Goal: Information Seeking & Learning: Learn about a topic

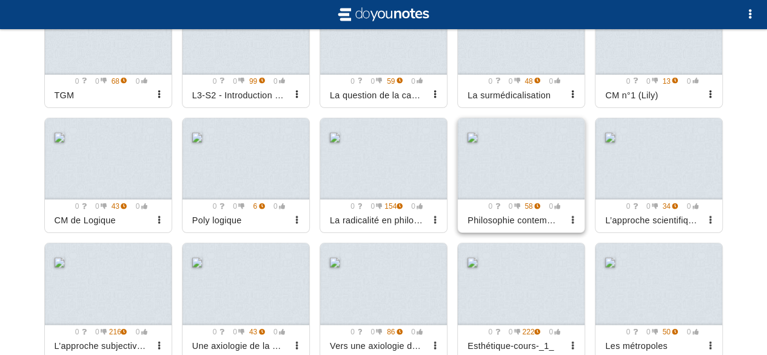
scroll to position [3611, 0]
click at [87, 48] on div at bounding box center [108, 33] width 127 height 82
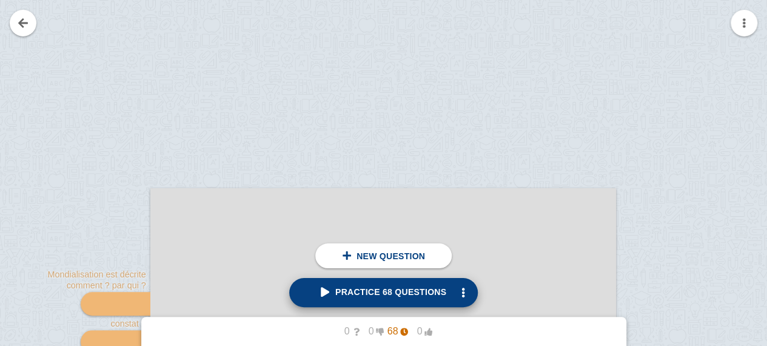
click at [351, 293] on span "Practice 68 questions" at bounding box center [384, 292] width 126 height 10
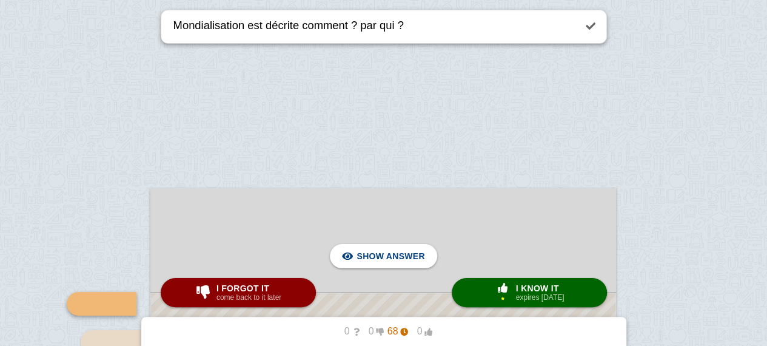
scroll to position [175, 0]
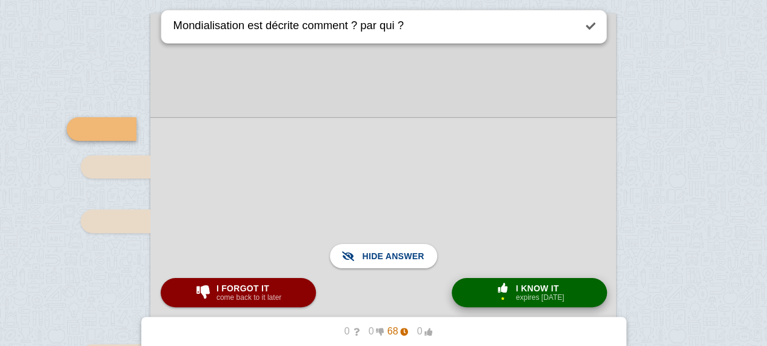
click at [489, 283] on button "× 1 I know it expires [DATE]" at bounding box center [529, 292] width 155 height 29
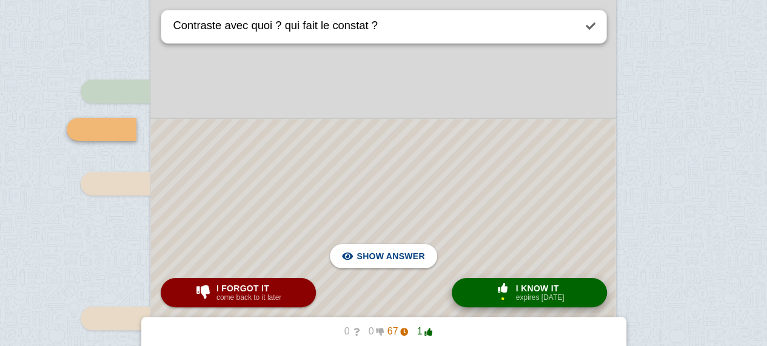
click at [483, 301] on button "× 1 I know it expires [DATE]" at bounding box center [529, 292] width 155 height 29
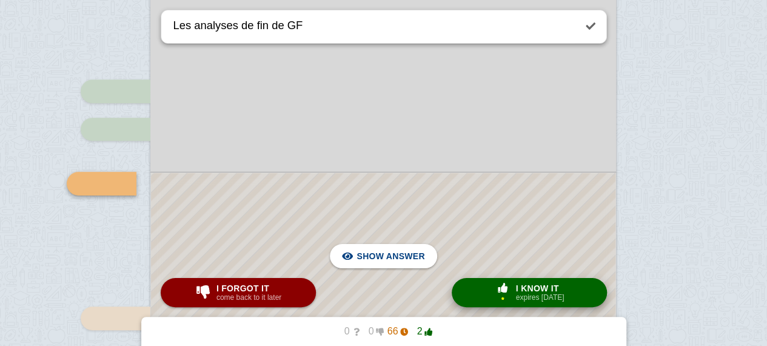
scroll to position [267, 0]
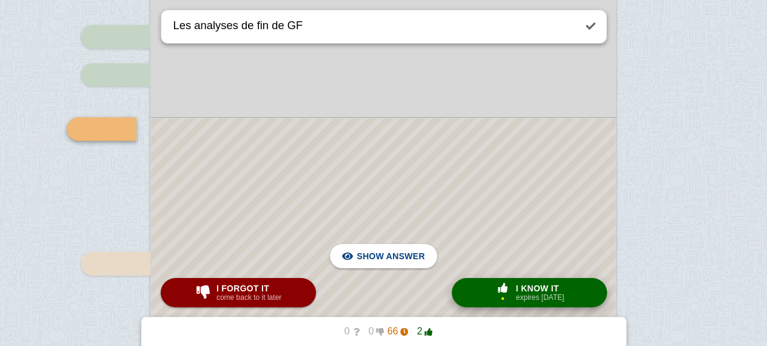
click at [483, 301] on button "× 1 I know it expires [DATE]" at bounding box center [529, 292] width 155 height 29
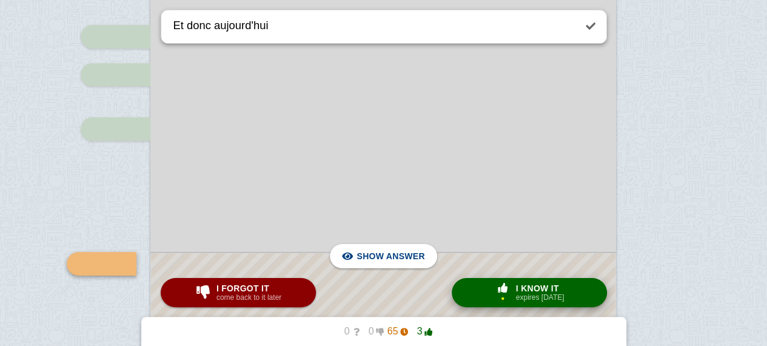
scroll to position [401, 0]
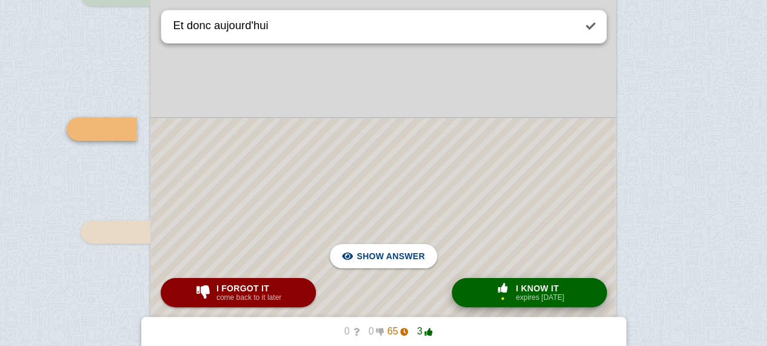
click at [474, 298] on button "× 1 I know it expires [DATE]" at bounding box center [529, 292] width 155 height 29
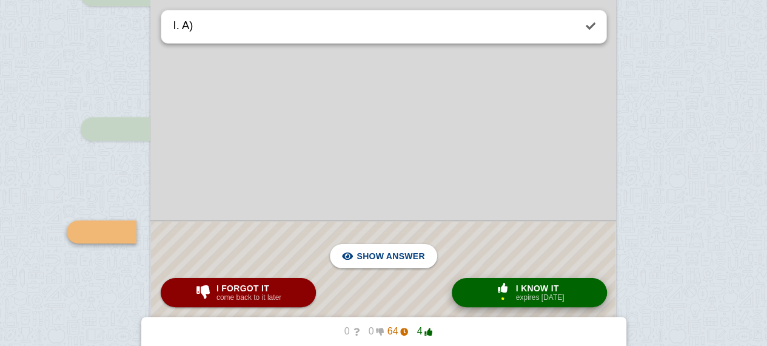
scroll to position [505, 0]
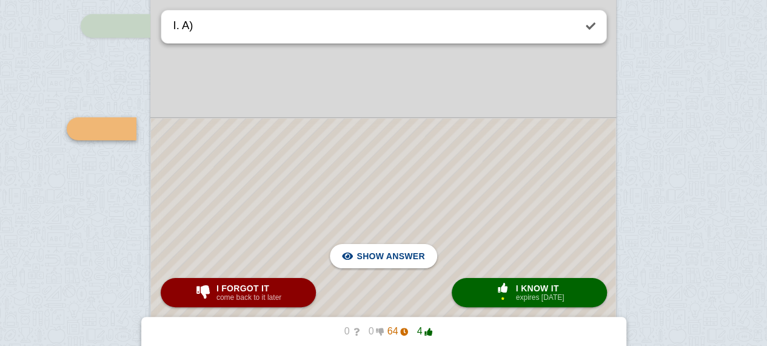
click at [497, 198] on div at bounding box center [383, 229] width 465 height 223
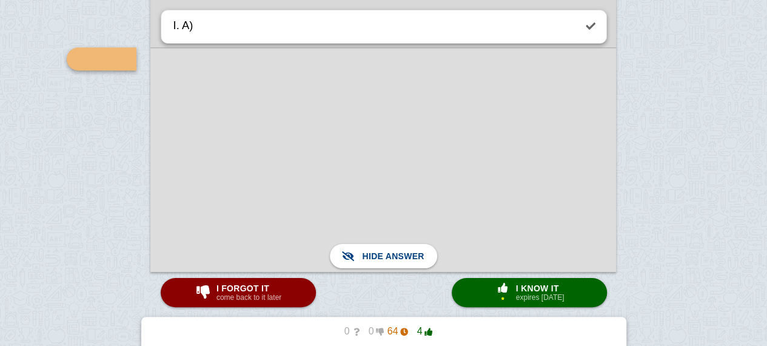
scroll to position [573, 0]
click at [497, 198] on div at bounding box center [383, 161] width 466 height 224
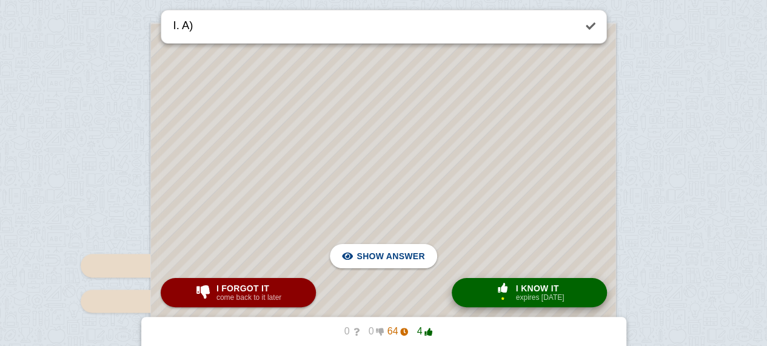
click at [505, 290] on span "button" at bounding box center [502, 288] width 19 height 10
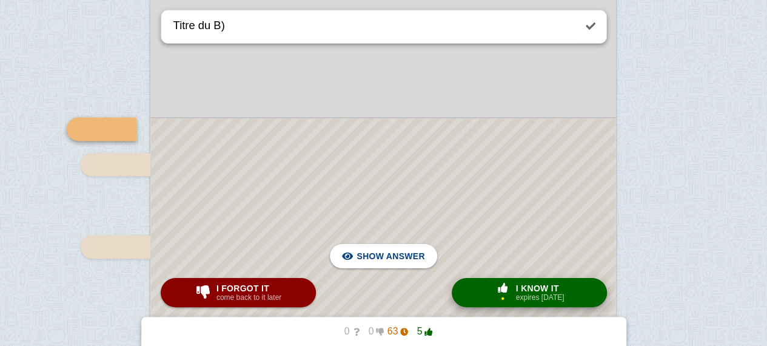
click at [505, 290] on span "button" at bounding box center [502, 288] width 19 height 10
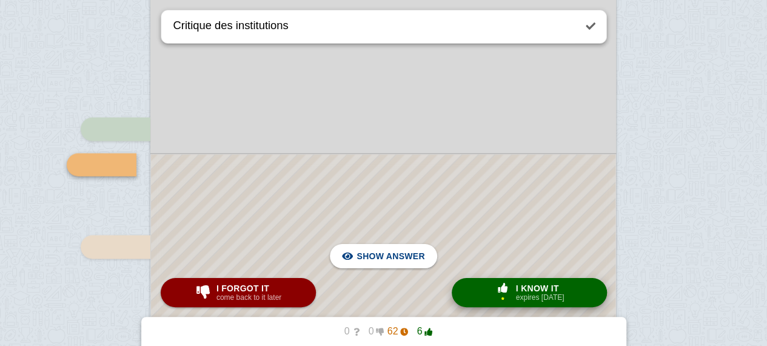
scroll to position [1042, 0]
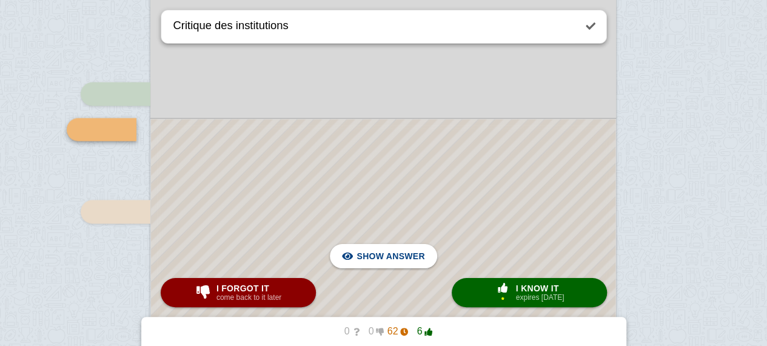
click at [547, 223] on div at bounding box center [383, 313] width 465 height 389
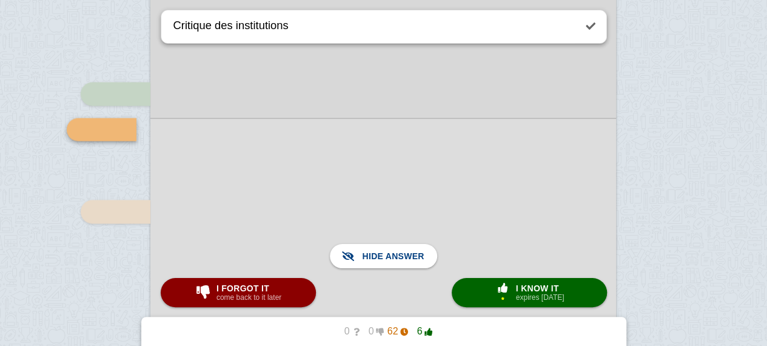
click at [547, 223] on div at bounding box center [383, 313] width 466 height 391
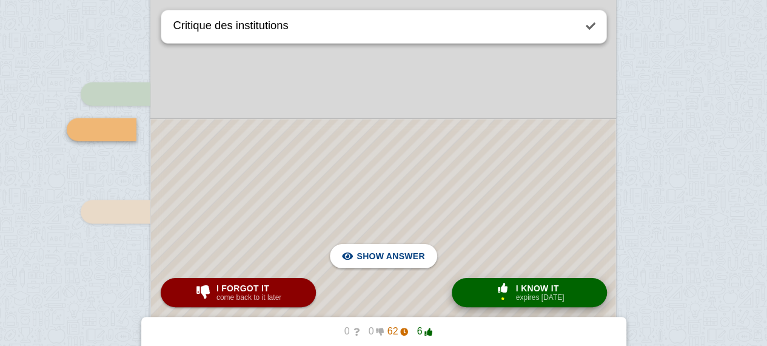
click at [528, 296] on small "expires [DATE]" at bounding box center [540, 297] width 49 height 8
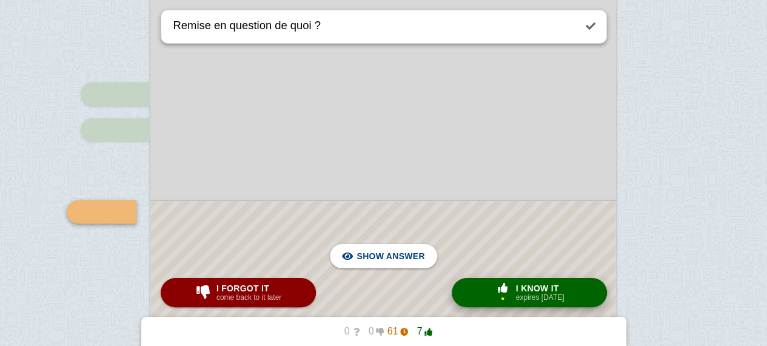
scroll to position [1124, 0]
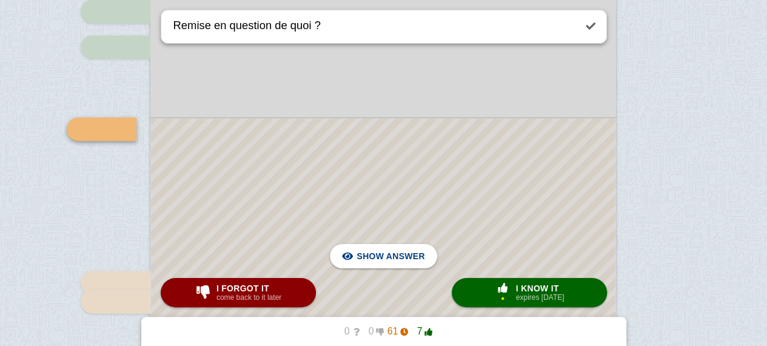
click at [504, 149] on div at bounding box center [383, 271] width 465 height 307
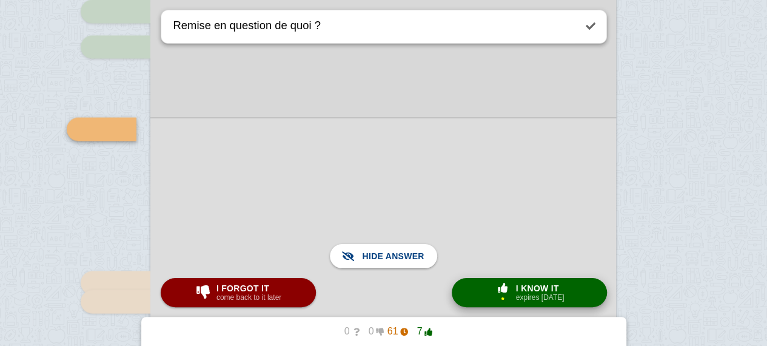
click at [485, 290] on button "× 1 I know it expires [DATE]" at bounding box center [529, 292] width 155 height 29
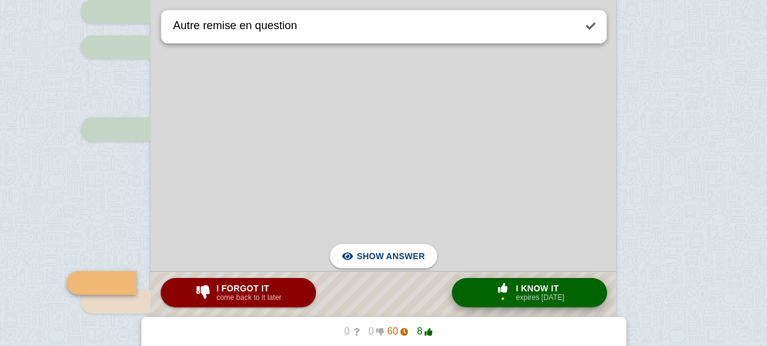
scroll to position [1278, 0]
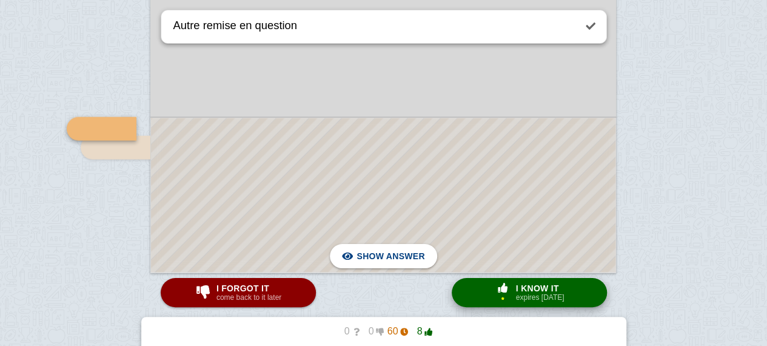
click at [522, 280] on button "× 1 I know it expires [DATE]" at bounding box center [529, 292] width 155 height 29
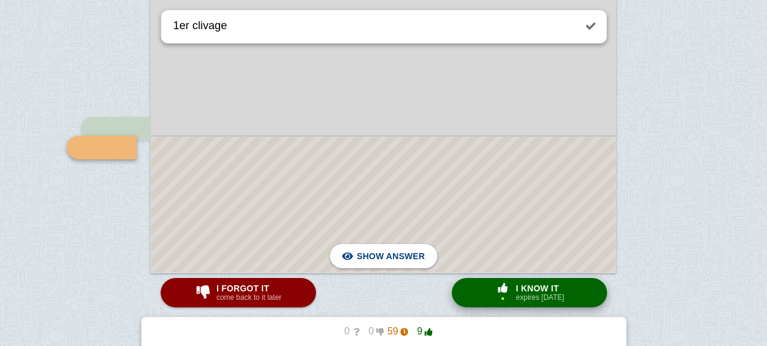
scroll to position [1297, 0]
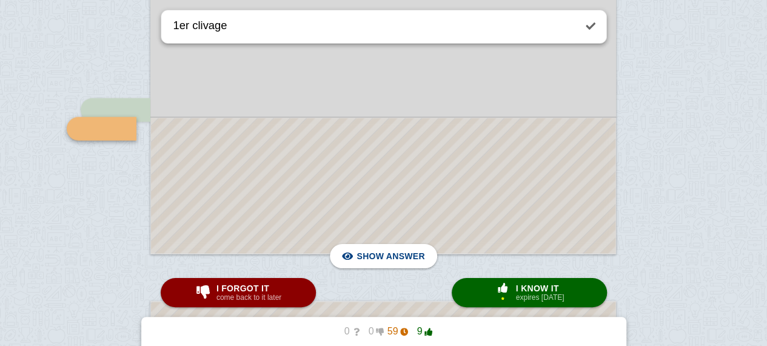
click at [496, 166] on div at bounding box center [383, 185] width 465 height 135
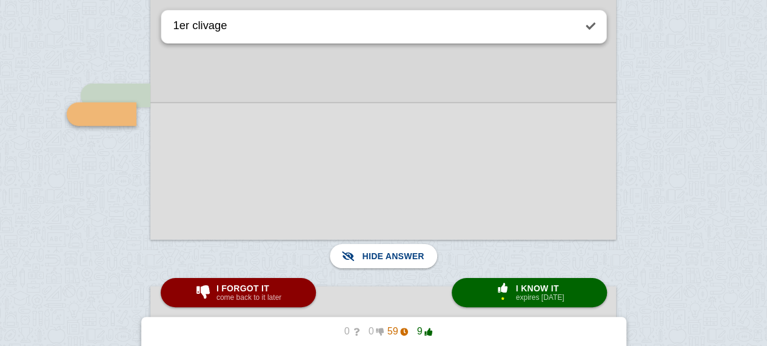
scroll to position [1310, 0]
click at [517, 304] on button "× 1 I know it expires [DATE]" at bounding box center [529, 292] width 155 height 29
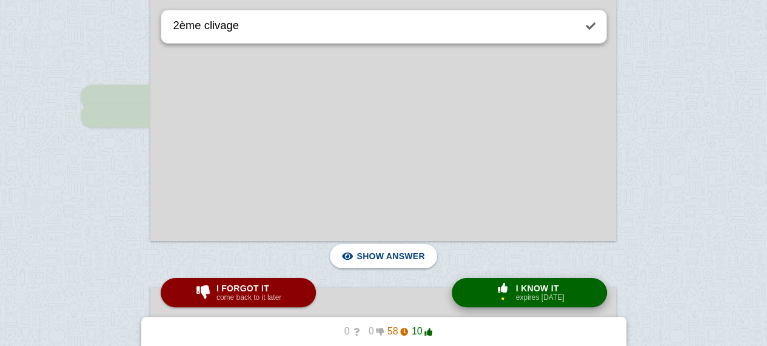
scroll to position [1561, 0]
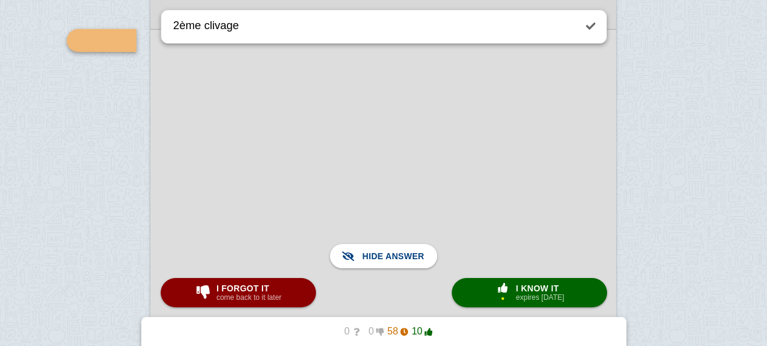
scroll to position [1651, 0]
click at [526, 293] on small "expires [DATE]" at bounding box center [540, 297] width 49 height 8
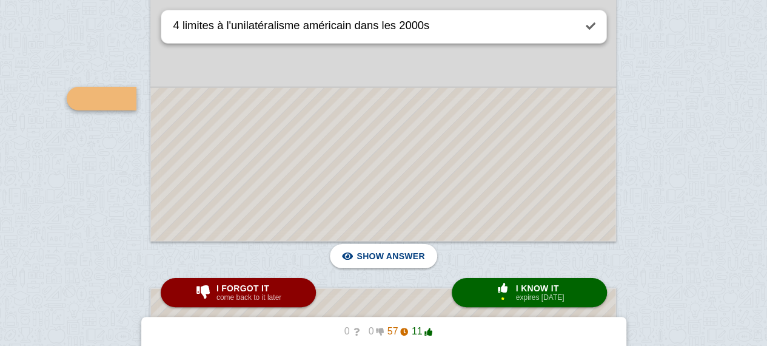
scroll to position [2014, 0]
click at [503, 151] on div at bounding box center [383, 163] width 465 height 153
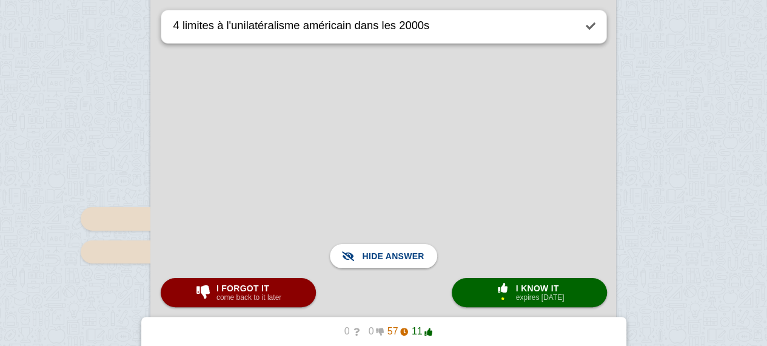
scroll to position [2325, 0]
click at [517, 297] on small "expires [DATE]" at bounding box center [540, 297] width 49 height 8
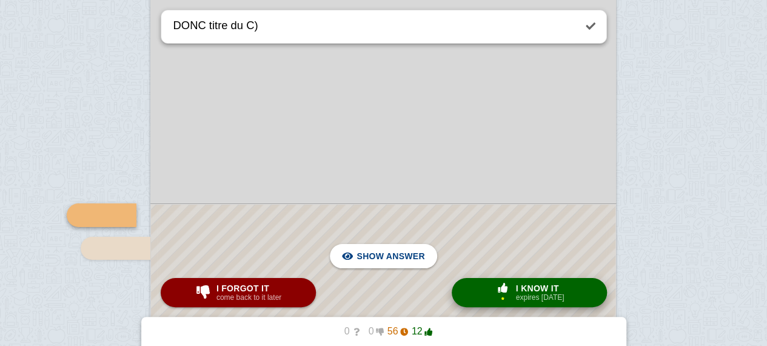
scroll to position [2411, 0]
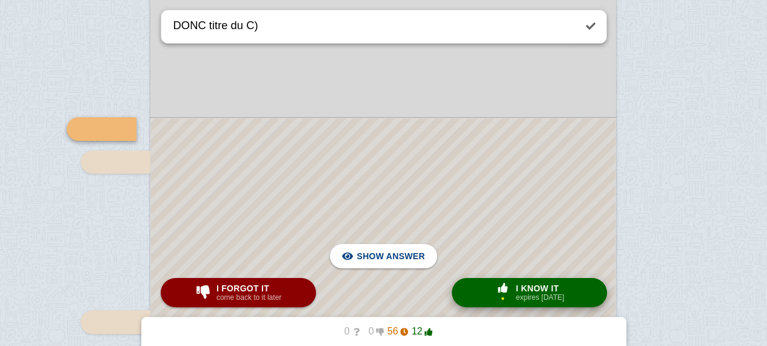
click at [502, 294] on span "button" at bounding box center [503, 288] width 22 height 11
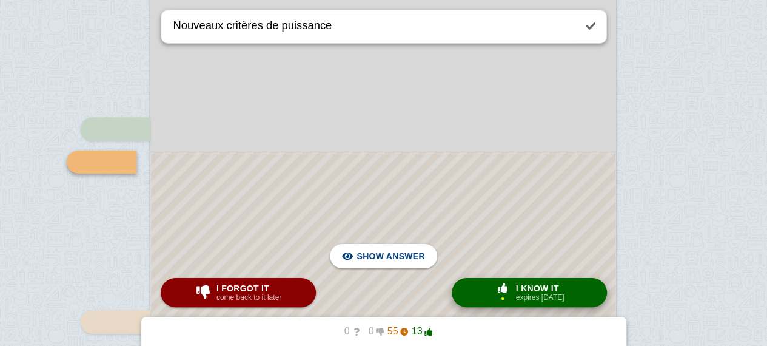
scroll to position [2444, 0]
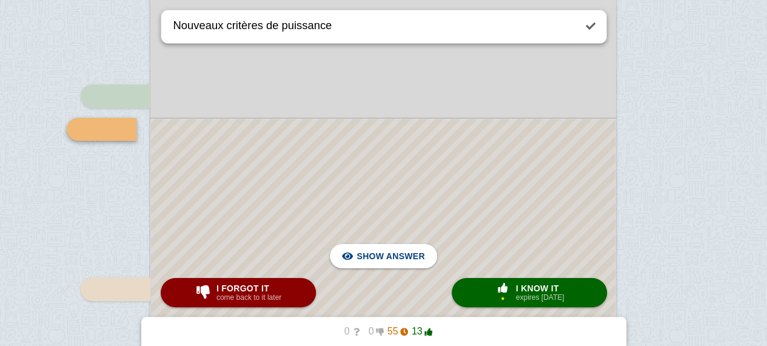
click at [505, 250] on div at bounding box center [383, 317] width 465 height 396
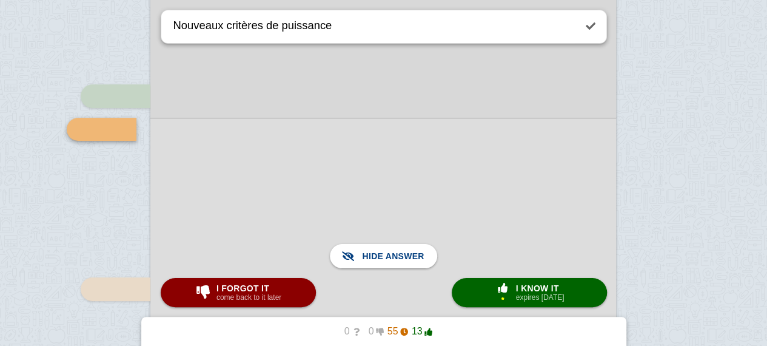
click at [505, 250] on div at bounding box center [383, 317] width 466 height 398
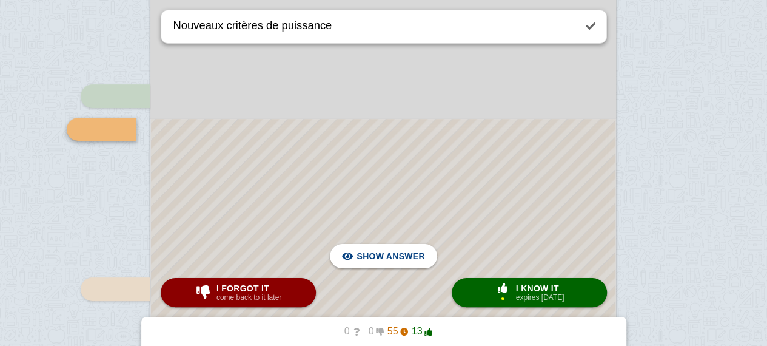
click at [512, 180] on div at bounding box center [383, 317] width 465 height 396
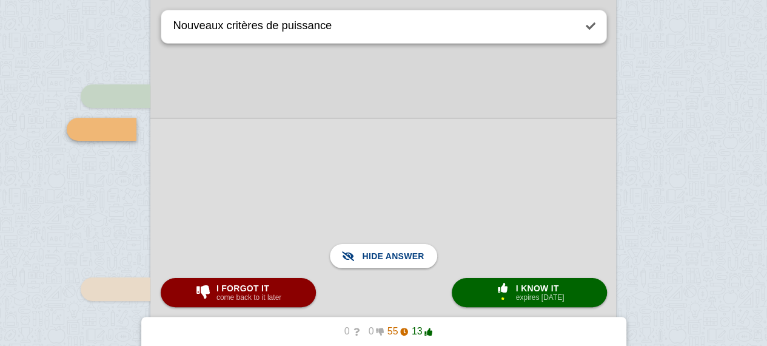
click at [512, 180] on div at bounding box center [383, 317] width 466 height 398
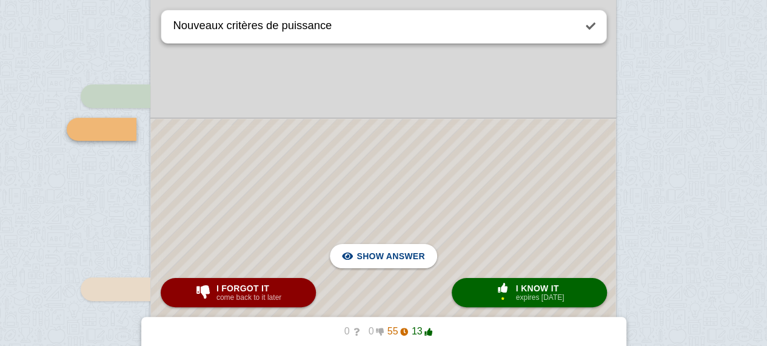
click at [512, 180] on div at bounding box center [383, 317] width 465 height 396
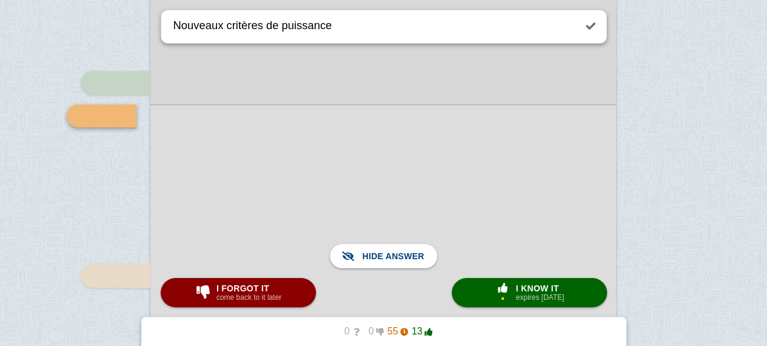
scroll to position [2457, 0]
click at [263, 304] on button "I forgot it come back to it later" at bounding box center [238, 292] width 155 height 29
type textarea "Qui s'impose ?"
checkbox input "true"
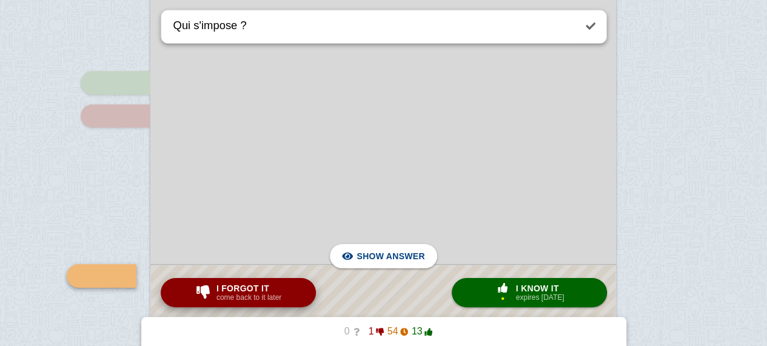
scroll to position [2604, 0]
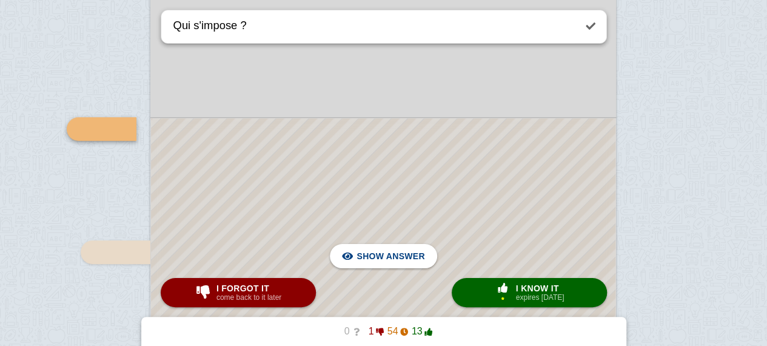
click at [334, 147] on div at bounding box center [383, 236] width 465 height 237
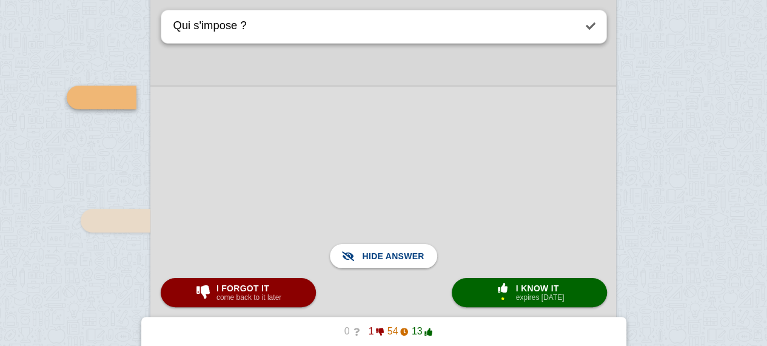
scroll to position [2649, 0]
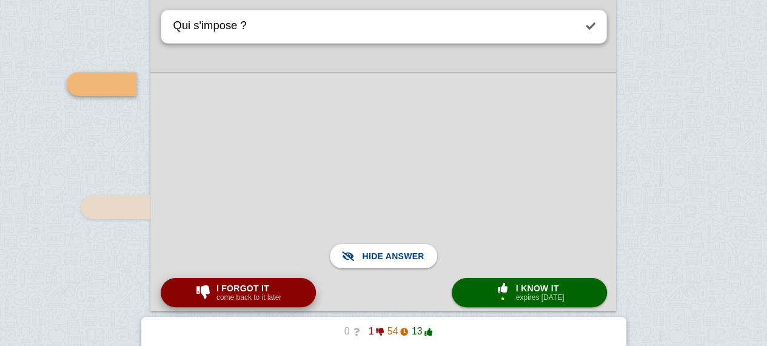
click at [229, 288] on span "I forgot it" at bounding box center [248, 288] width 65 height 10
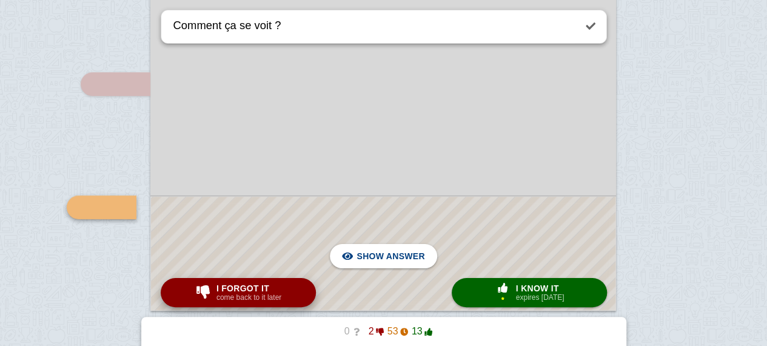
scroll to position [2727, 0]
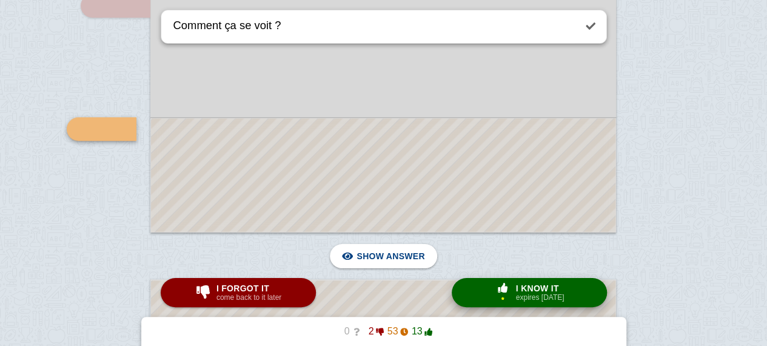
click at [463, 298] on button "× 1 I know it expires [DATE]" at bounding box center [529, 292] width 155 height 29
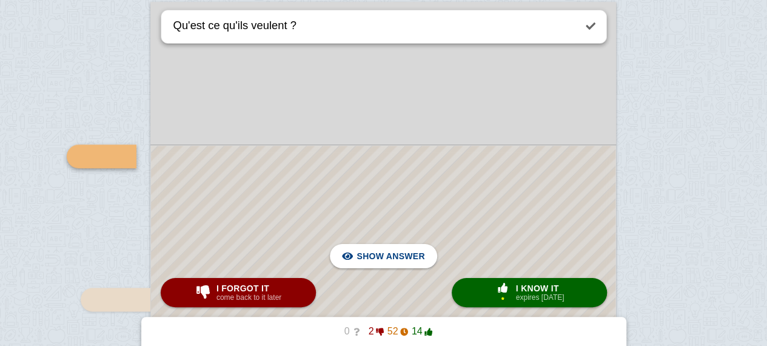
scroll to position [3005, 0]
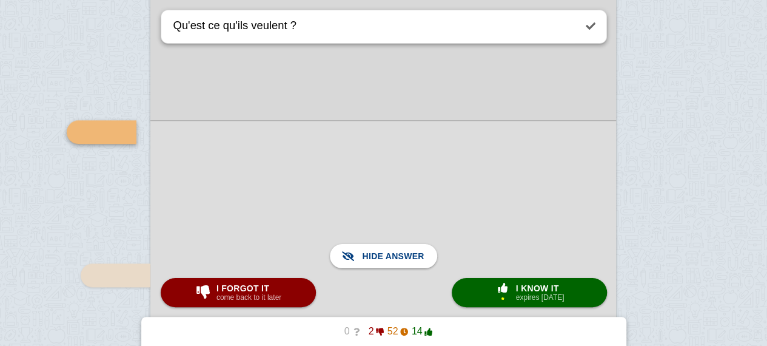
scroll to position [3033, 0]
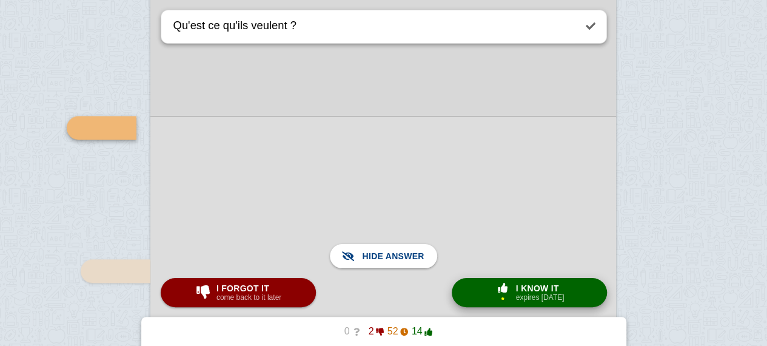
click at [511, 301] on div "× 1" at bounding box center [503, 292] width 22 height 19
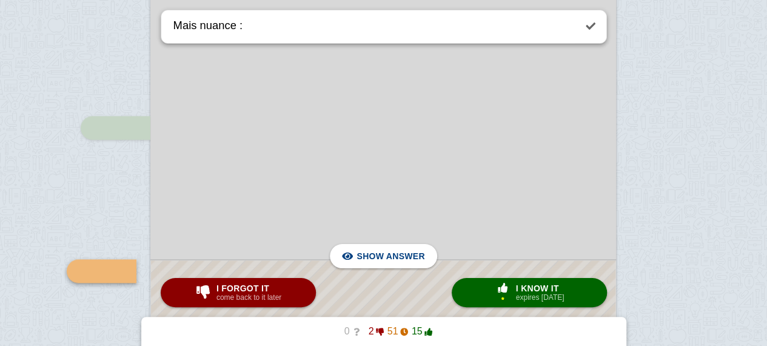
scroll to position [3175, 0]
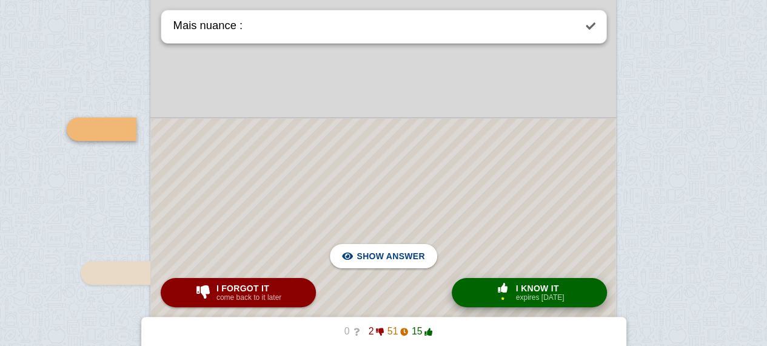
click at [479, 284] on button "× 1 I know it expires [DATE]" at bounding box center [529, 292] width 155 height 29
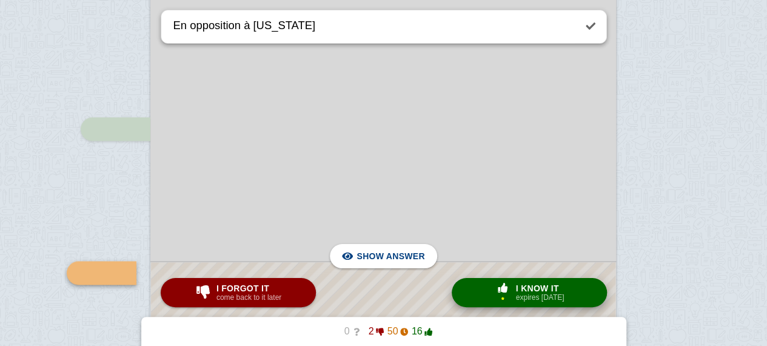
scroll to position [3318, 0]
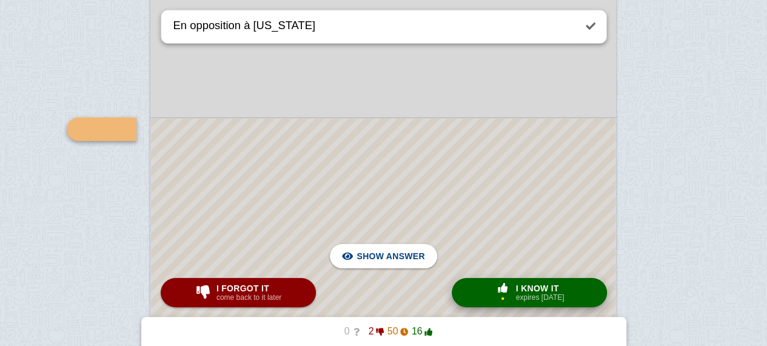
click at [479, 284] on button "× 1 I know it expires [DATE]" at bounding box center [529, 292] width 155 height 29
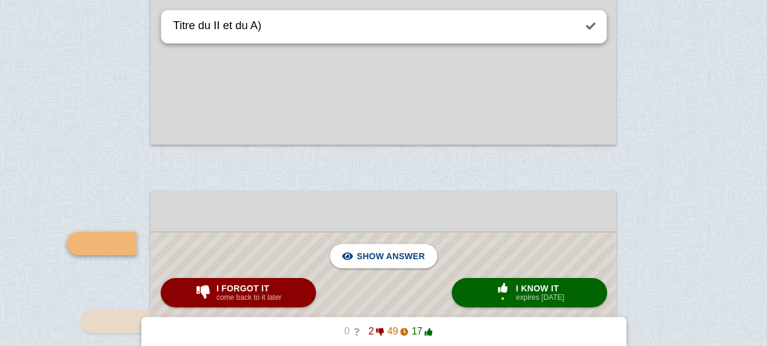
scroll to position [3600, 0]
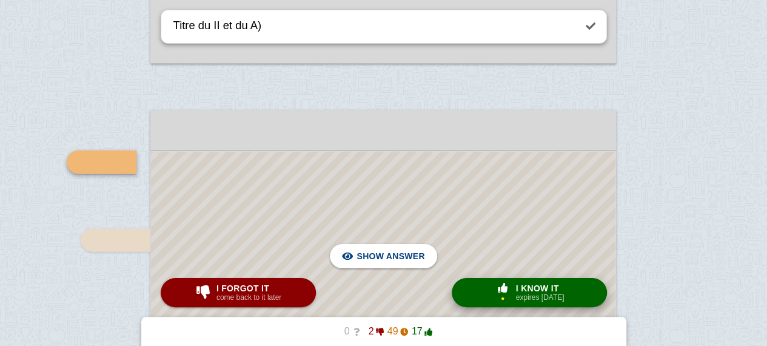
click at [494, 283] on span "button" at bounding box center [503, 288] width 22 height 11
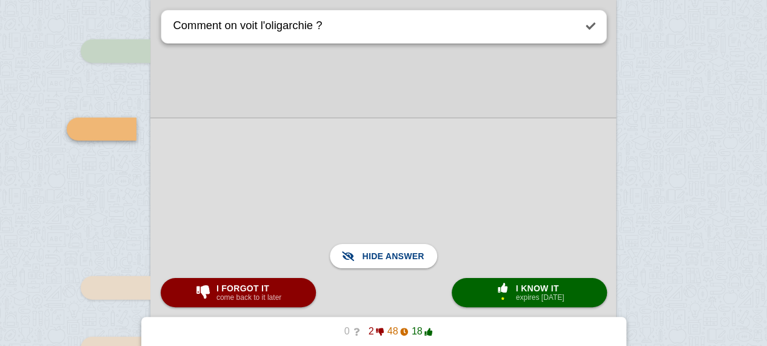
scroll to position [3728, 0]
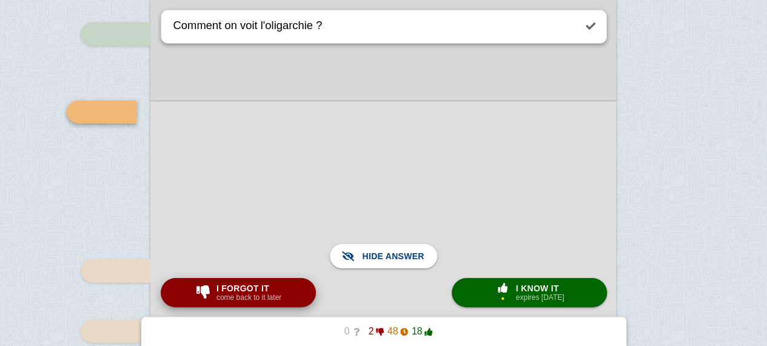
click at [284, 284] on button "I forgot it come back to it later" at bounding box center [238, 292] width 155 height 29
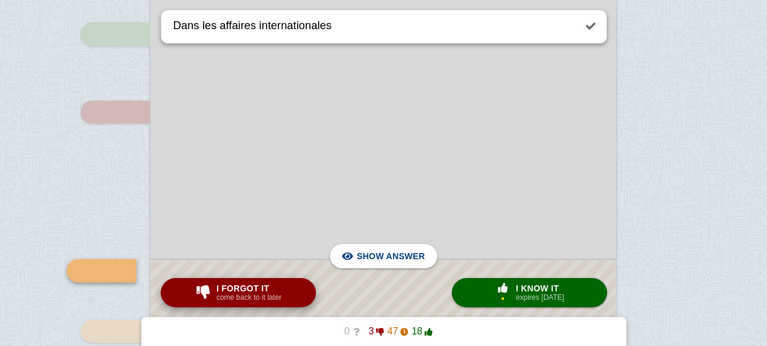
scroll to position [3870, 0]
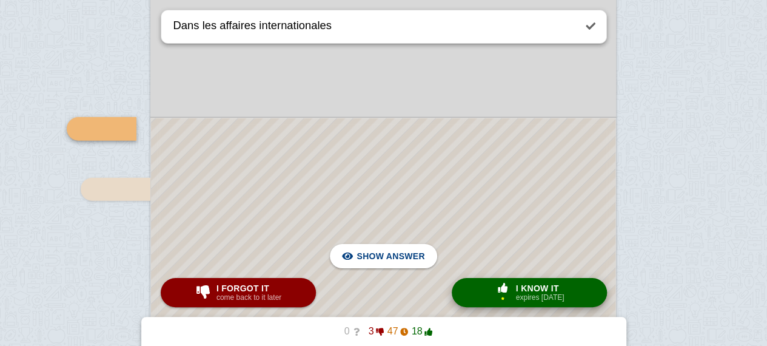
click at [528, 289] on span "I know it" at bounding box center [540, 288] width 49 height 10
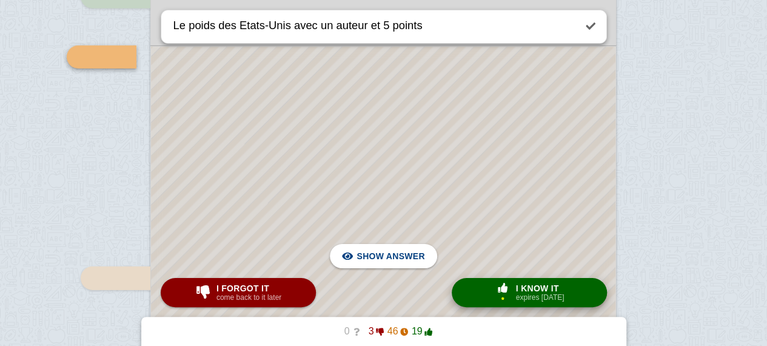
scroll to position [4002, 0]
click at [441, 197] on div at bounding box center [383, 206] width 465 height 319
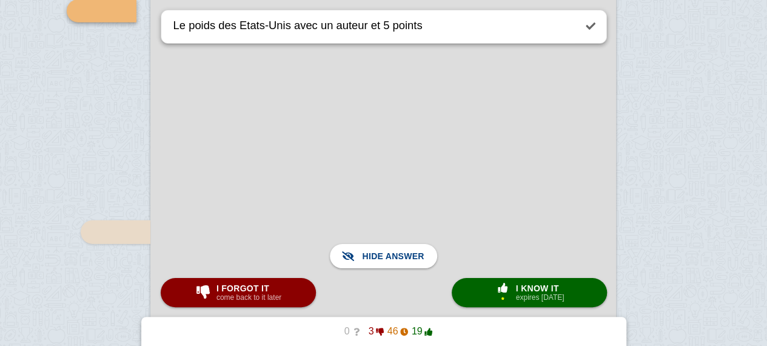
scroll to position [4053, 0]
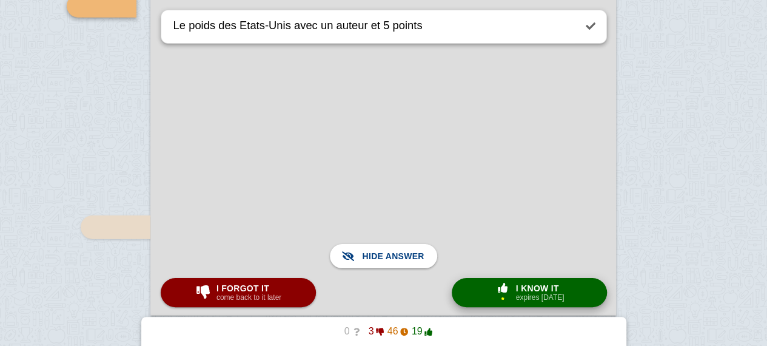
click at [534, 295] on small "expires [DATE]" at bounding box center [540, 297] width 49 height 8
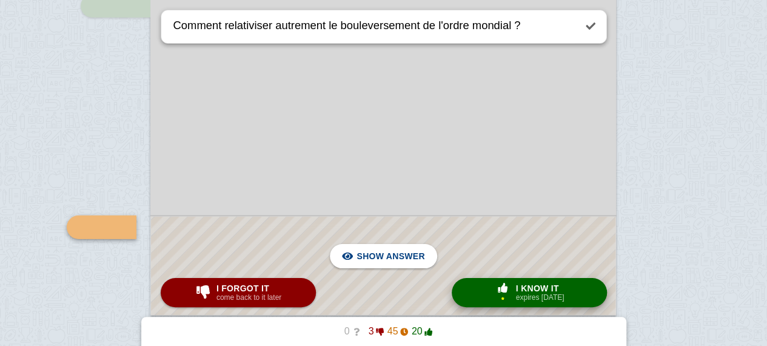
scroll to position [4151, 0]
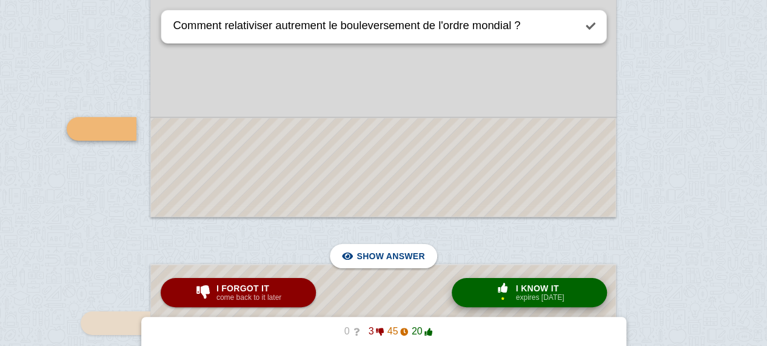
click at [534, 295] on small "expires [DATE]" at bounding box center [540, 297] width 49 height 8
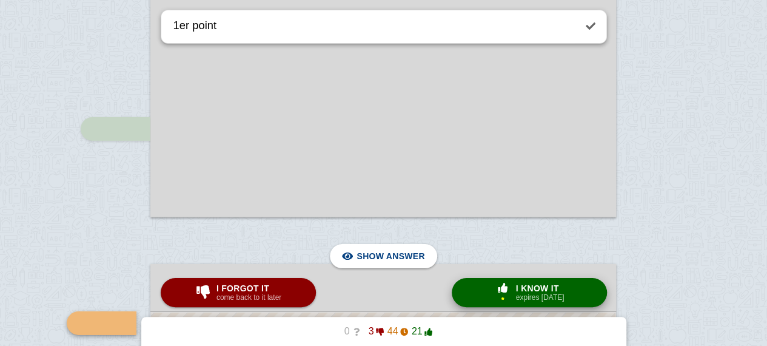
scroll to position [4346, 0]
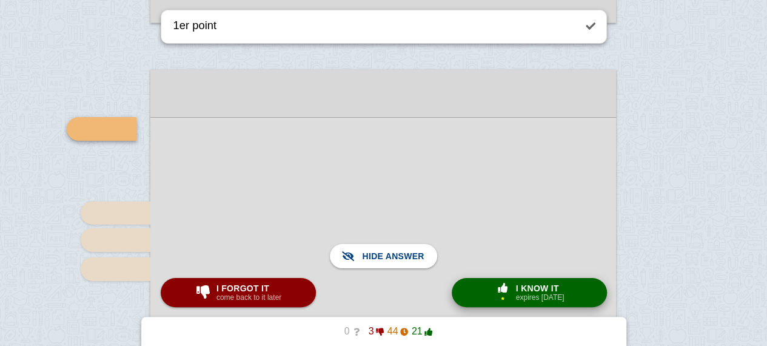
click at [492, 288] on span "button" at bounding box center [503, 288] width 22 height 11
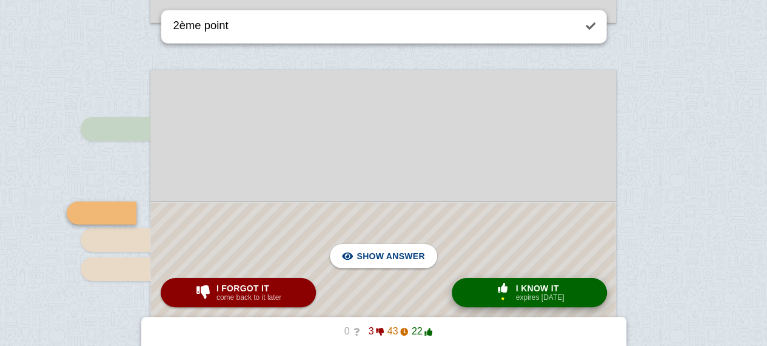
scroll to position [4429, 0]
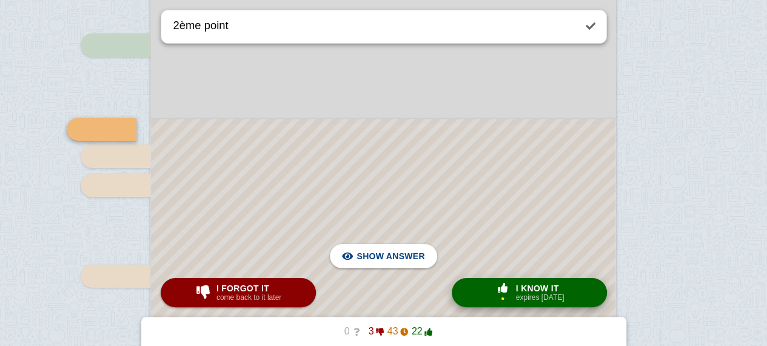
click at [492, 288] on span "button" at bounding box center [503, 288] width 22 height 11
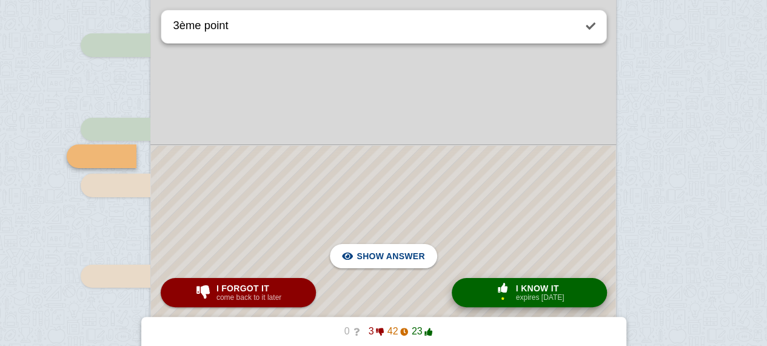
scroll to position [4457, 0]
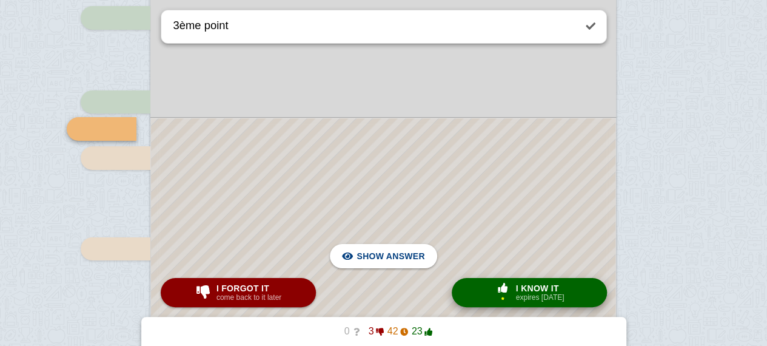
click at [492, 288] on span "button" at bounding box center [503, 288] width 22 height 11
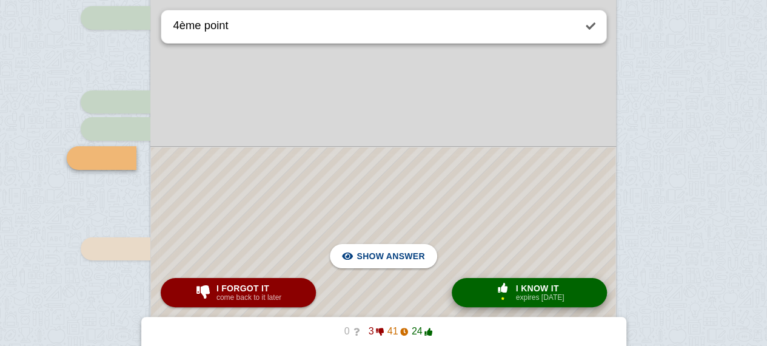
scroll to position [4486, 0]
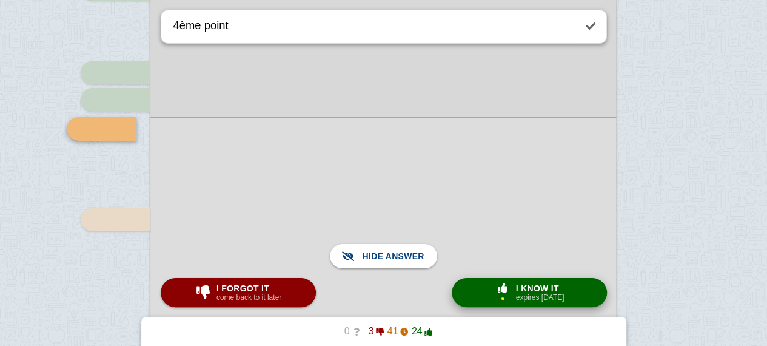
click at [480, 292] on button "× 1 I know it expires [DATE]" at bounding box center [529, 292] width 155 height 29
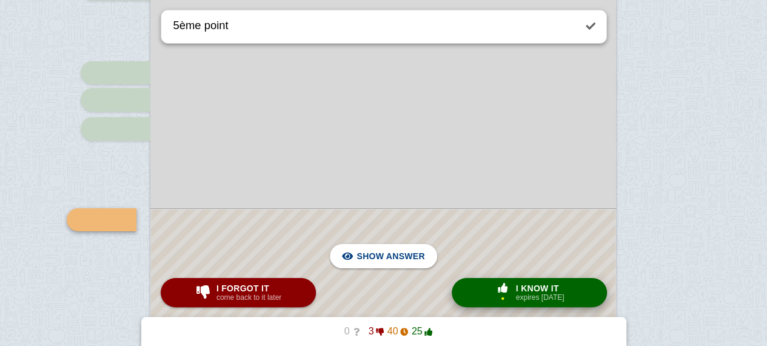
scroll to position [4576, 0]
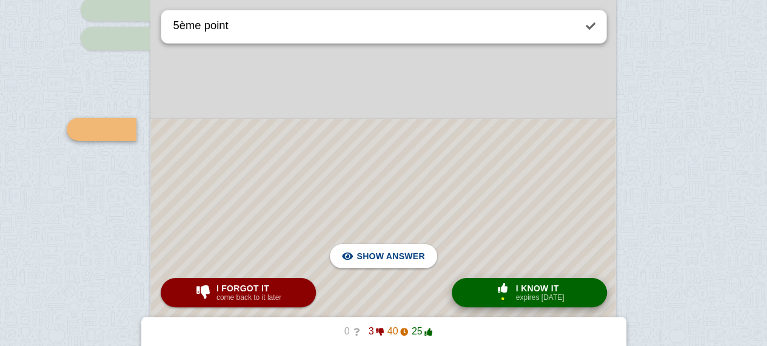
click at [510, 305] on button "× 1 I know it expires [DATE]" at bounding box center [529, 292] width 155 height 29
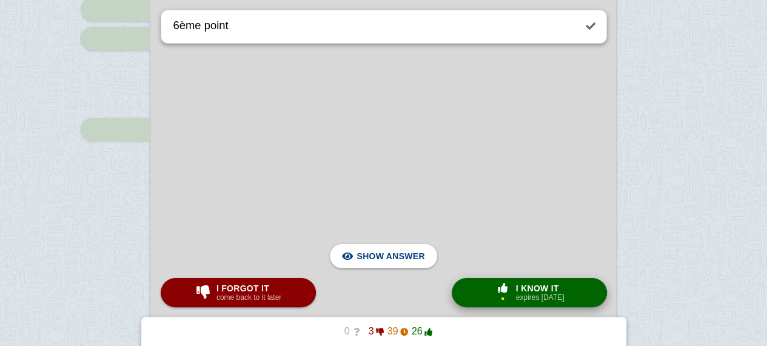
scroll to position [4820, 0]
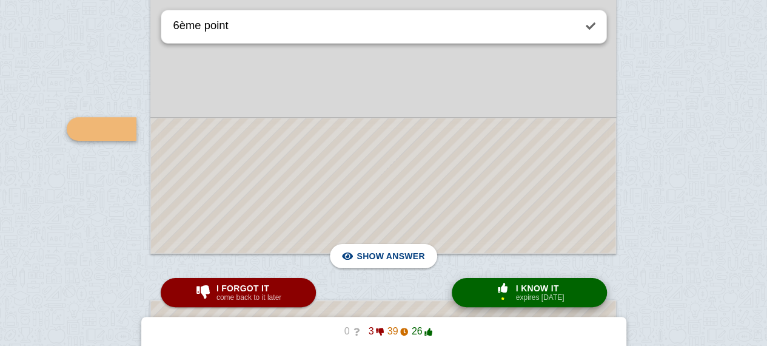
click at [516, 289] on span "I know it" at bounding box center [540, 288] width 49 height 10
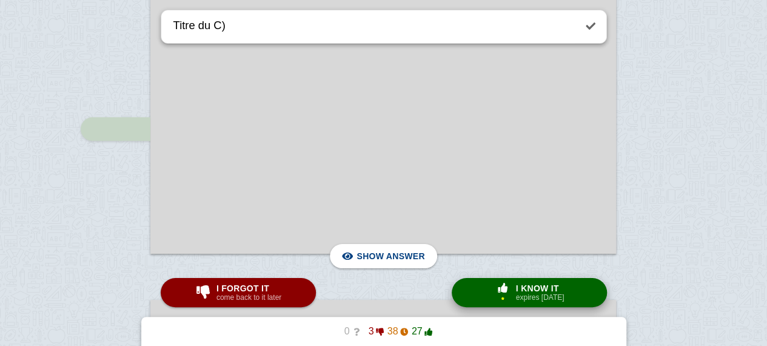
scroll to position [5113, 0]
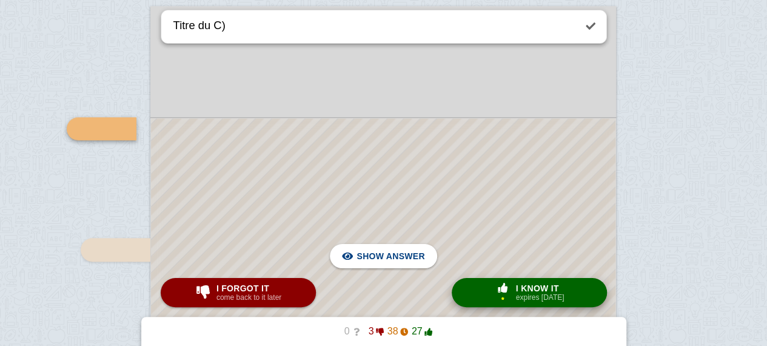
click at [501, 295] on div "× 1" at bounding box center [503, 297] width 10 height 7
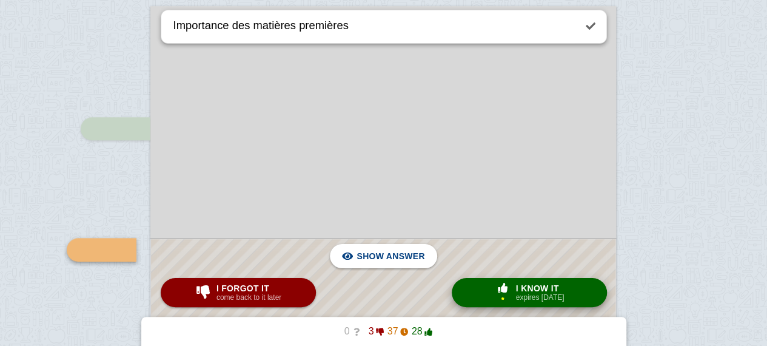
scroll to position [5234, 0]
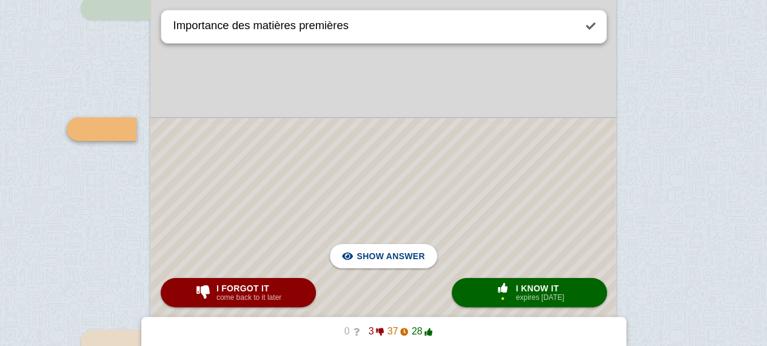
click at [478, 192] on div at bounding box center [383, 330] width 465 height 424
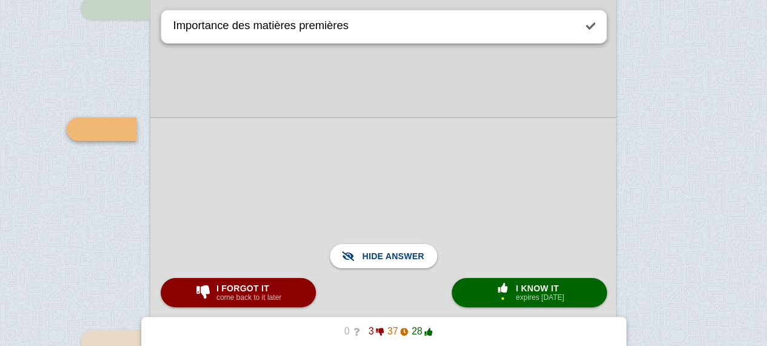
scroll to position [5378, 0]
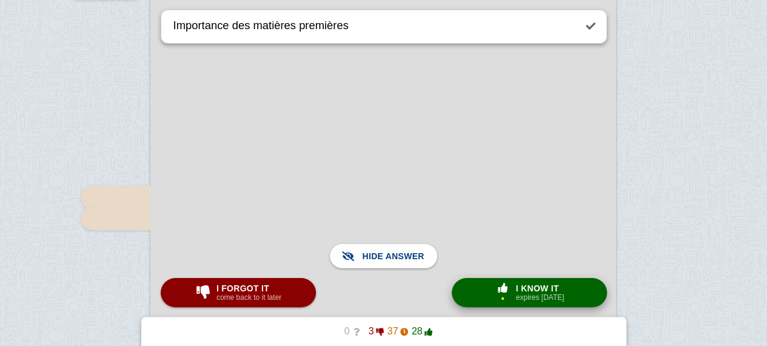
click at [505, 280] on button "× 1 I know it expires [DATE]" at bounding box center [529, 292] width 155 height 29
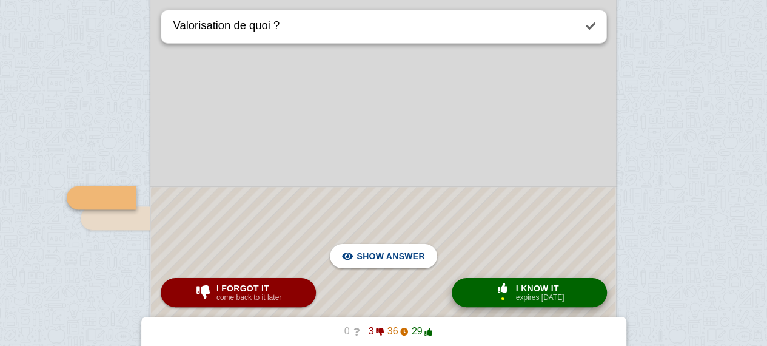
scroll to position [5446, 0]
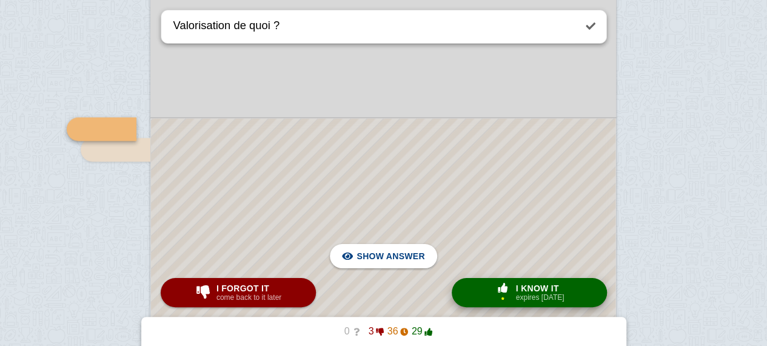
click at [511, 294] on span "button" at bounding box center [503, 288] width 22 height 11
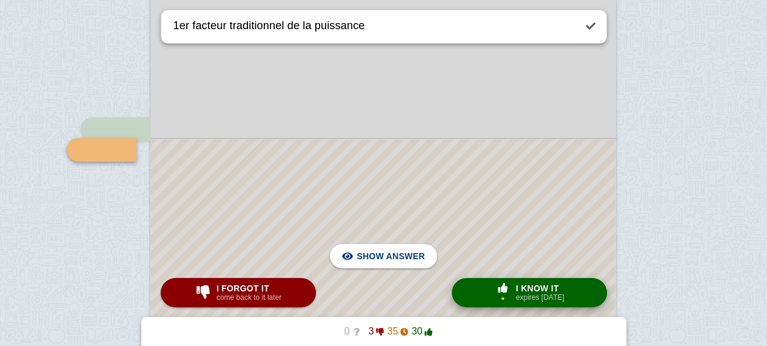
scroll to position [5467, 0]
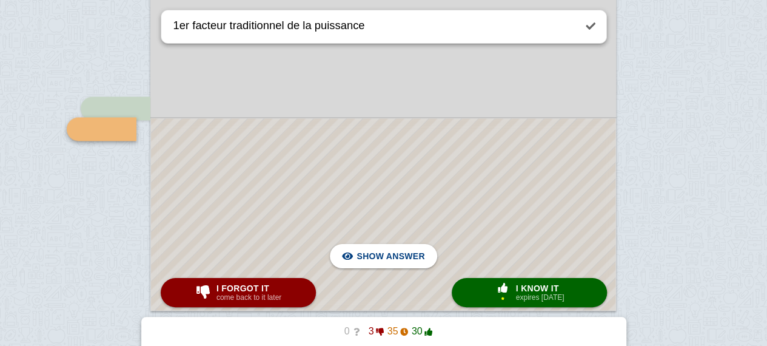
click at [495, 187] on div at bounding box center [383, 214] width 465 height 192
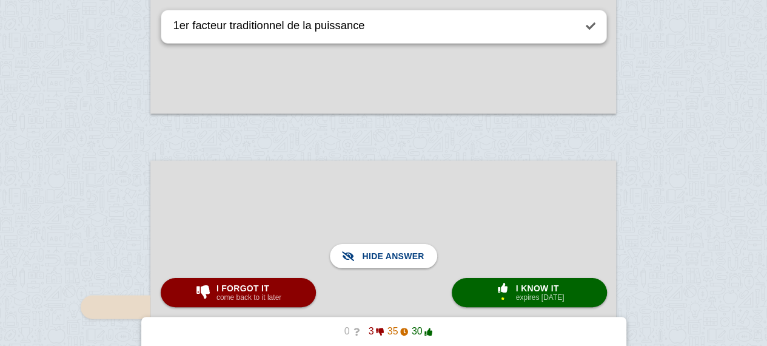
scroll to position [5739, 0]
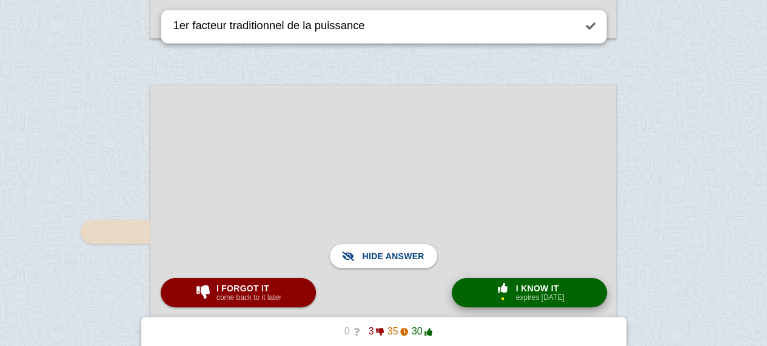
click at [509, 298] on div "× 1" at bounding box center [503, 292] width 22 height 19
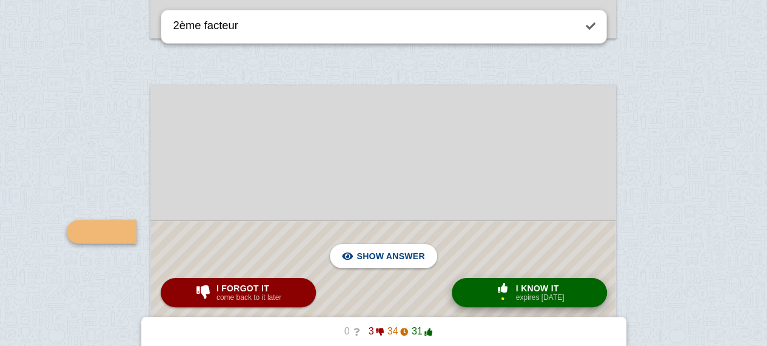
scroll to position [5842, 0]
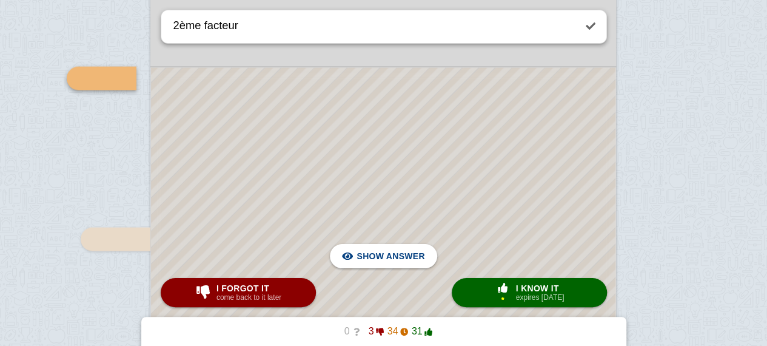
scroll to position [5893, 0]
click at [500, 304] on button "× 1 I know it expires [DATE]" at bounding box center [529, 292] width 155 height 29
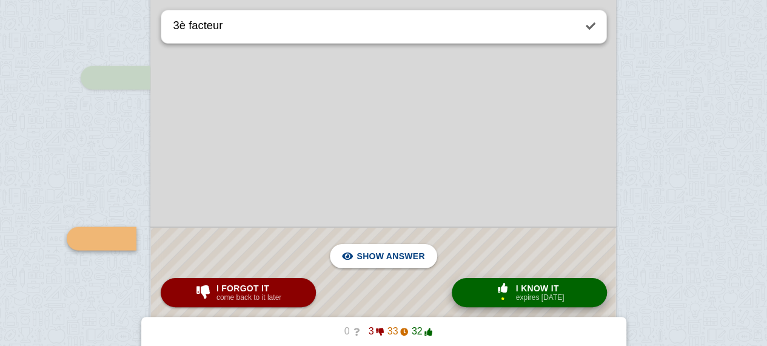
scroll to position [6002, 0]
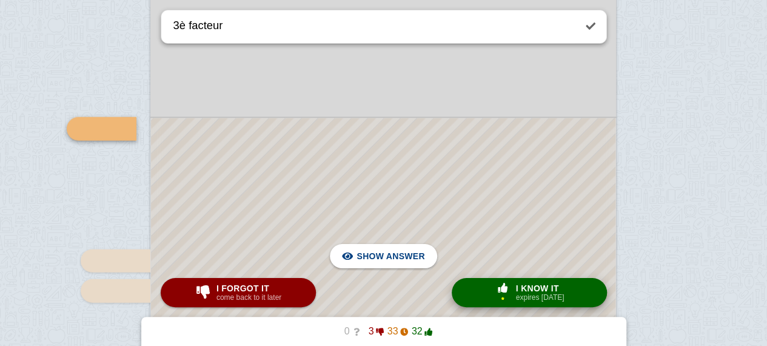
click at [517, 292] on span "I know it" at bounding box center [540, 288] width 49 height 10
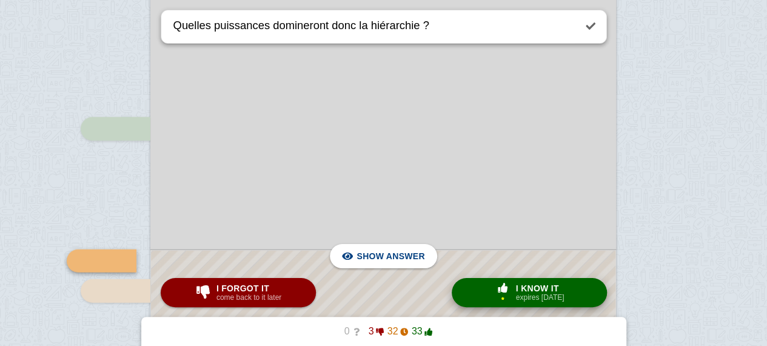
scroll to position [6134, 0]
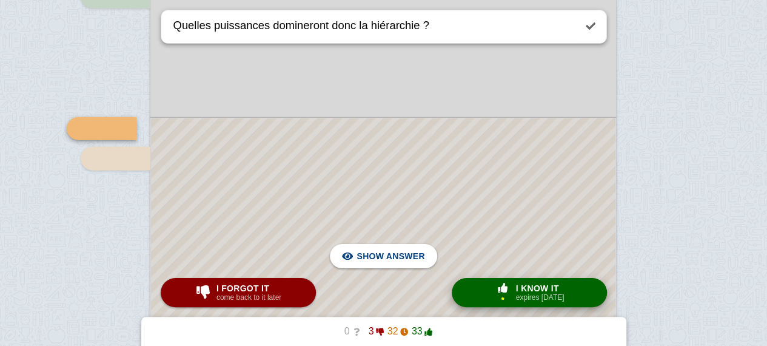
click at [517, 292] on span "I know it" at bounding box center [540, 288] width 49 height 10
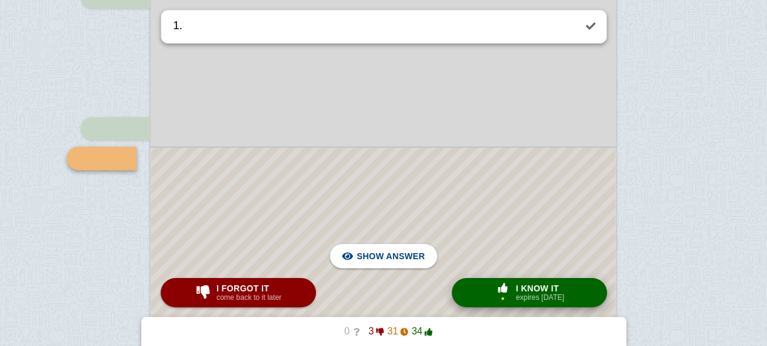
scroll to position [6164, 0]
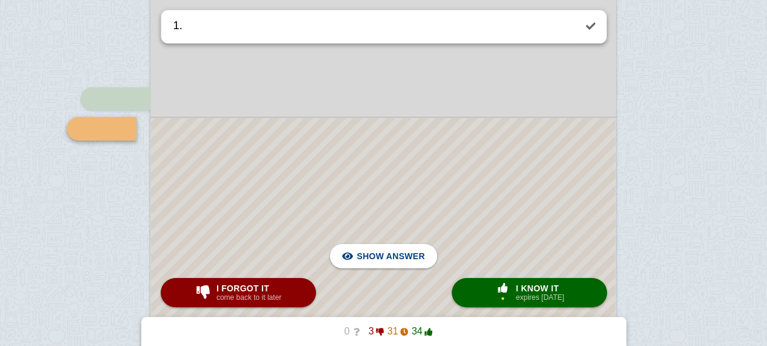
click at [506, 245] on div at bounding box center [383, 217] width 465 height 199
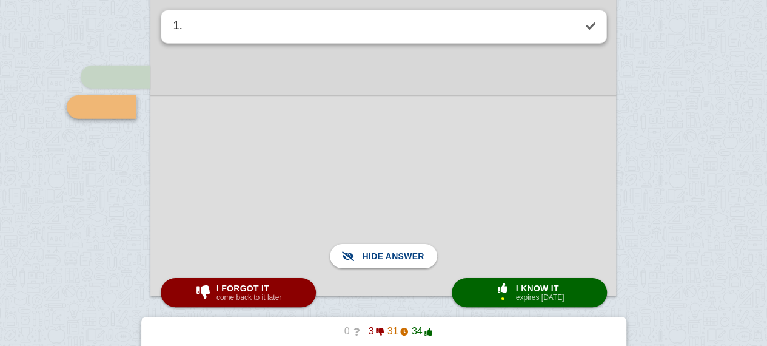
scroll to position [6187, 0]
click at [521, 288] on span "I know it" at bounding box center [540, 288] width 49 height 10
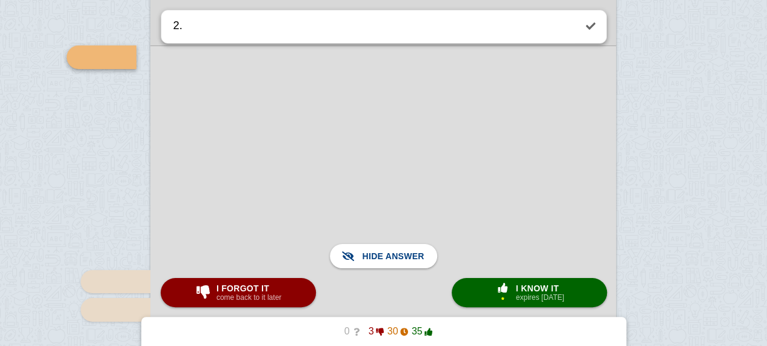
scroll to position [6578, 0]
click at [518, 192] on div at bounding box center [383, 325] width 466 height 568
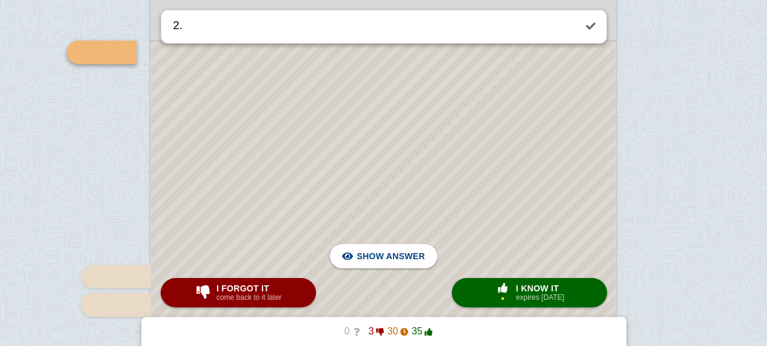
click at [518, 192] on div at bounding box center [383, 325] width 465 height 566
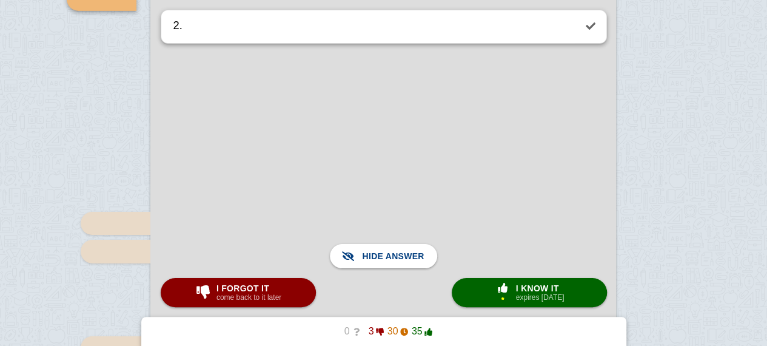
scroll to position [6632, 0]
click at [511, 300] on div "× 1" at bounding box center [503, 292] width 22 height 19
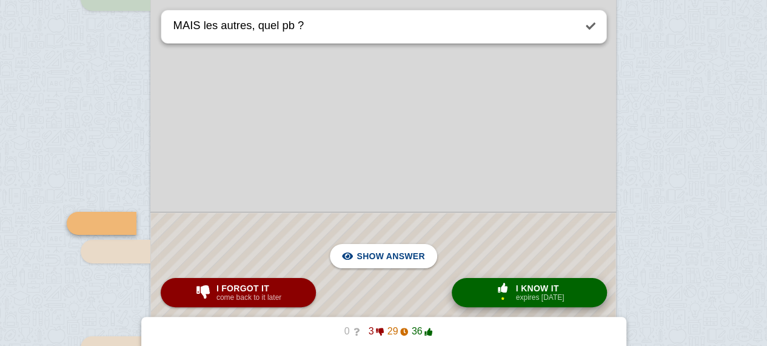
scroll to position [6726, 0]
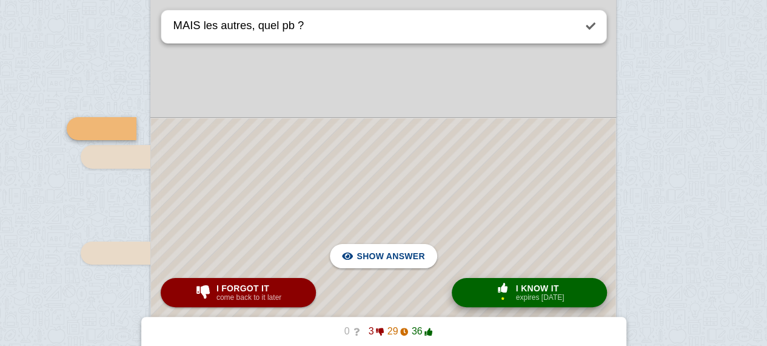
click at [511, 290] on span "button" at bounding box center [503, 288] width 22 height 11
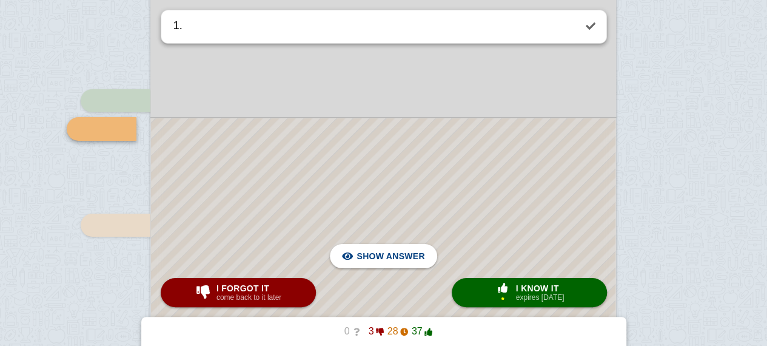
click at [518, 232] on div at bounding box center [383, 275] width 465 height 314
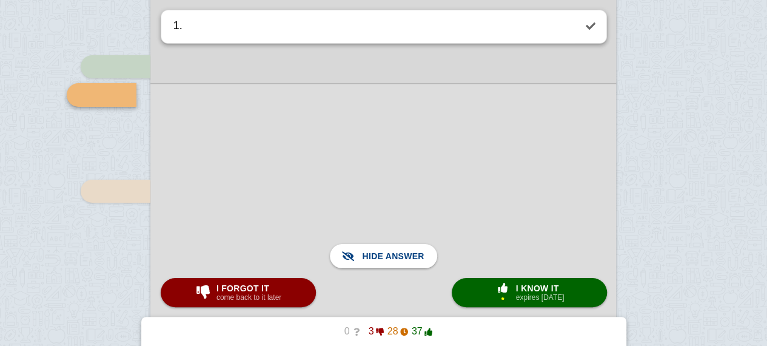
scroll to position [6788, 0]
click at [516, 288] on span "I know it" at bounding box center [540, 288] width 49 height 10
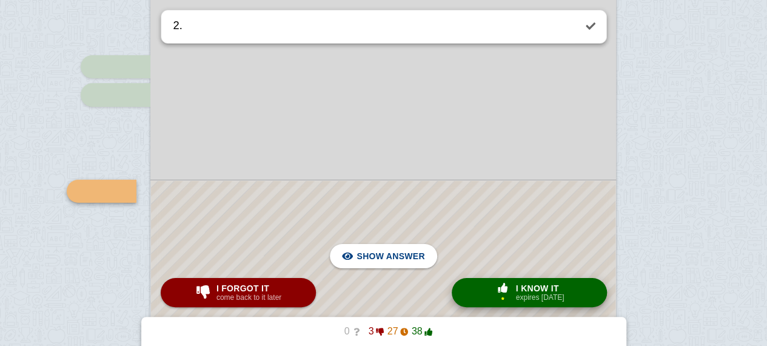
scroll to position [6850, 0]
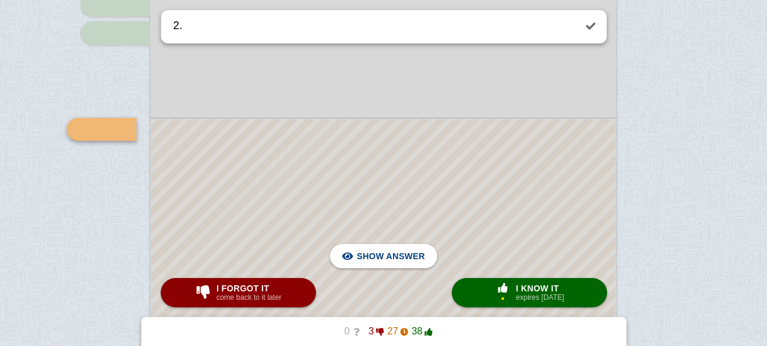
click at [518, 229] on div at bounding box center [383, 227] width 465 height 217
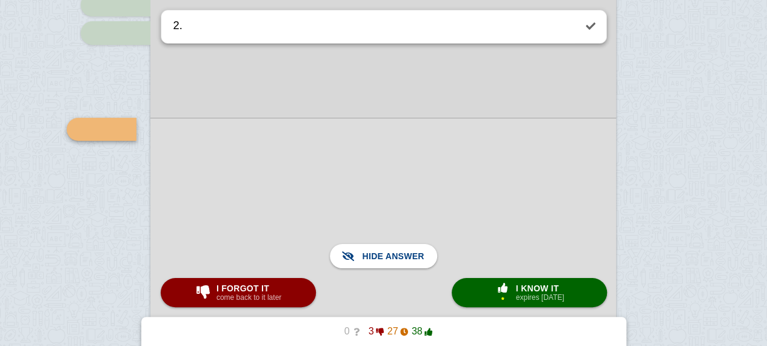
click at [518, 229] on div at bounding box center [383, 227] width 466 height 219
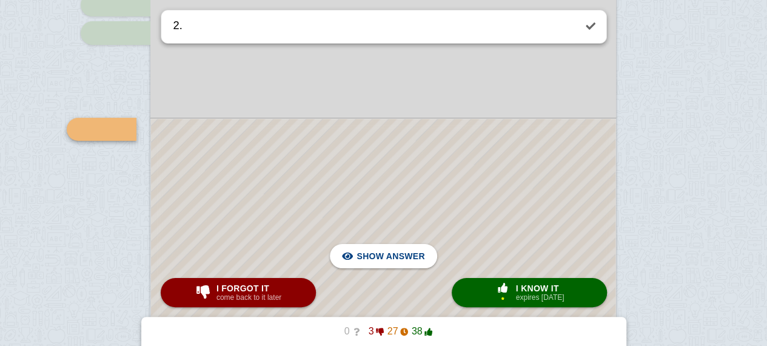
click at [518, 229] on div at bounding box center [383, 227] width 465 height 217
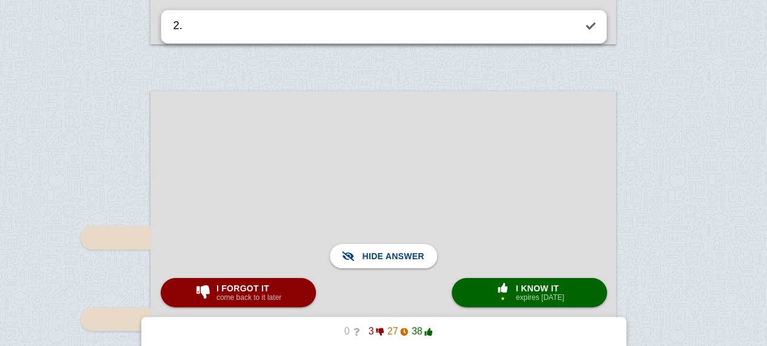
scroll to position [7148, 0]
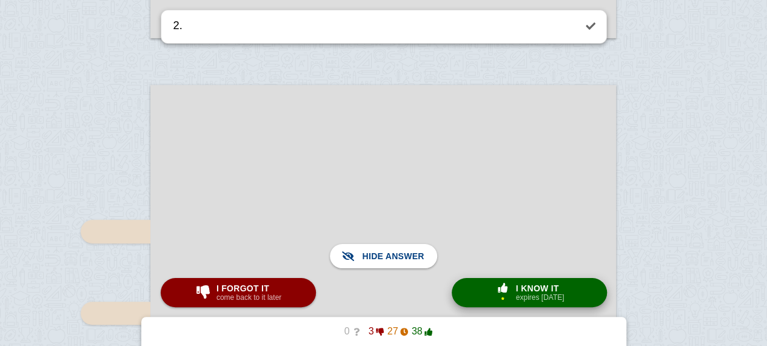
click at [495, 289] on span "button" at bounding box center [502, 288] width 19 height 10
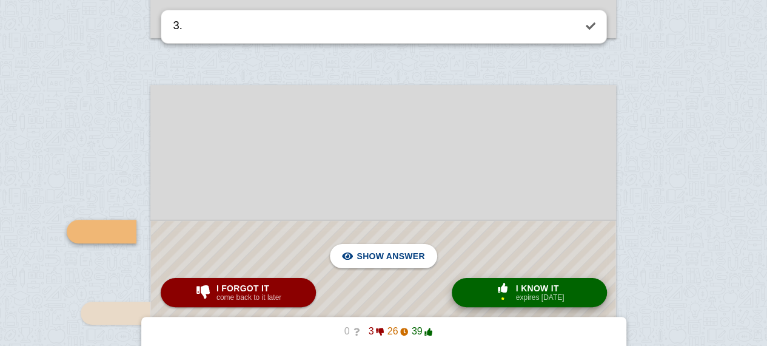
scroll to position [7251, 0]
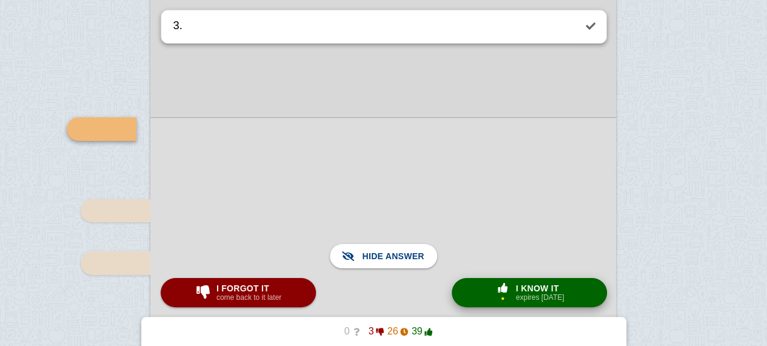
click at [508, 294] on span "button" at bounding box center [503, 288] width 22 height 11
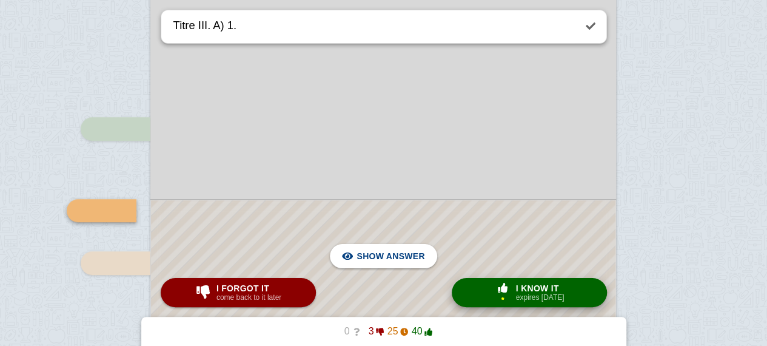
scroll to position [7333, 0]
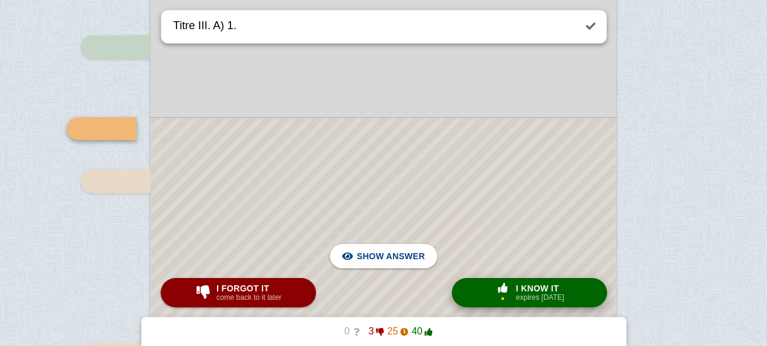
click at [508, 294] on span "button" at bounding box center [503, 288] width 22 height 11
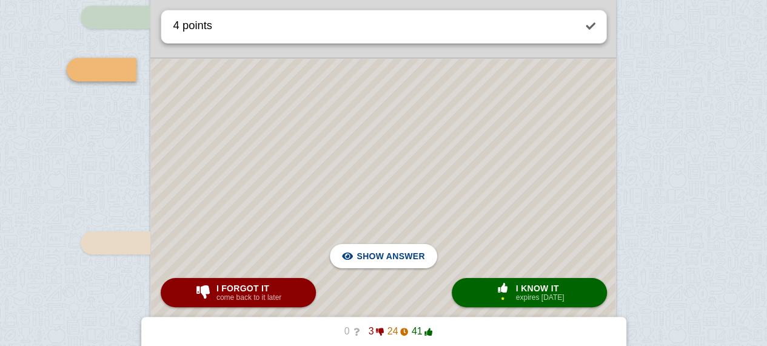
scroll to position [7445, 0]
click at [436, 152] on div at bounding box center [383, 251] width 465 height 387
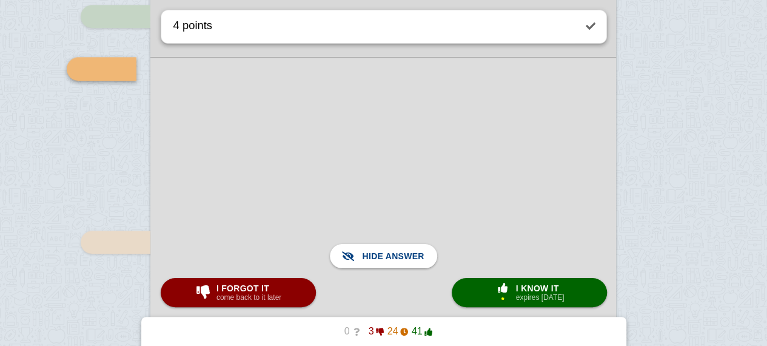
scroll to position [7450, 0]
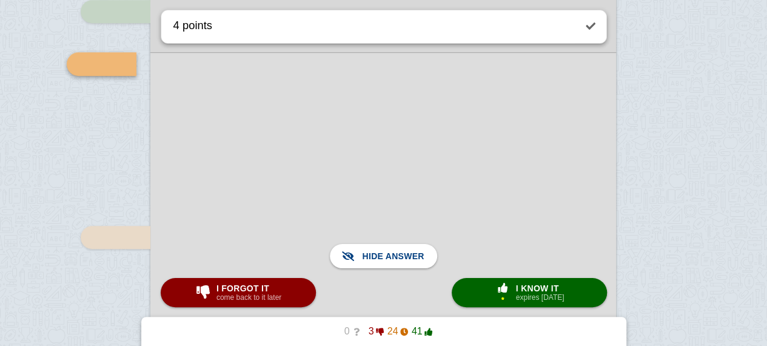
click at [469, 118] on div at bounding box center [383, 246] width 466 height 389
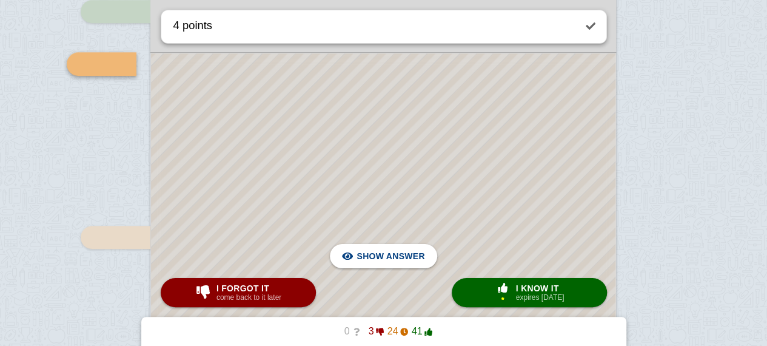
click at [469, 118] on div at bounding box center [383, 246] width 465 height 387
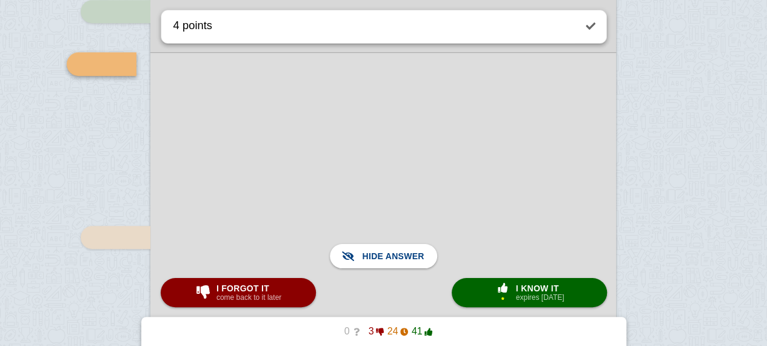
click at [469, 118] on div at bounding box center [383, 246] width 466 height 389
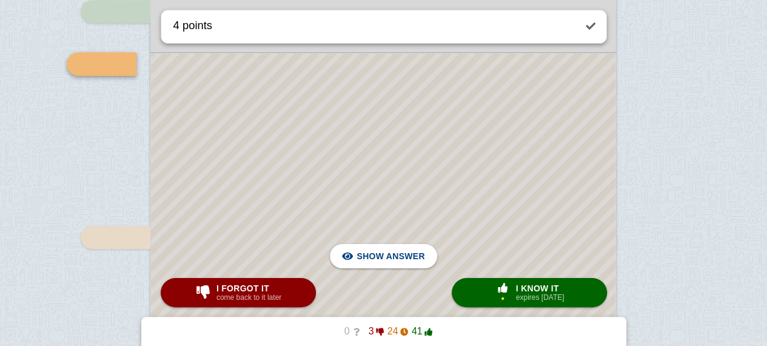
click at [469, 118] on div at bounding box center [383, 246] width 465 height 387
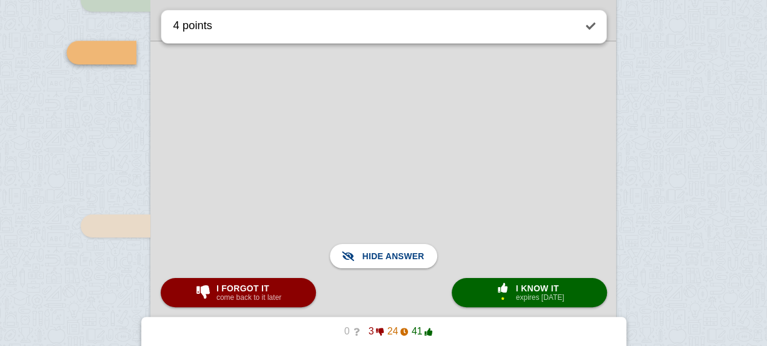
scroll to position [7462, 0]
click at [498, 283] on span "button" at bounding box center [503, 288] width 22 height 11
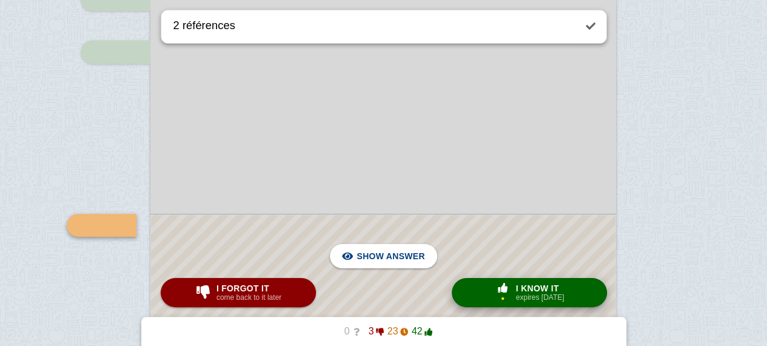
scroll to position [7558, 0]
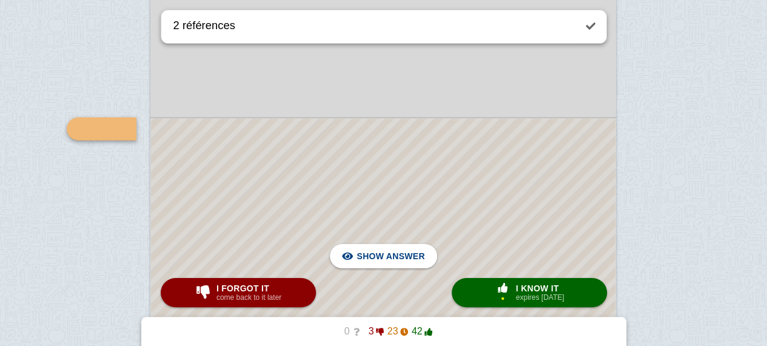
click at [513, 187] on div at bounding box center [383, 225] width 465 height 214
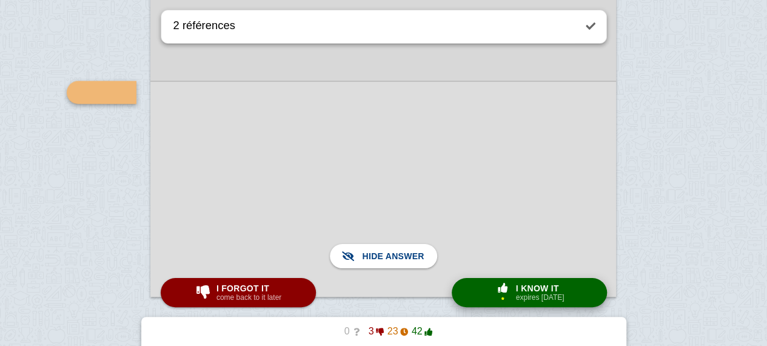
click at [520, 286] on span "I know it" at bounding box center [540, 288] width 49 height 10
type textarea "Qu'est ce qu'on observe ?"
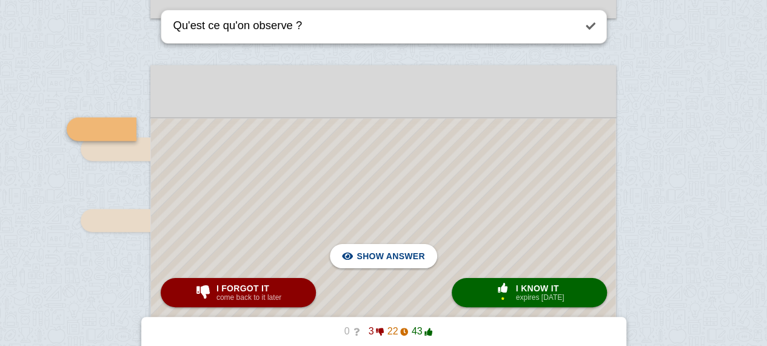
scroll to position [7900, 0]
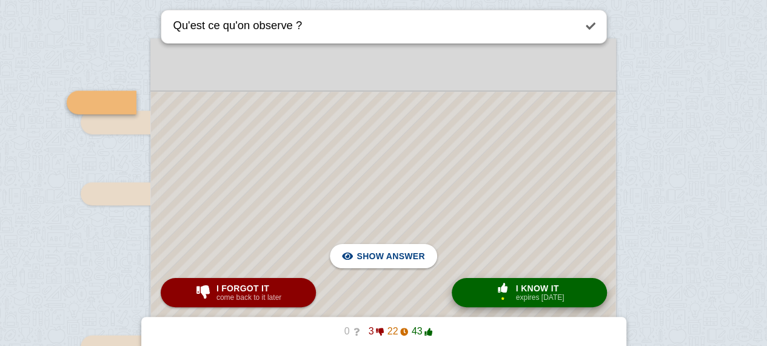
click at [526, 284] on span "I know it" at bounding box center [540, 288] width 49 height 10
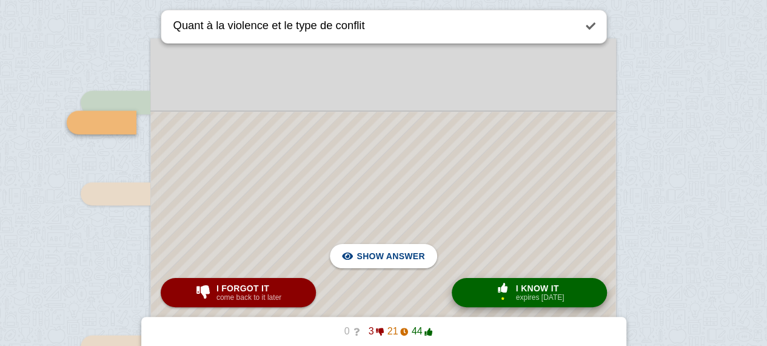
scroll to position [7893, 0]
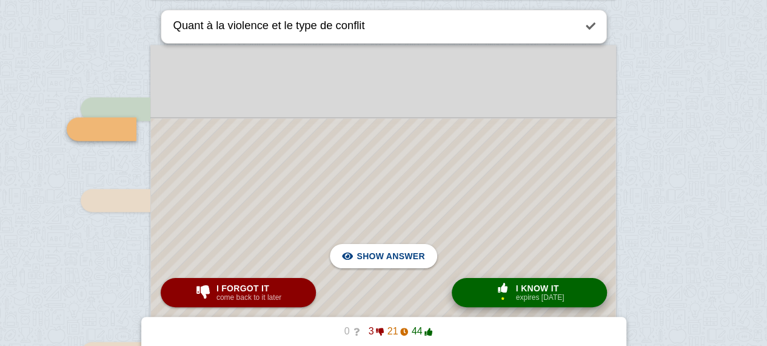
click at [526, 284] on span "I know it" at bounding box center [540, 288] width 49 height 10
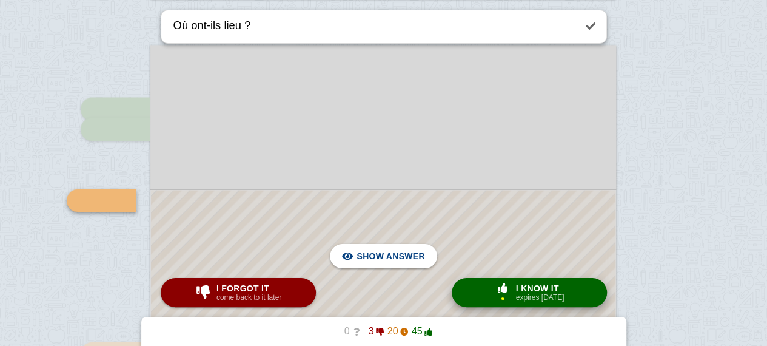
scroll to position [7965, 0]
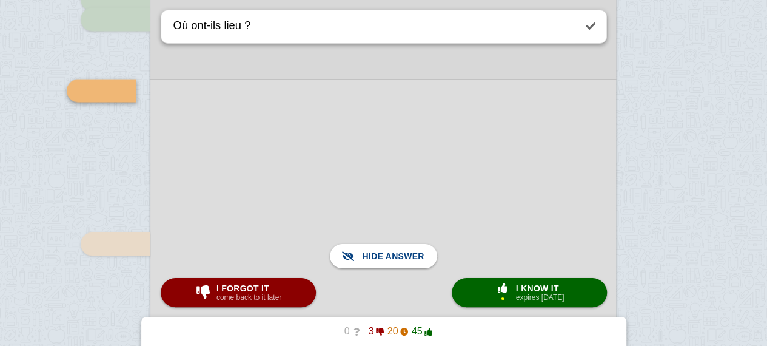
scroll to position [8003, 0]
click at [525, 295] on small "expires [DATE]" at bounding box center [540, 297] width 49 height 8
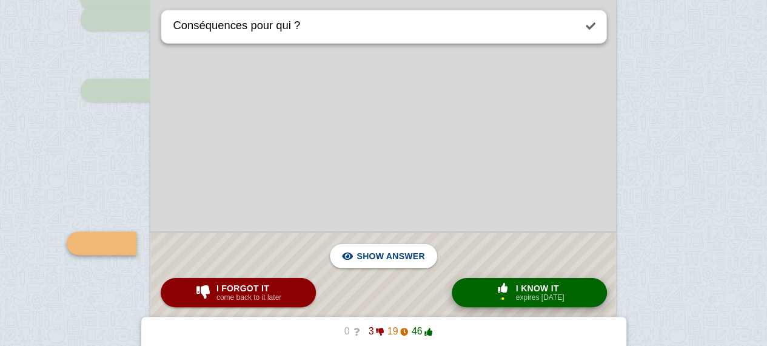
scroll to position [8117, 0]
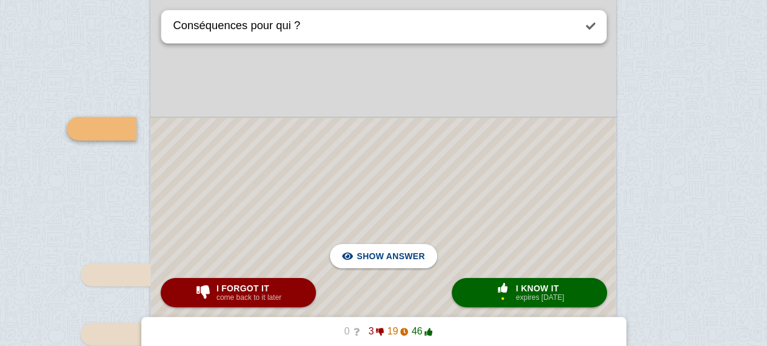
click at [536, 240] on div at bounding box center [383, 298] width 465 height 360
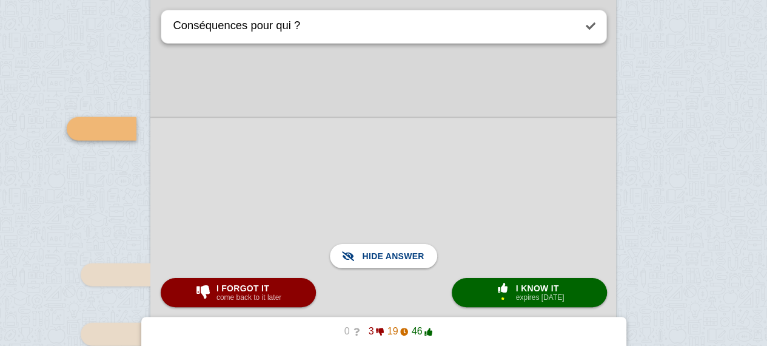
click at [536, 240] on div at bounding box center [383, 297] width 466 height 361
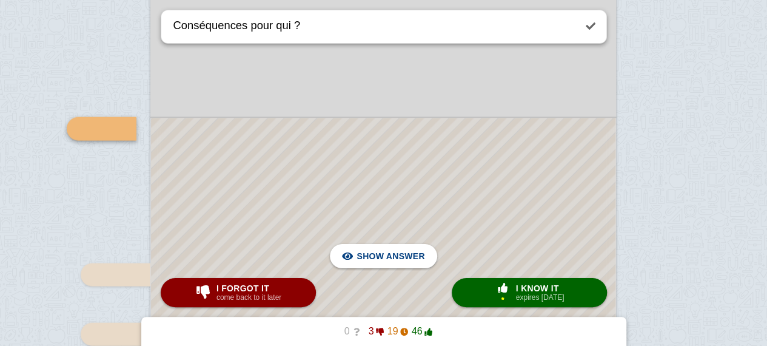
click at [536, 240] on div at bounding box center [383, 298] width 465 height 360
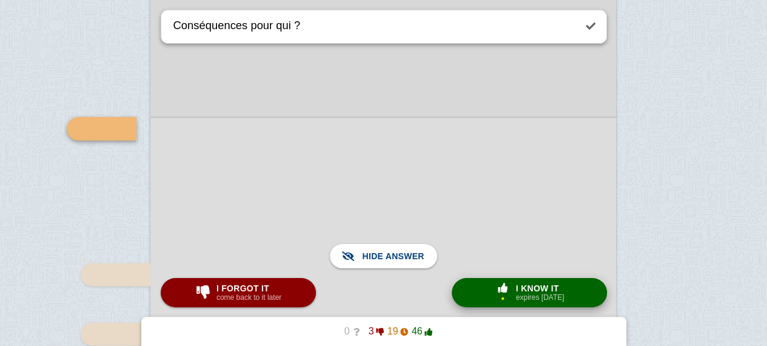
click at [518, 283] on span "I know it" at bounding box center [540, 288] width 49 height 10
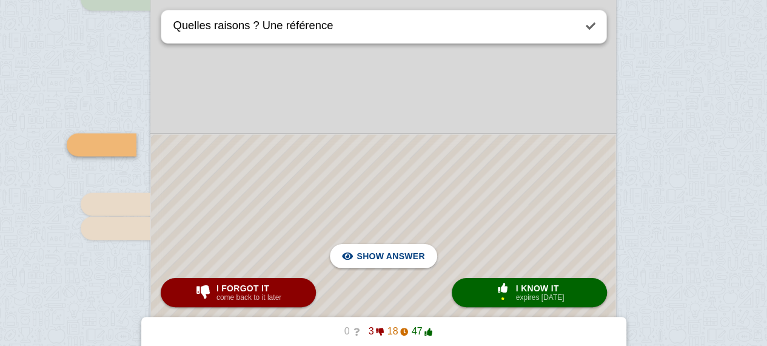
scroll to position [8256, 0]
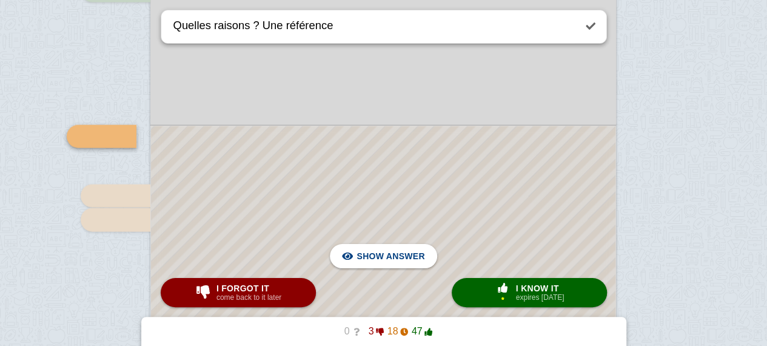
click at [521, 184] on div at bounding box center [383, 232] width 465 height 213
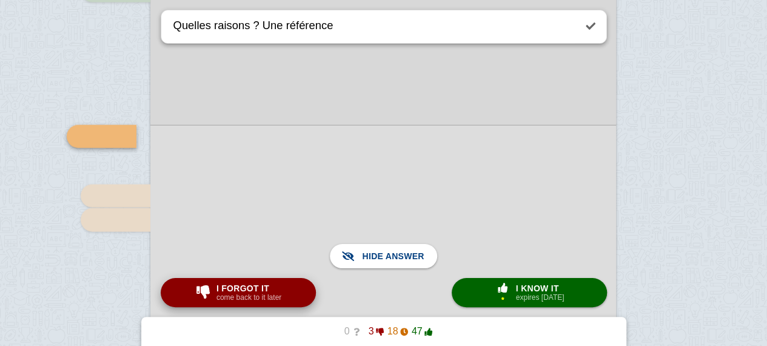
click at [241, 296] on small "come back to it later" at bounding box center [248, 297] width 65 height 8
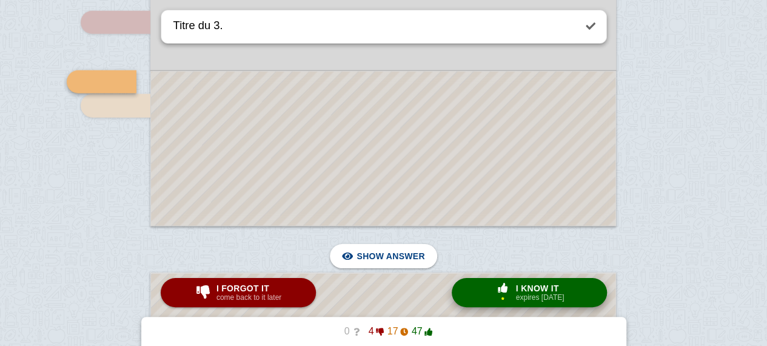
click at [492, 283] on span "button" at bounding box center [503, 288] width 22 height 11
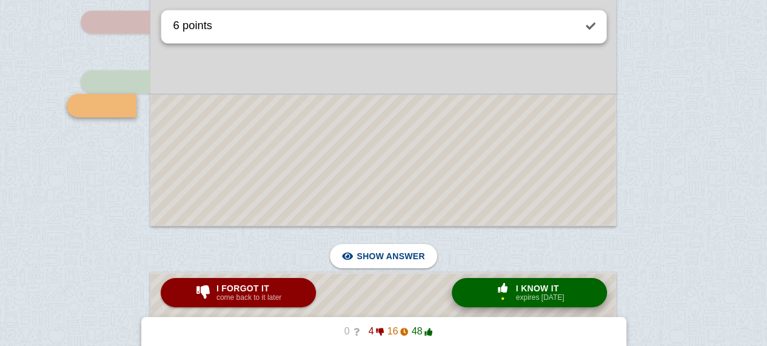
scroll to position [8347, 0]
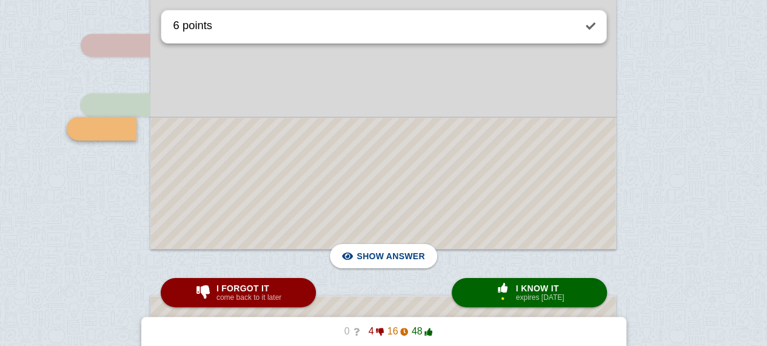
click at [466, 158] on div at bounding box center [383, 183] width 465 height 130
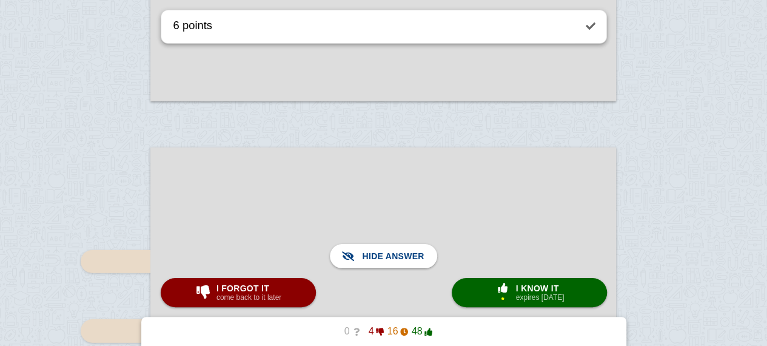
scroll to position [8497, 0]
click at [498, 290] on span "button" at bounding box center [502, 288] width 19 height 10
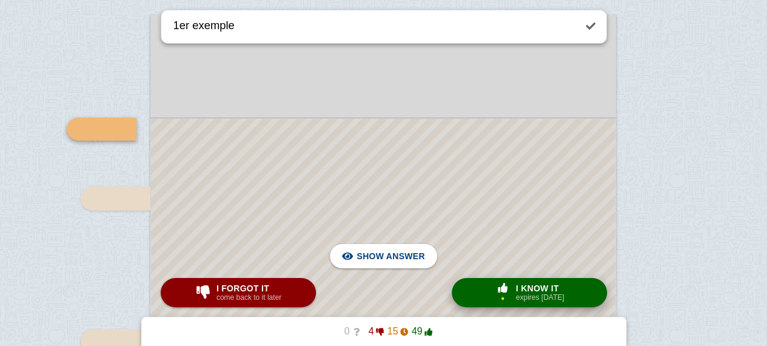
click at [521, 283] on span "I know it" at bounding box center [540, 288] width 49 height 10
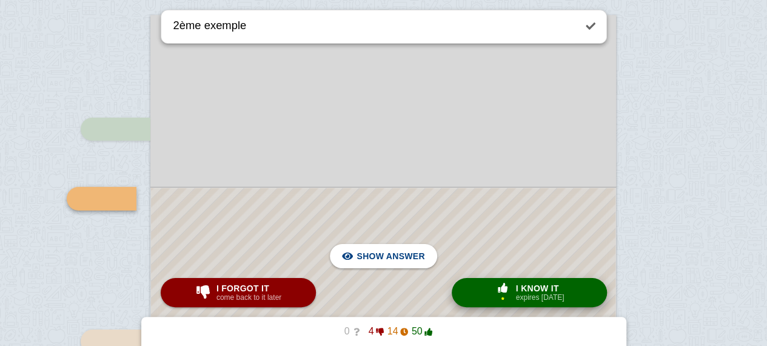
scroll to position [8697, 0]
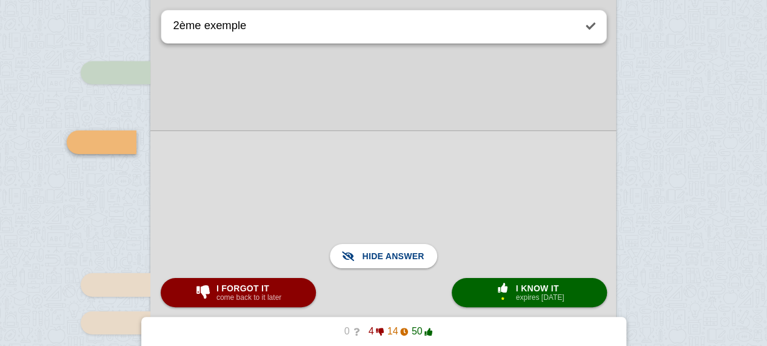
scroll to position [8701, 0]
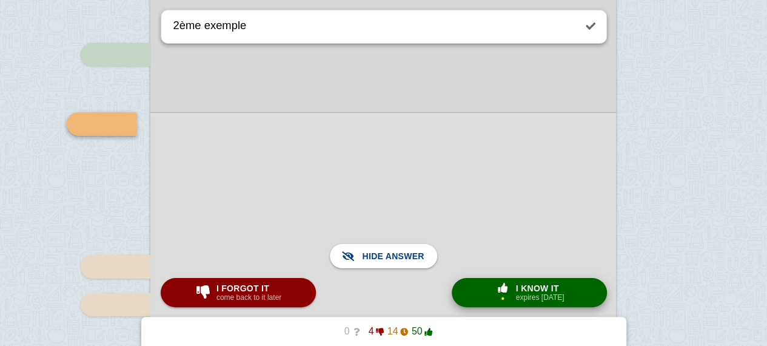
click at [522, 298] on small "expires [DATE]" at bounding box center [540, 297] width 49 height 8
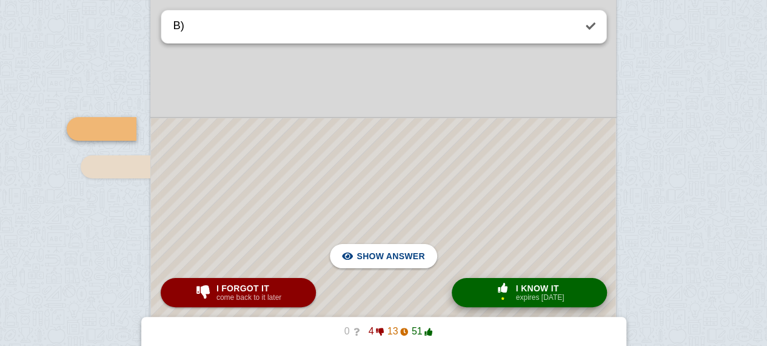
click at [558, 297] on small "expires [DATE]" at bounding box center [540, 297] width 49 height 8
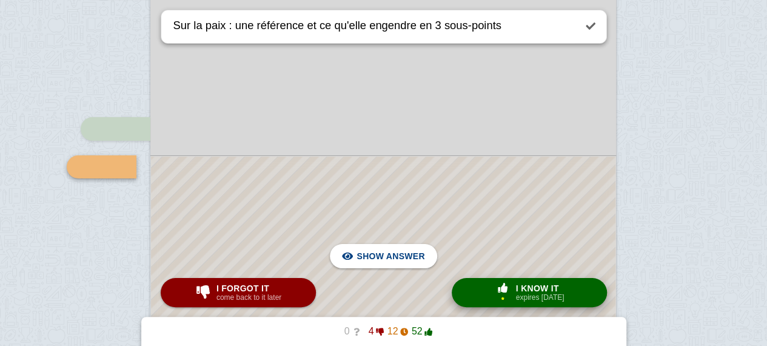
scroll to position [8877, 0]
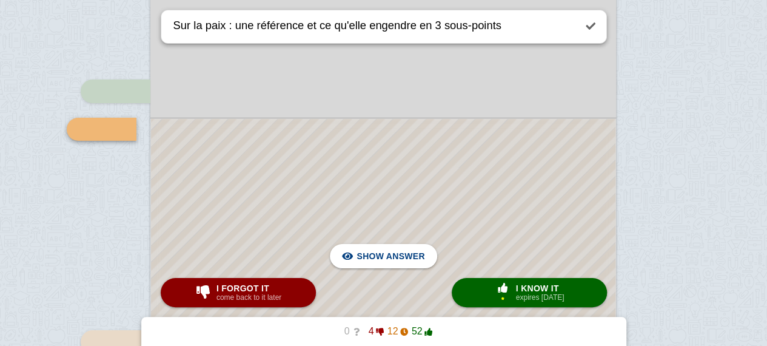
click at [508, 216] on div at bounding box center [383, 271] width 465 height 304
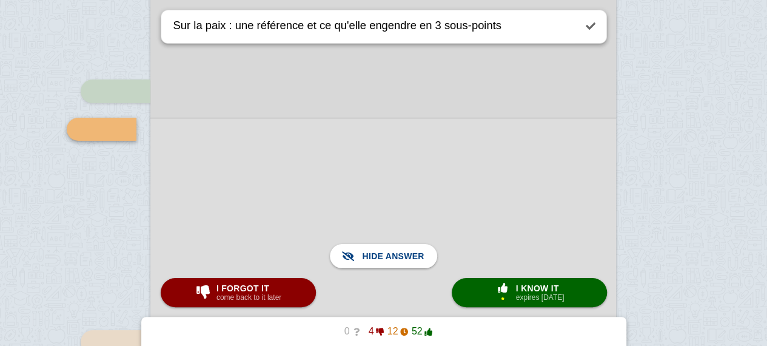
click at [508, 216] on div at bounding box center [383, 271] width 466 height 306
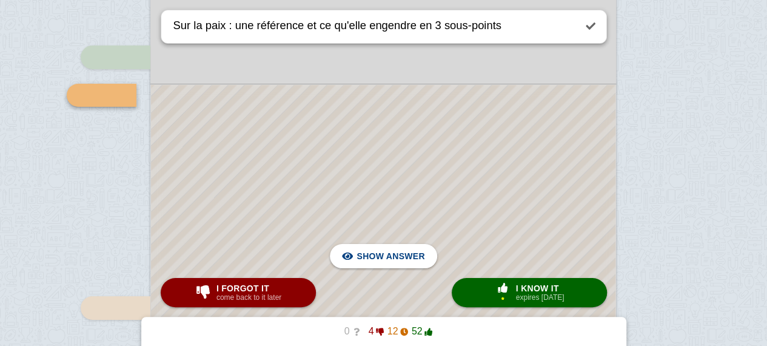
scroll to position [8913, 0]
click at [508, 216] on div at bounding box center [383, 234] width 465 height 304
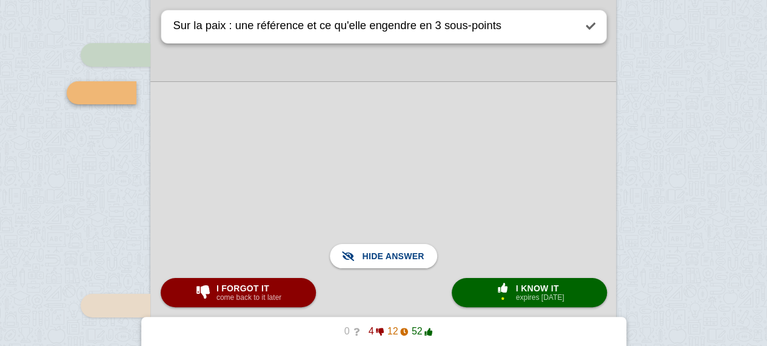
click at [508, 216] on div at bounding box center [383, 234] width 466 height 306
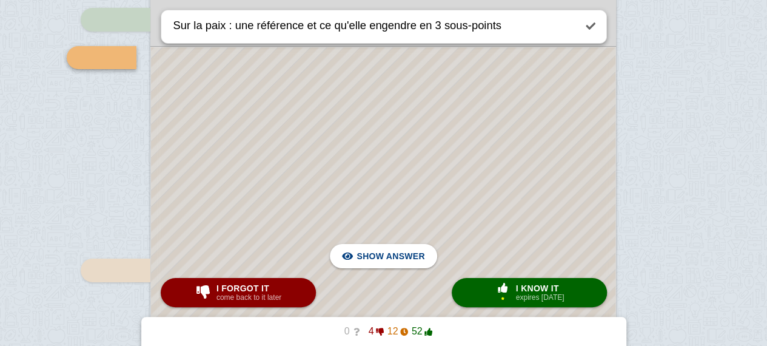
scroll to position [8949, 0]
click at [508, 216] on div at bounding box center [383, 198] width 465 height 304
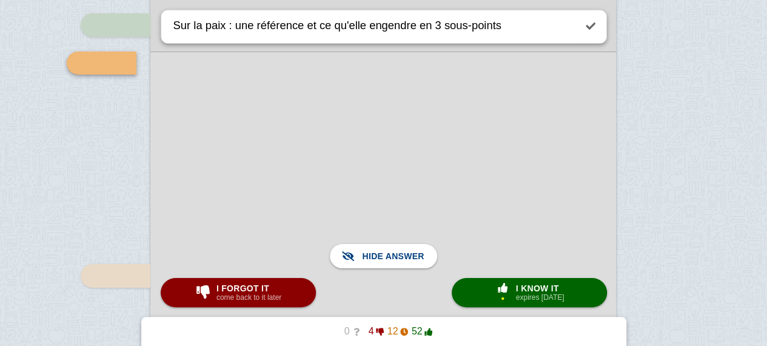
scroll to position [8942, 0]
click at [542, 301] on small "expires [DATE]" at bounding box center [540, 297] width 49 height 8
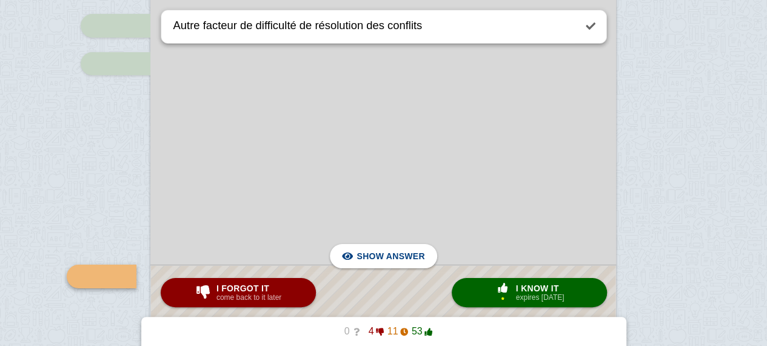
scroll to position [9090, 0]
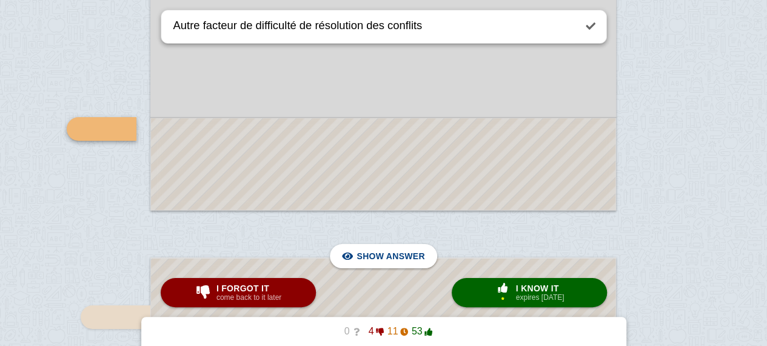
click at [477, 135] on div at bounding box center [383, 164] width 465 height 92
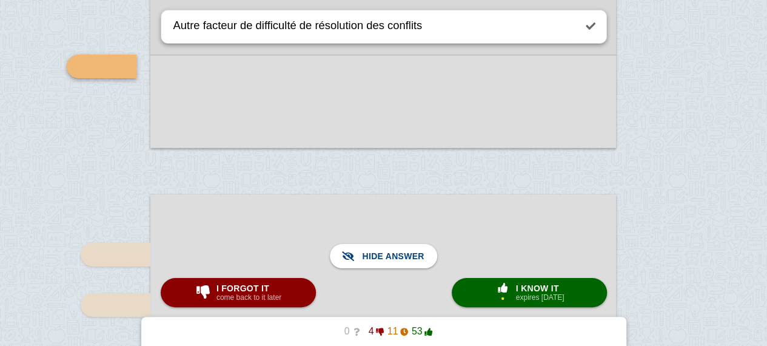
scroll to position [9157, 0]
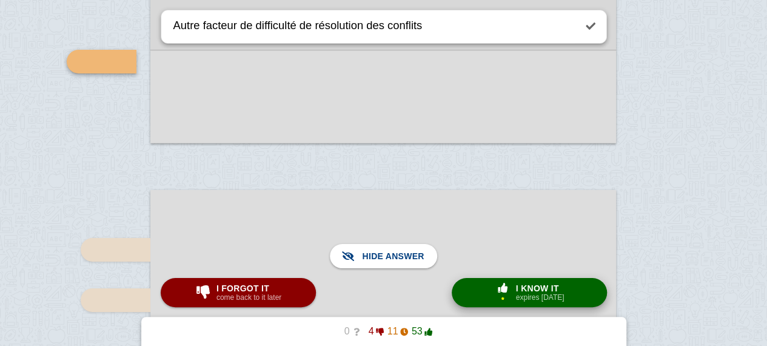
click at [517, 292] on span "I know it" at bounding box center [540, 288] width 49 height 10
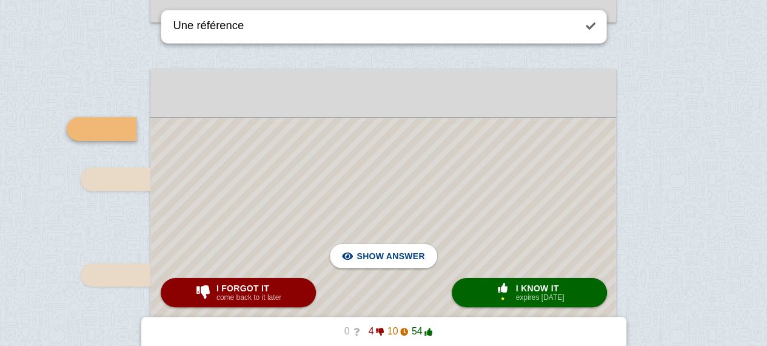
scroll to position [9318, 0]
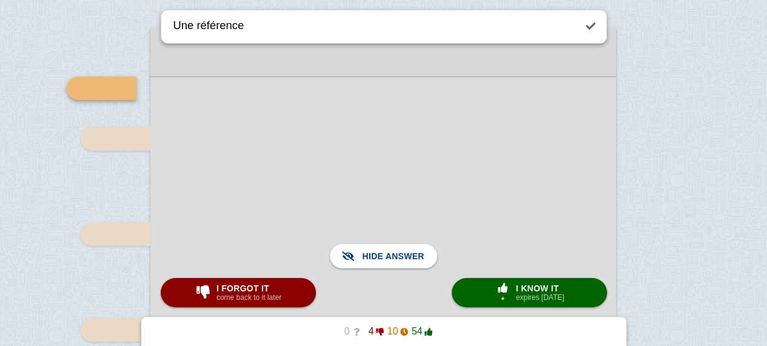
scroll to position [9319, 0]
click at [508, 284] on span "button" at bounding box center [502, 288] width 19 height 10
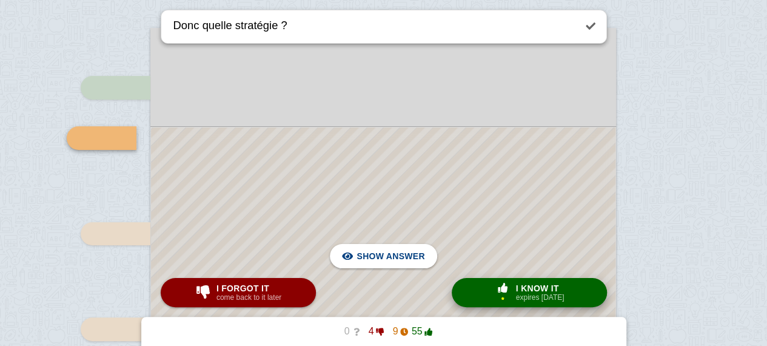
scroll to position [9328, 0]
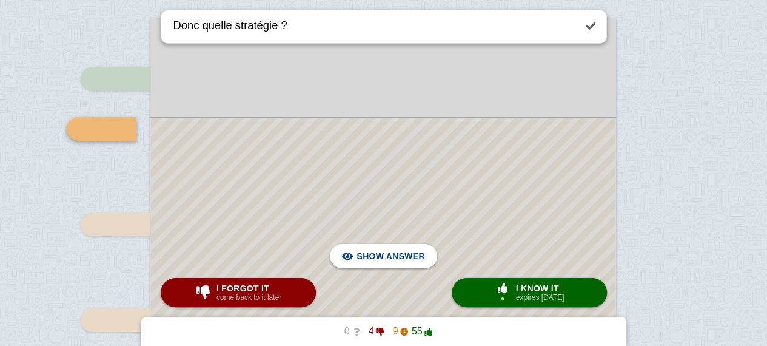
click at [497, 288] on span "button" at bounding box center [502, 288] width 19 height 10
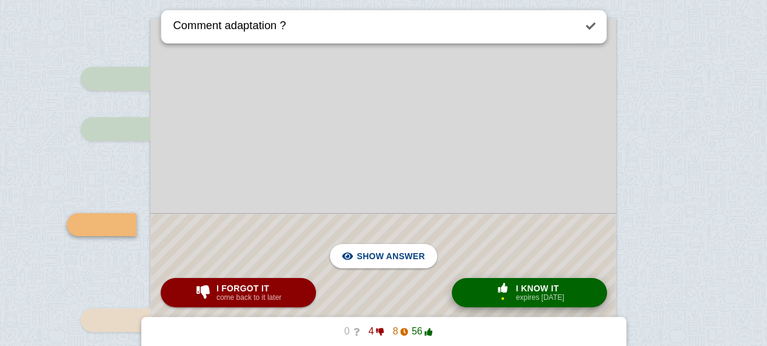
scroll to position [9424, 0]
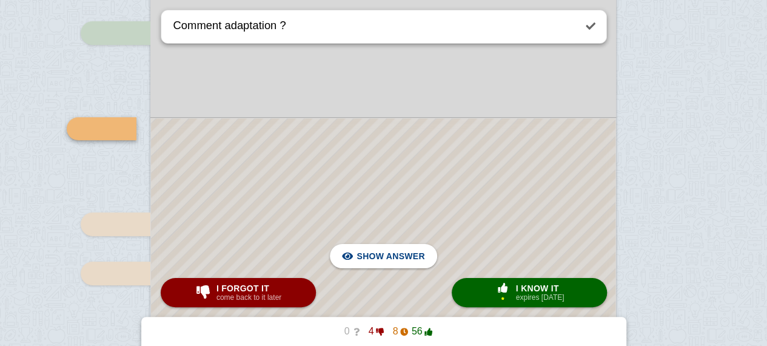
click at [495, 179] on div at bounding box center [383, 349] width 465 height 462
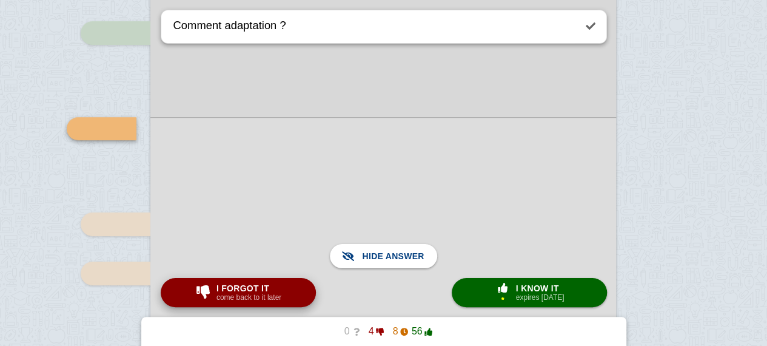
click at [296, 297] on button "I forgot it come back to it later" at bounding box center [238, 292] width 155 height 29
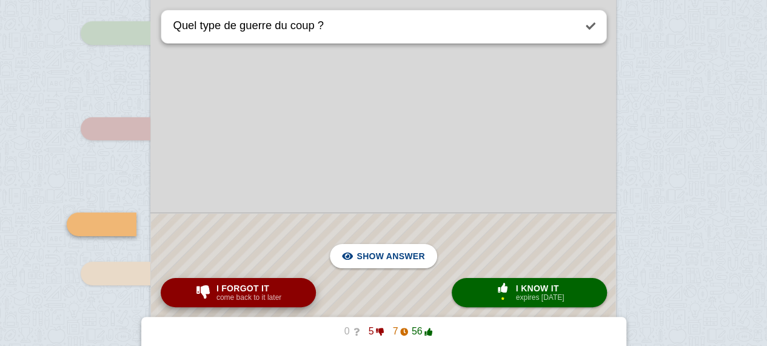
scroll to position [9519, 0]
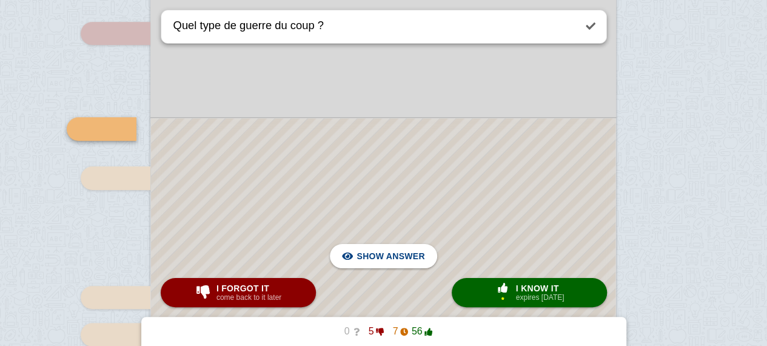
click at [375, 208] on div at bounding box center [383, 301] width 465 height 367
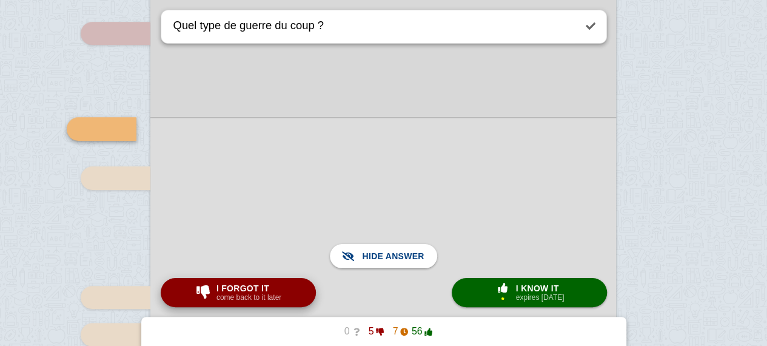
click at [266, 284] on span "I forgot it" at bounding box center [248, 288] width 65 height 10
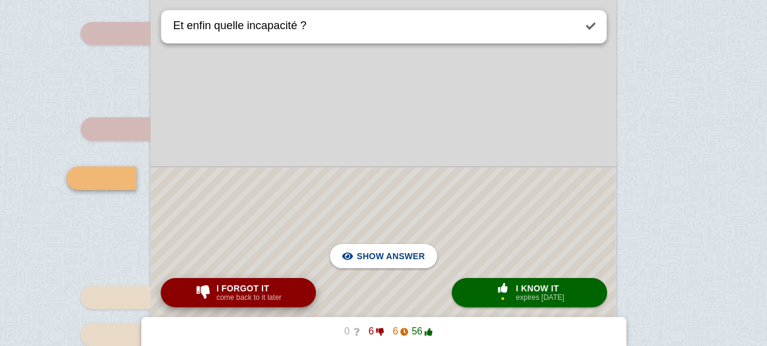
scroll to position [9568, 0]
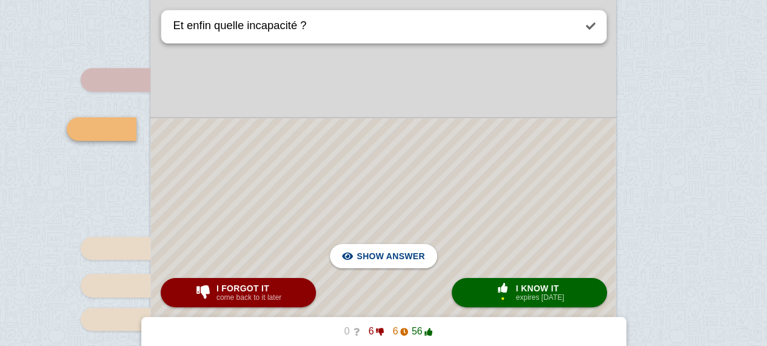
click at [240, 221] on div at bounding box center [383, 277] width 465 height 318
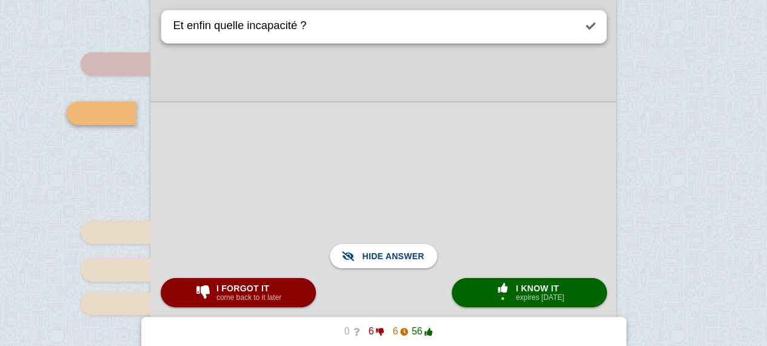
scroll to position [9604, 0]
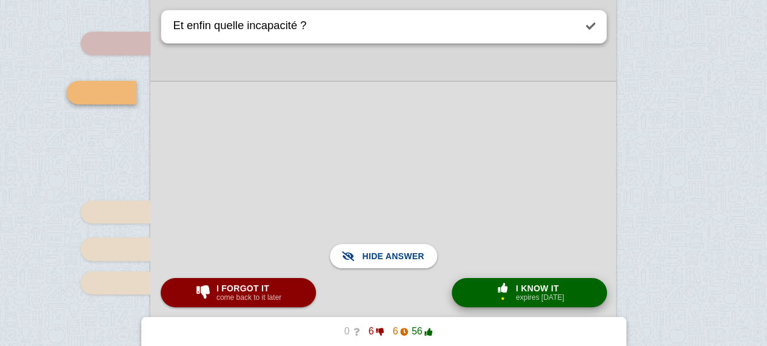
click at [494, 294] on span "button" at bounding box center [503, 288] width 22 height 11
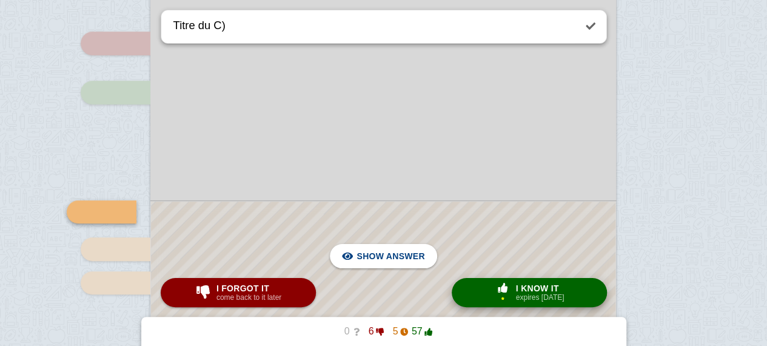
scroll to position [9687, 0]
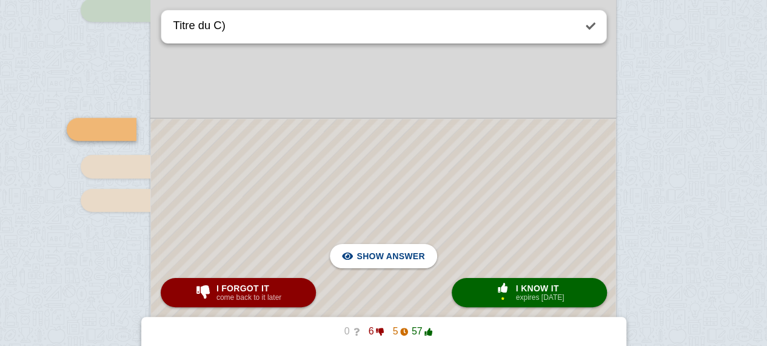
click at [520, 219] on div at bounding box center [383, 218] width 465 height 198
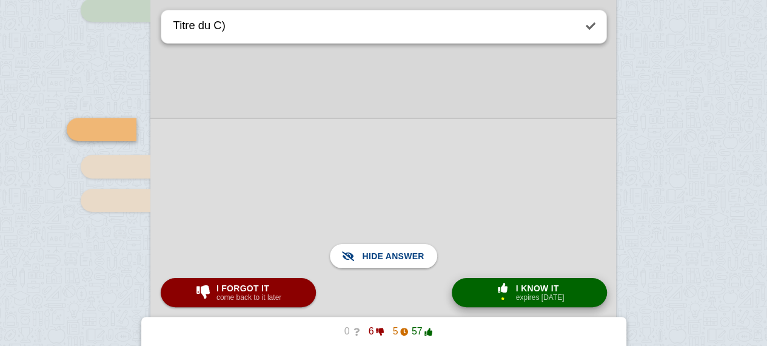
click at [511, 292] on span "button" at bounding box center [503, 288] width 22 height 11
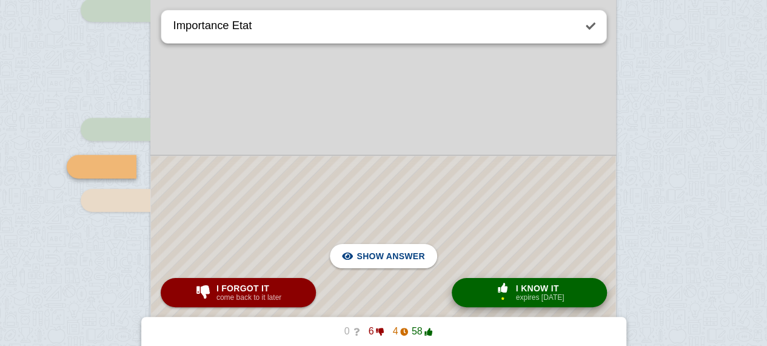
scroll to position [9724, 0]
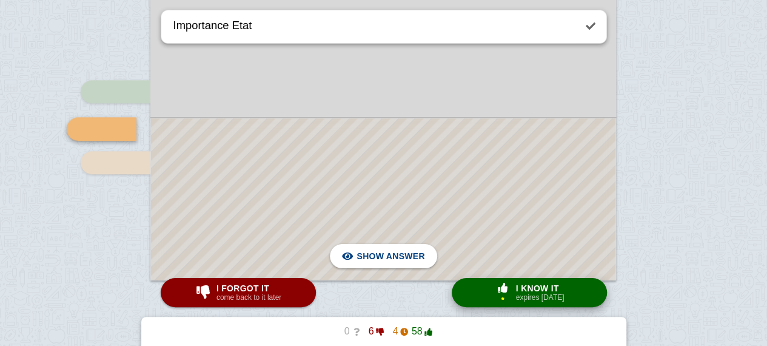
click at [511, 292] on span "button" at bounding box center [503, 288] width 22 height 11
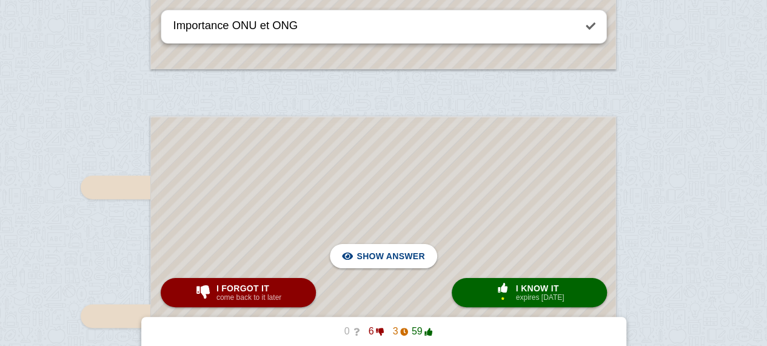
scroll to position [9704, 0]
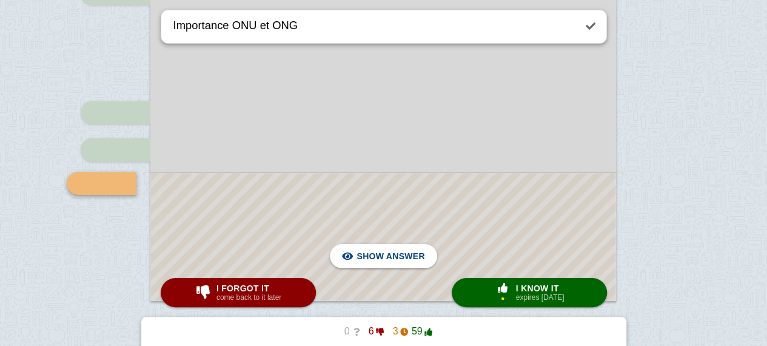
click at [526, 244] on div at bounding box center [383, 236] width 465 height 127
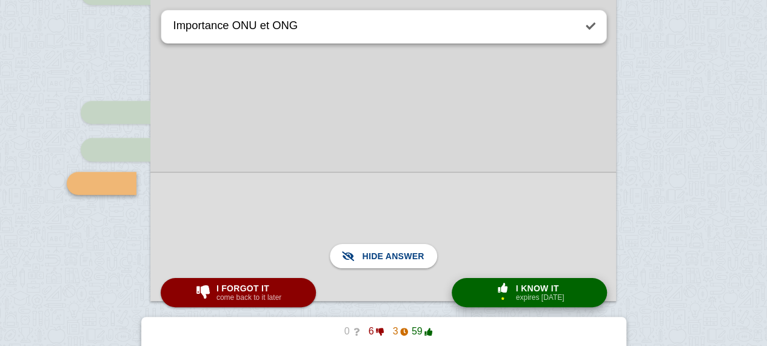
click at [534, 289] on span "I know it" at bounding box center [540, 288] width 49 height 10
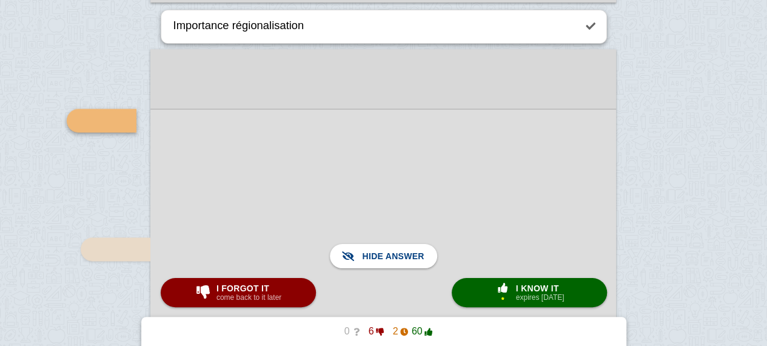
scroll to position [10003, 0]
click at [473, 287] on button "× 1 I know it expires [DATE]" at bounding box center [529, 292] width 155 height 29
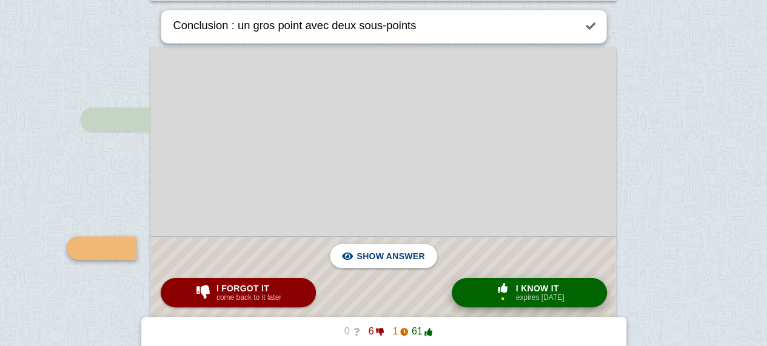
scroll to position [10122, 0]
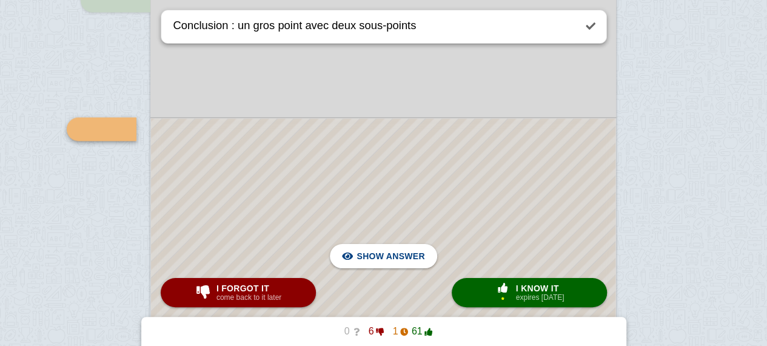
click at [438, 200] on div at bounding box center [383, 352] width 465 height 468
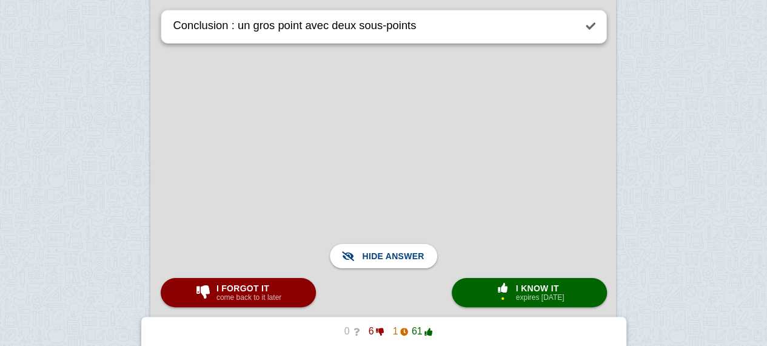
scroll to position [10309, 0]
click at [528, 283] on span "I know it" at bounding box center [540, 288] width 49 height 10
type textarea "Nouveaux critères de puissance"
checkbox input "false"
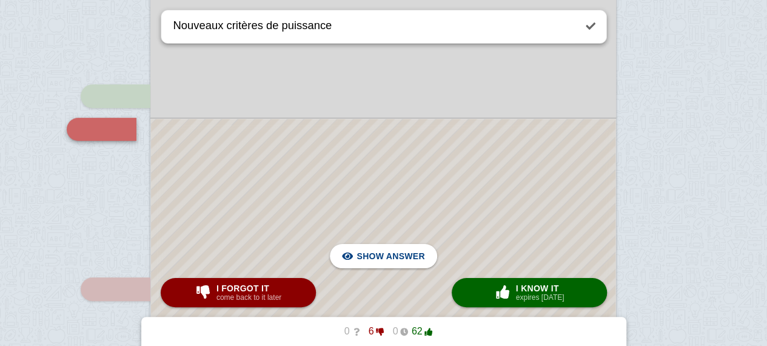
click at [491, 187] on div at bounding box center [383, 317] width 465 height 396
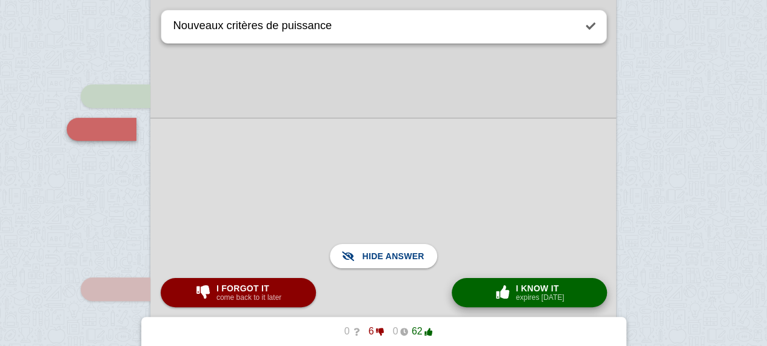
click at [536, 283] on span "I know it" at bounding box center [540, 288] width 49 height 10
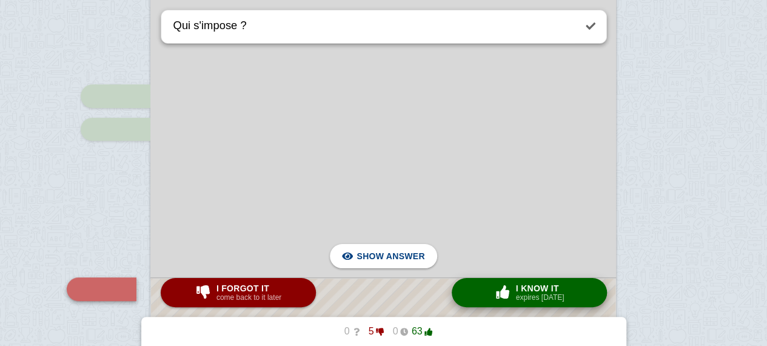
scroll to position [2604, 0]
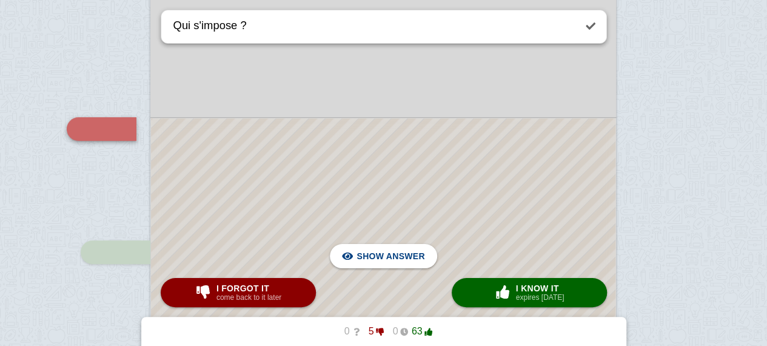
click at [534, 220] on div at bounding box center [383, 236] width 465 height 237
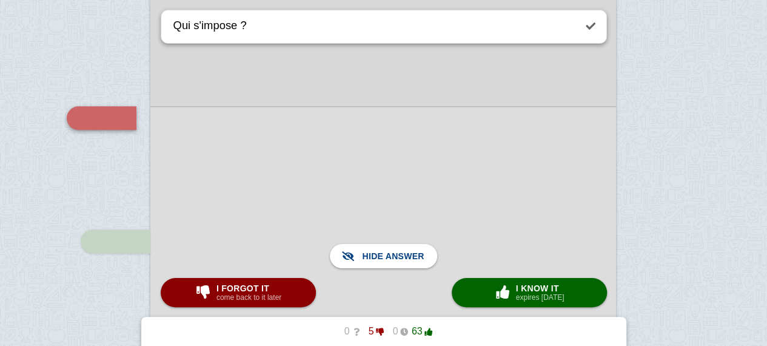
scroll to position [2616, 0]
click at [506, 297] on span "button" at bounding box center [502, 291] width 19 height 13
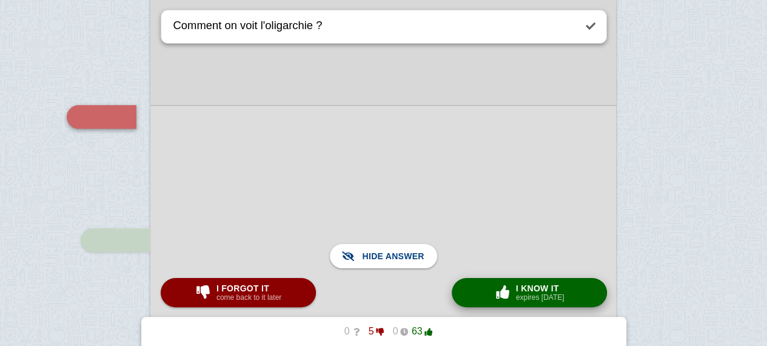
scroll to position [3711, 0]
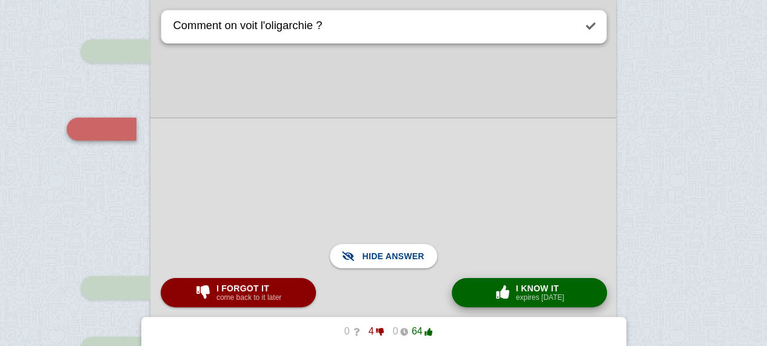
click at [508, 286] on span "button" at bounding box center [503, 292] width 22 height 16
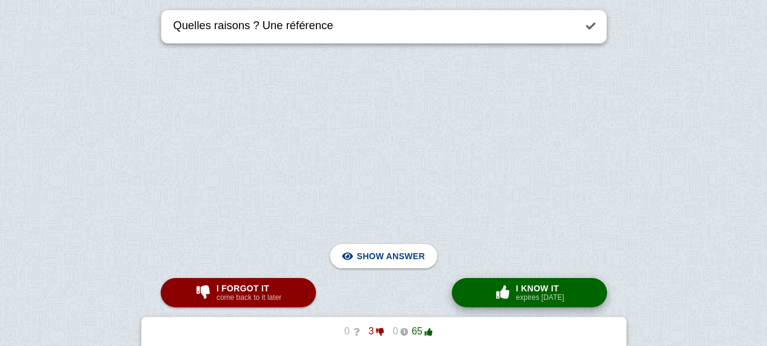
scroll to position [8263, 0]
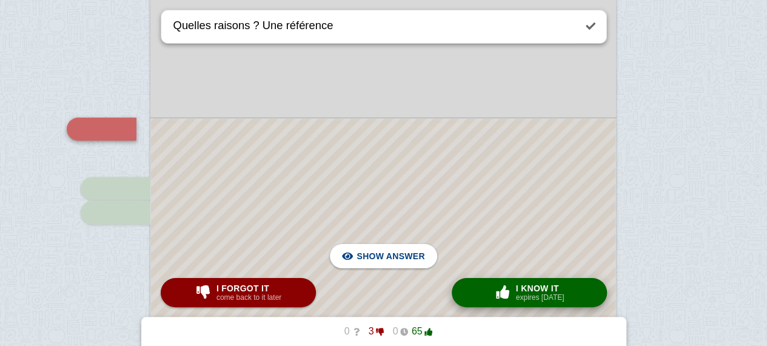
click at [493, 289] on span "button" at bounding box center [503, 292] width 22 height 16
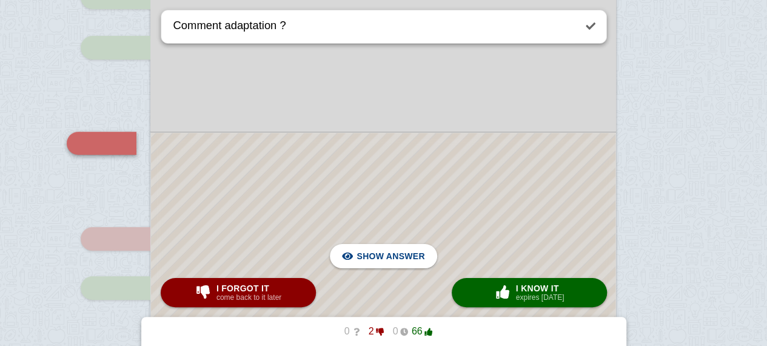
scroll to position [9430, 0]
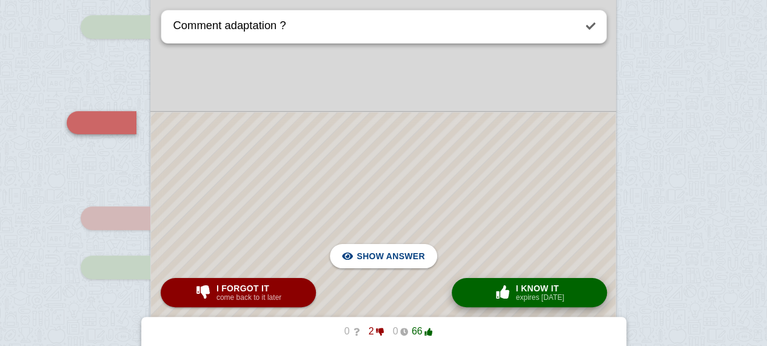
click at [514, 297] on span "button" at bounding box center [503, 292] width 22 height 16
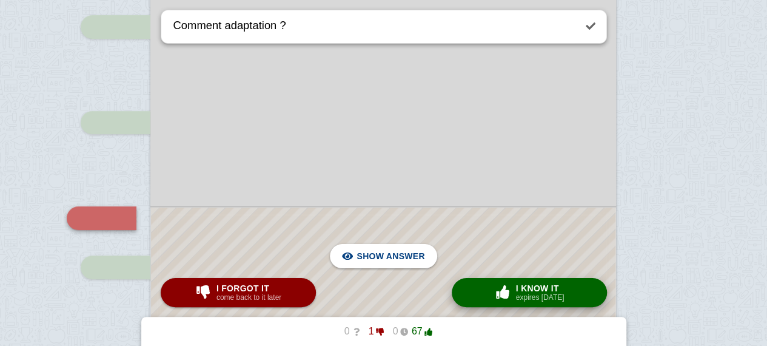
type textarea "Quel type de guerre du coup ?"
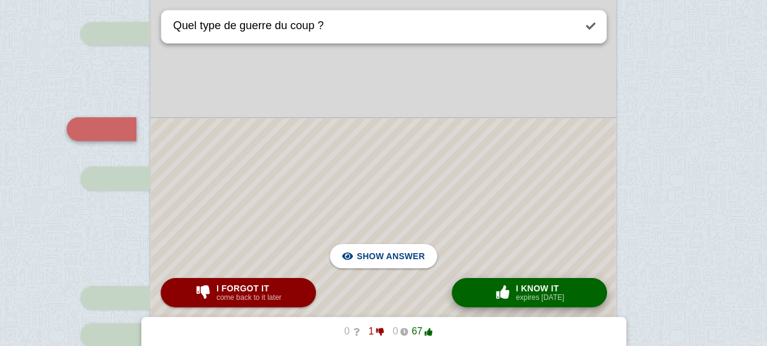
click at [507, 286] on span "button" at bounding box center [502, 291] width 19 height 13
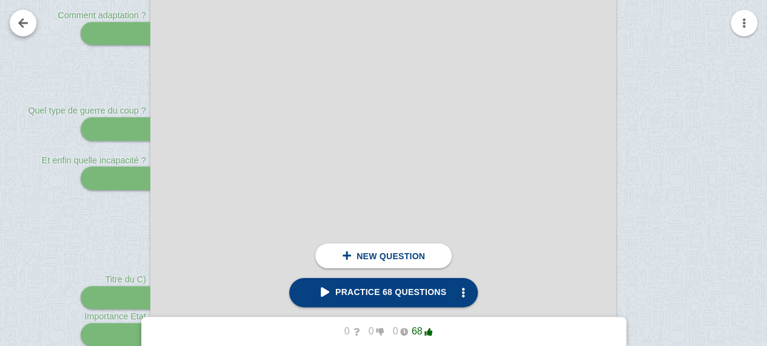
click at [17, 20] on link at bounding box center [23, 23] width 27 height 27
checkbox input "false"
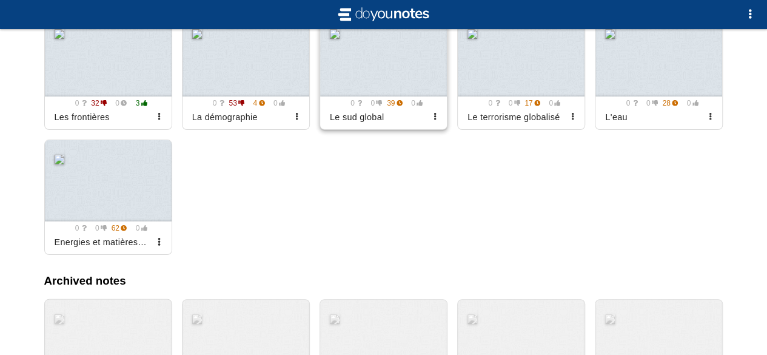
scroll to position [3964, 0]
click at [108, 70] on div at bounding box center [108, 56] width 127 height 82
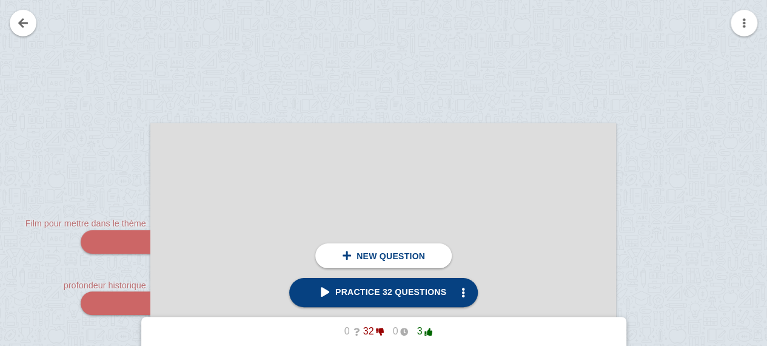
scroll to position [65, 0]
click at [389, 288] on span "Practice 32 questions" at bounding box center [384, 292] width 126 height 10
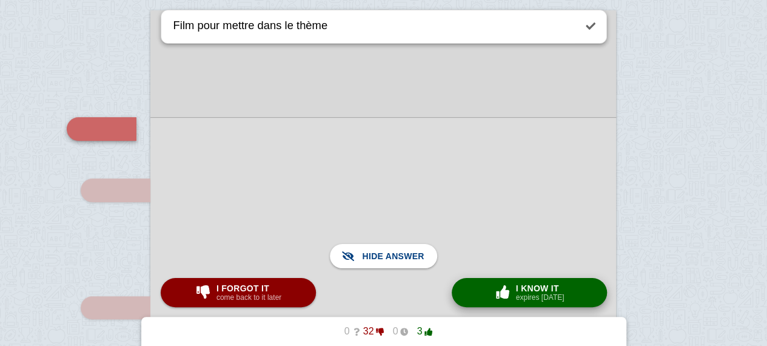
click at [517, 295] on small "expires [DATE]" at bounding box center [540, 297] width 49 height 8
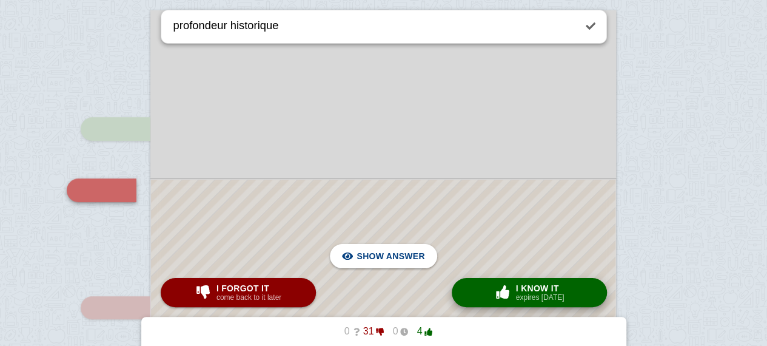
scroll to position [239, 0]
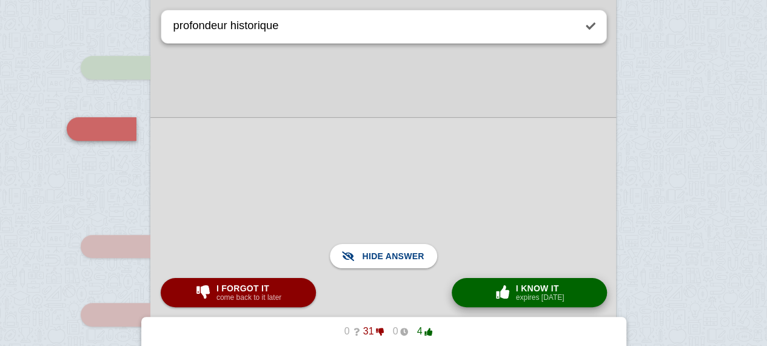
click at [542, 298] on small "expires [DATE]" at bounding box center [540, 297] width 49 height 8
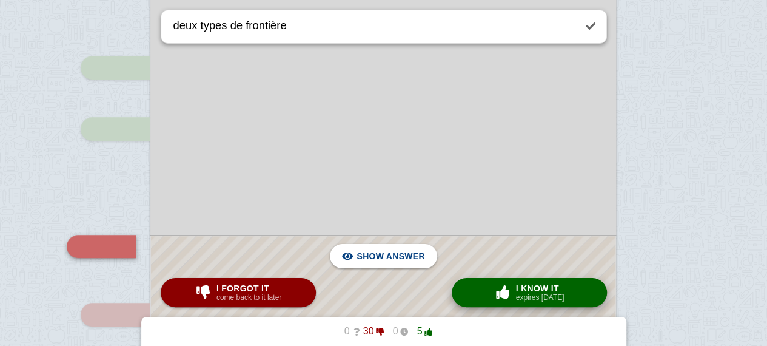
scroll to position [357, 0]
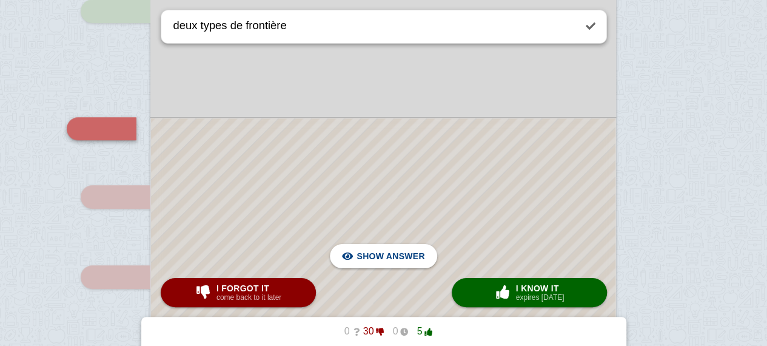
click at [547, 216] on div at bounding box center [383, 303] width 465 height 371
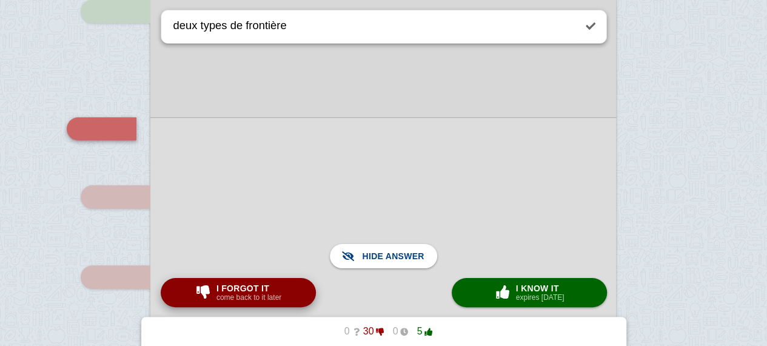
click at [294, 294] on button "I forgot it come back to it later" at bounding box center [238, 292] width 155 height 29
type textarea "4 points sur la frontière pour un auteur"
checkbox input "true"
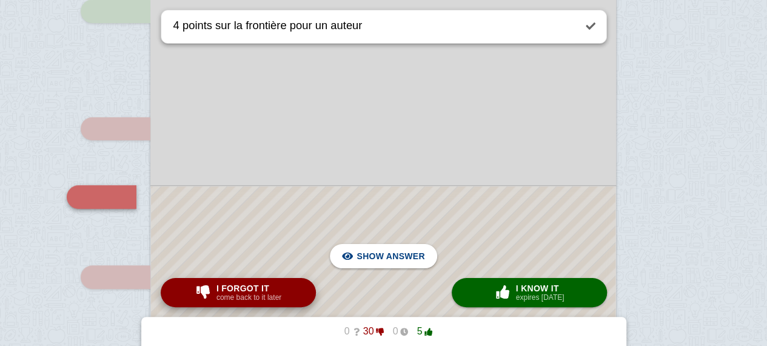
scroll to position [424, 0]
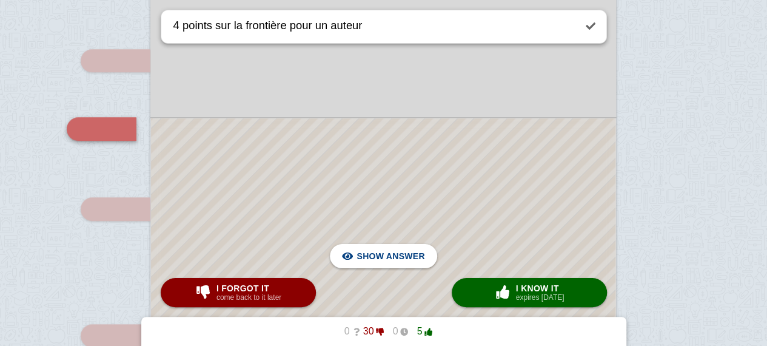
click at [364, 213] on div at bounding box center [383, 269] width 465 height 303
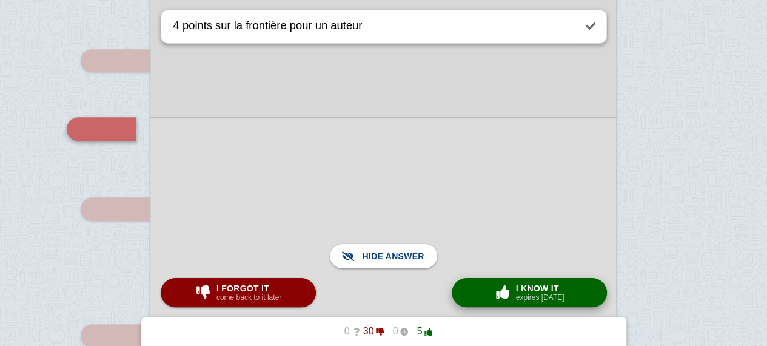
click at [497, 284] on span "button" at bounding box center [503, 292] width 22 height 16
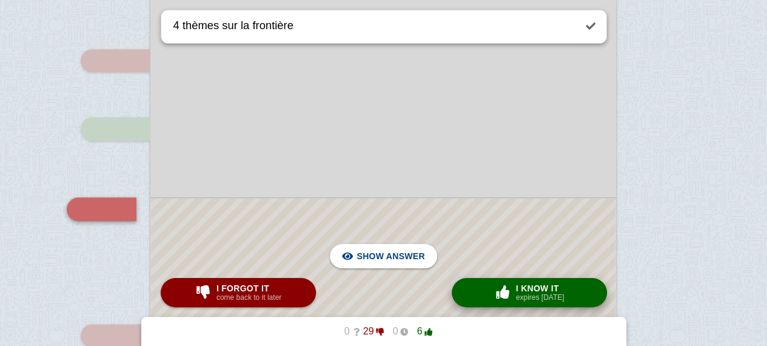
scroll to position [505, 0]
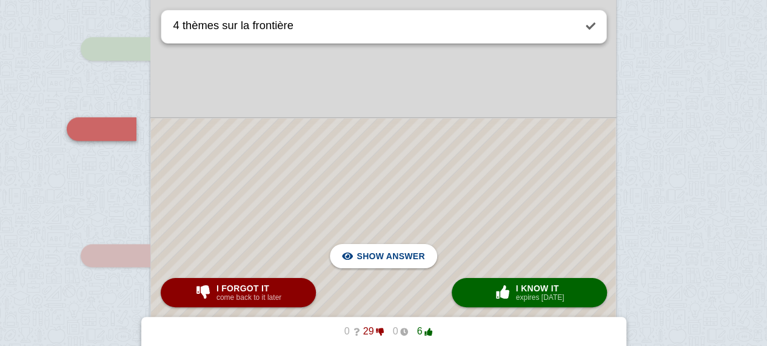
click at [455, 213] on div at bounding box center [383, 229] width 465 height 223
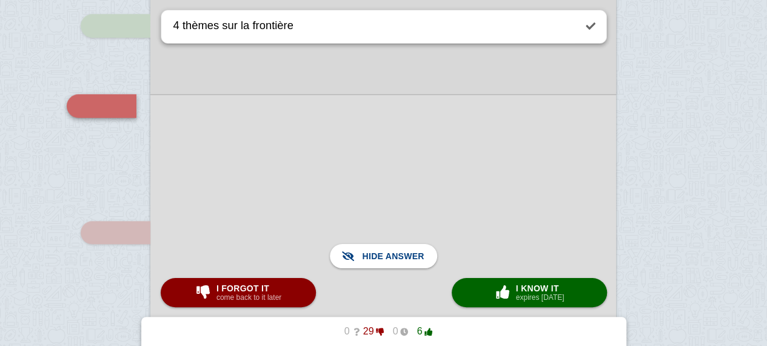
scroll to position [529, 0]
click at [294, 291] on button "I forgot it come back to it later" at bounding box center [238, 292] width 155 height 29
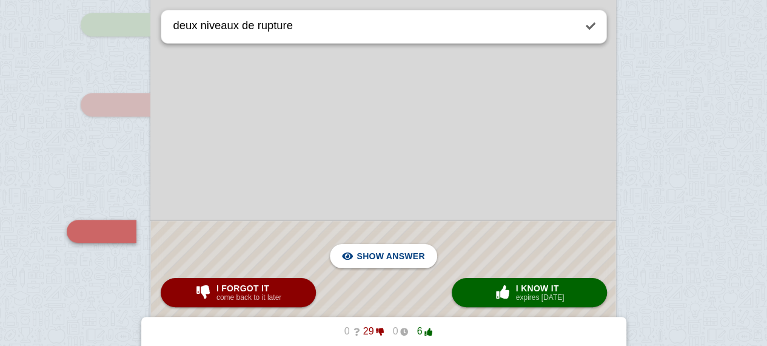
scroll to position [631, 0]
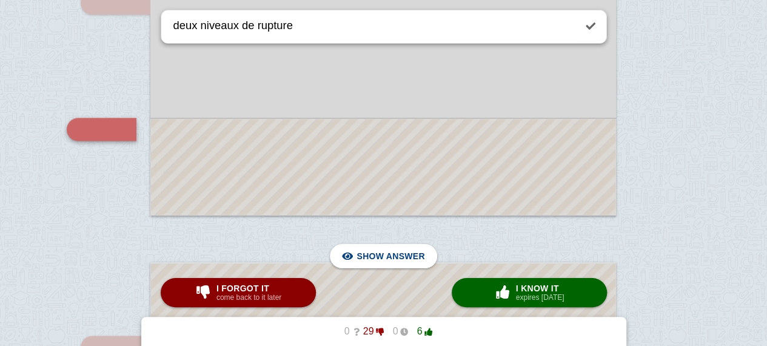
click at [346, 154] on div at bounding box center [383, 167] width 465 height 96
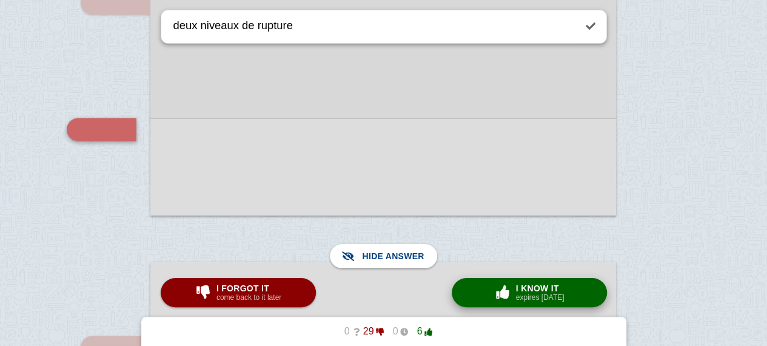
click at [502, 300] on span "button" at bounding box center [503, 292] width 22 height 16
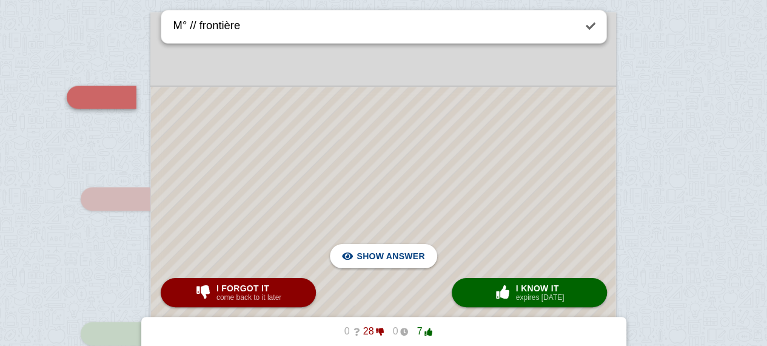
scroll to position [882, 0]
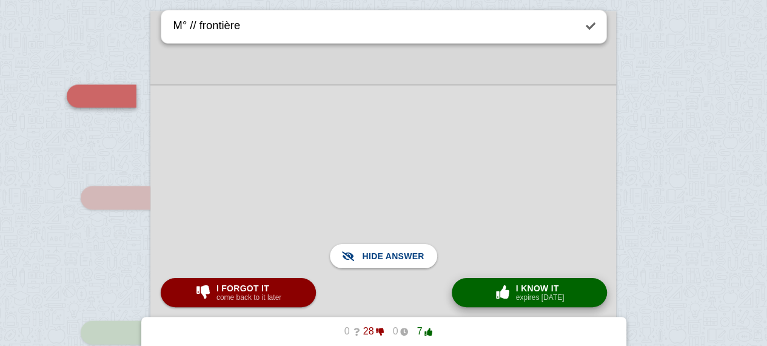
click at [496, 285] on span "button" at bounding box center [503, 292] width 22 height 16
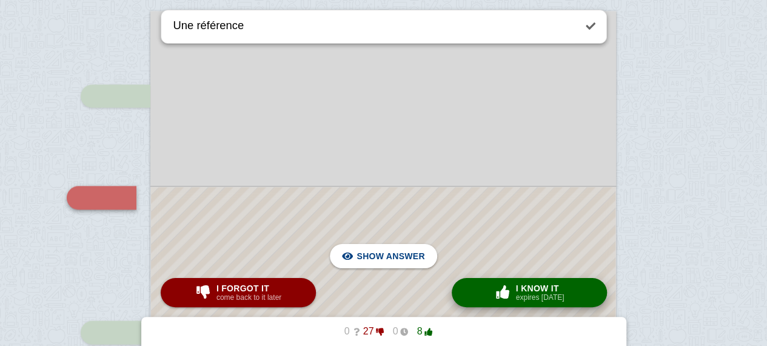
scroll to position [950, 0]
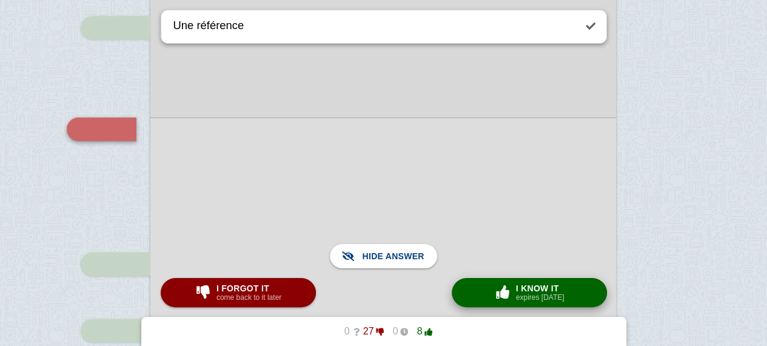
click at [525, 287] on span "I know it" at bounding box center [540, 288] width 49 height 10
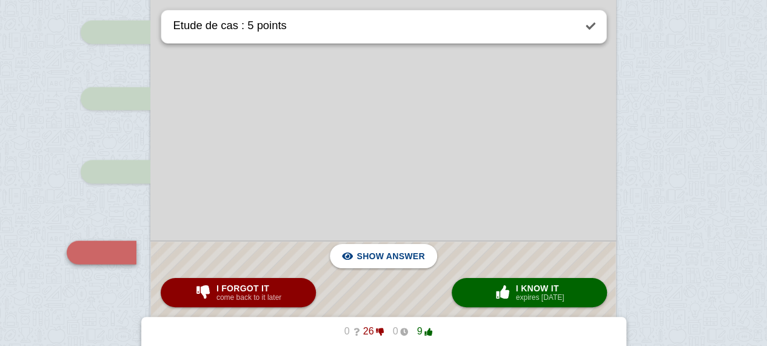
scroll to position [1160, 0]
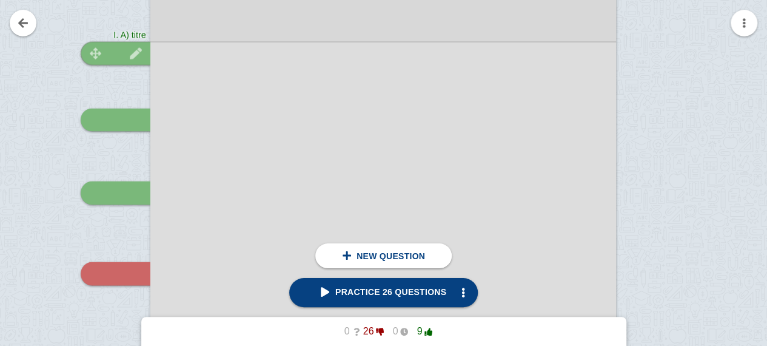
click at [108, 48] on img at bounding box center [95, 54] width 29 height 12
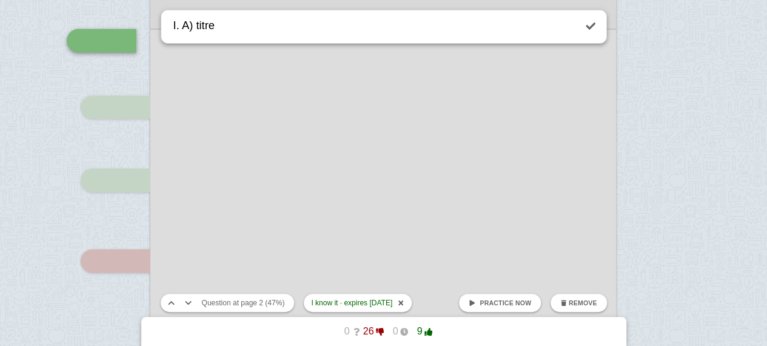
scroll to position [1173, 0]
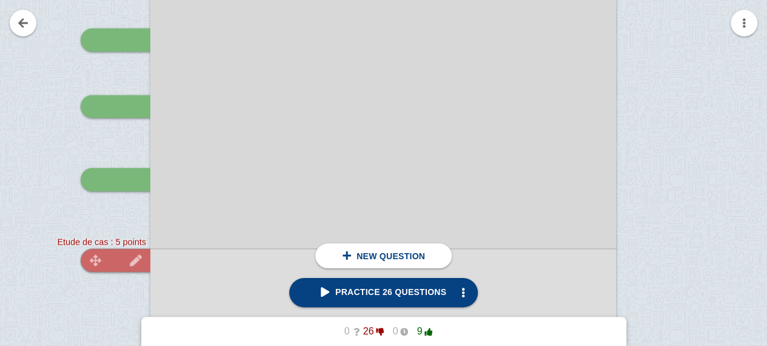
click at [119, 255] on div at bounding box center [116, 260] width 70 height 23
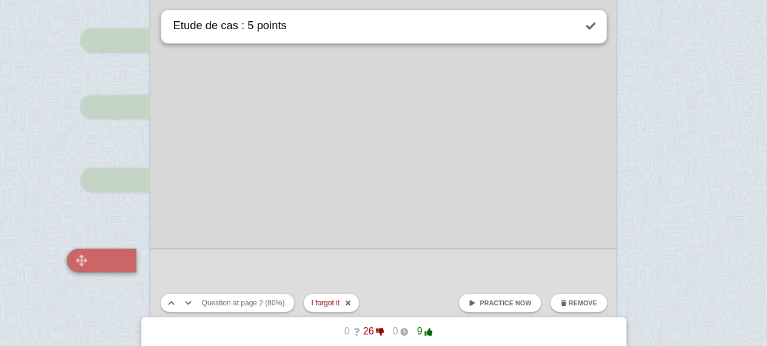
scroll to position [1305, 0]
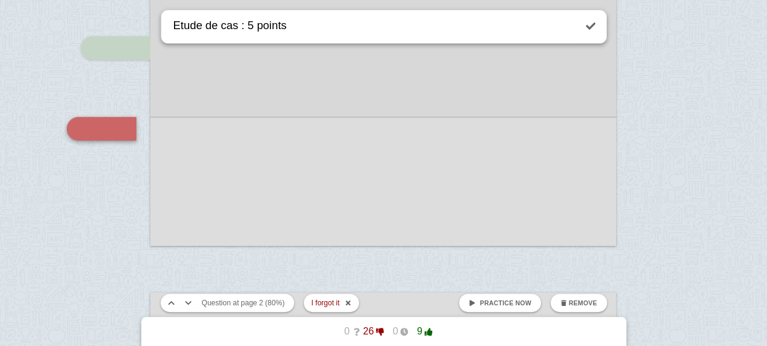
click at [481, 297] on link "Practice now" at bounding box center [500, 303] width 82 height 18
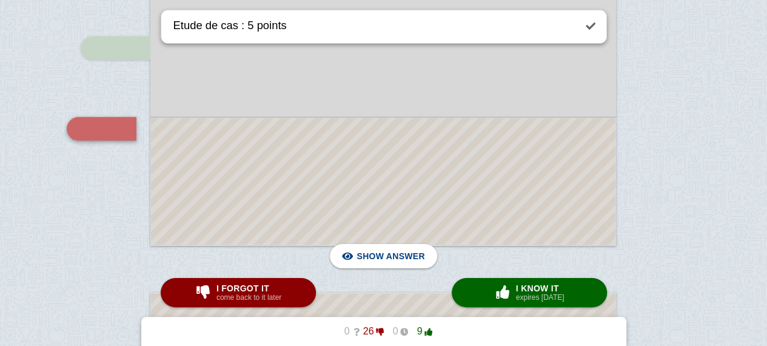
click at [434, 157] on div at bounding box center [383, 181] width 465 height 127
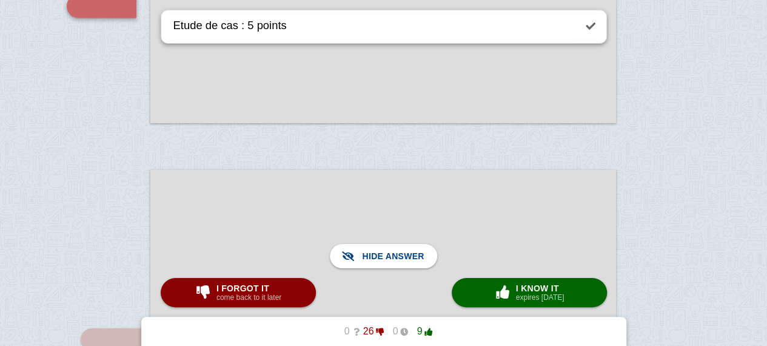
scroll to position [1436, 0]
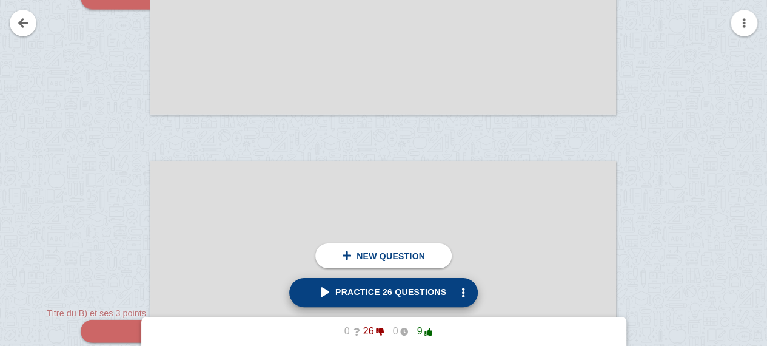
click at [355, 294] on span "Practice 26 questions" at bounding box center [384, 292] width 126 height 10
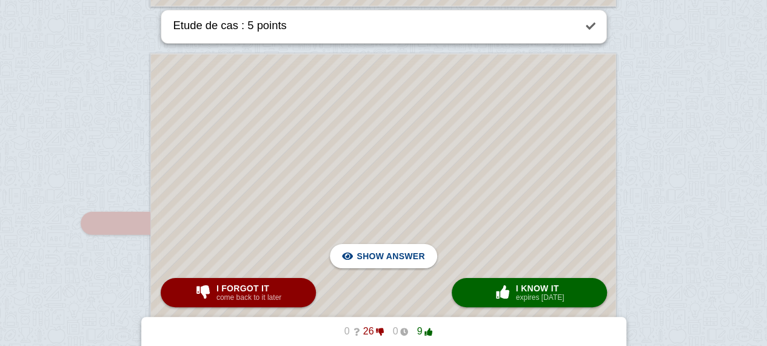
scroll to position [1544, 0]
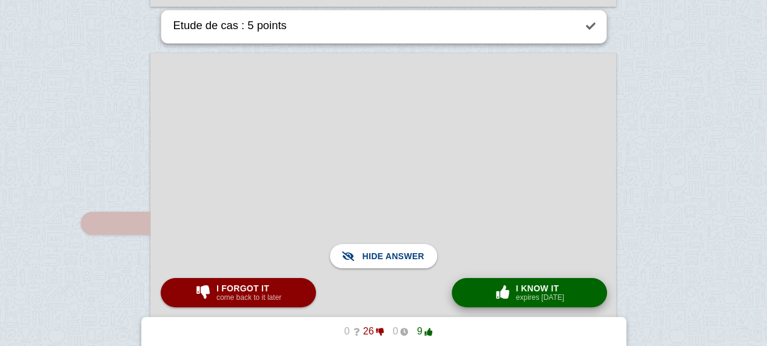
click at [506, 287] on span "button" at bounding box center [502, 291] width 19 height 13
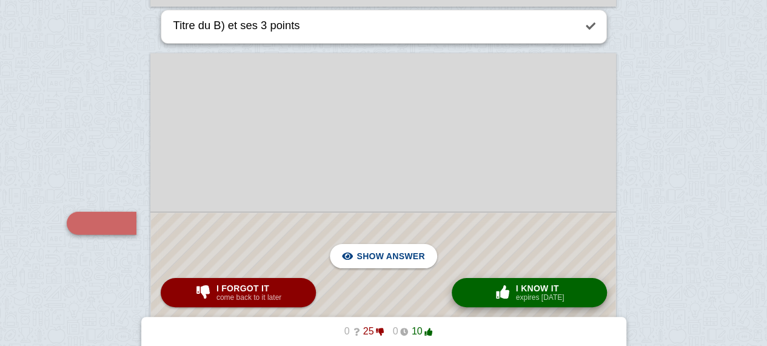
scroll to position [1639, 0]
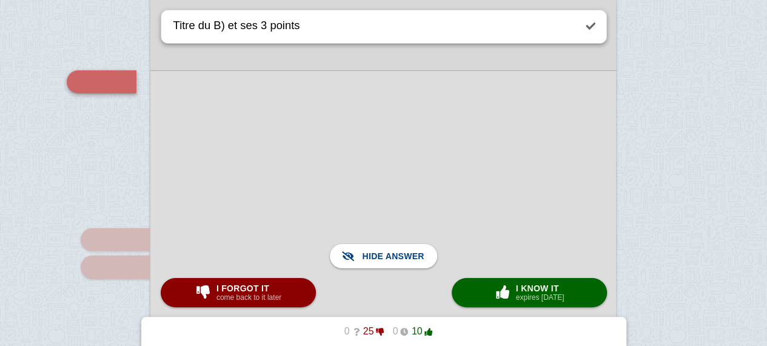
scroll to position [1686, 0]
click at [300, 286] on button "I forgot it come back to it later" at bounding box center [238, 292] width 155 height 29
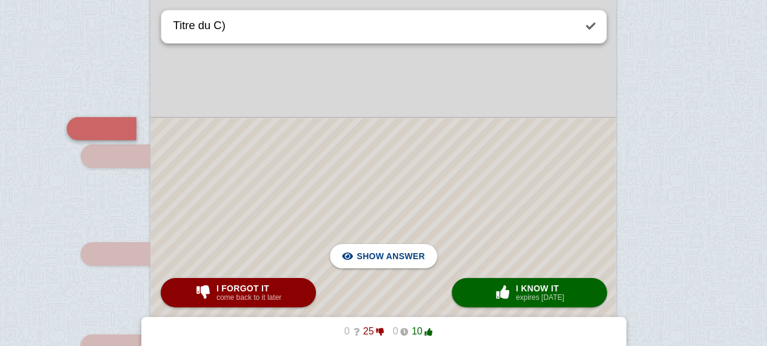
click at [357, 202] on div at bounding box center [383, 288] width 465 height 340
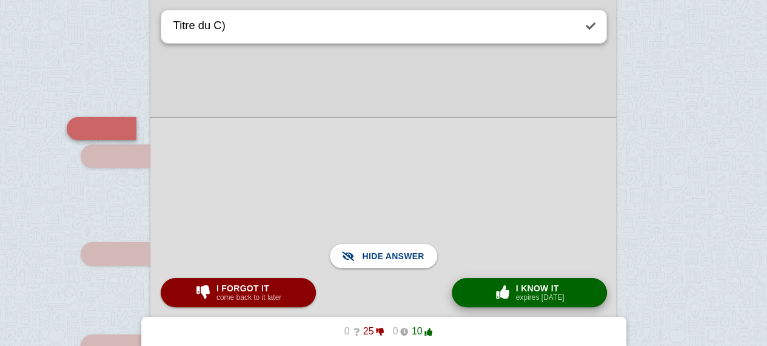
click at [518, 299] on small "expires [DATE]" at bounding box center [540, 297] width 49 height 8
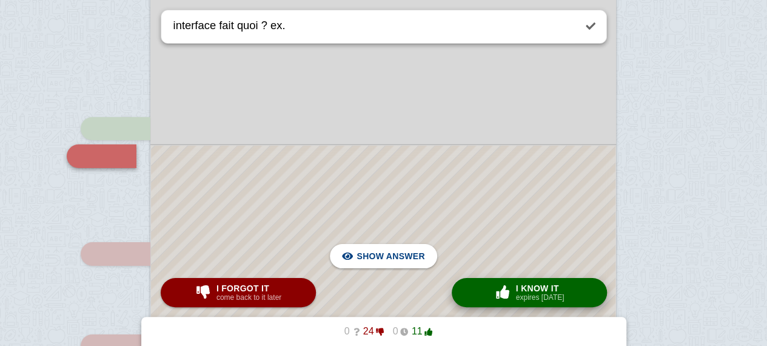
scroll to position [1823, 0]
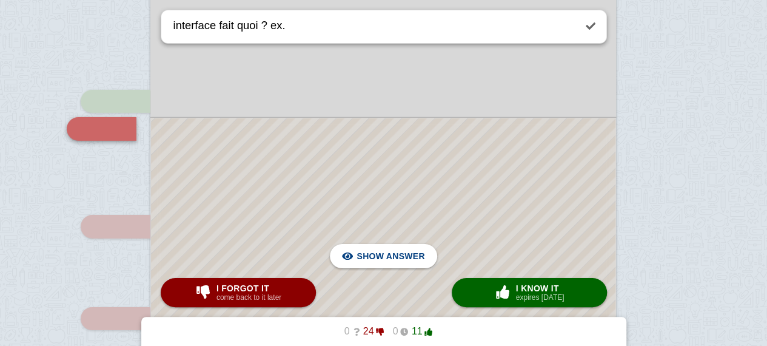
click at [538, 216] on div at bounding box center [383, 274] width 465 height 313
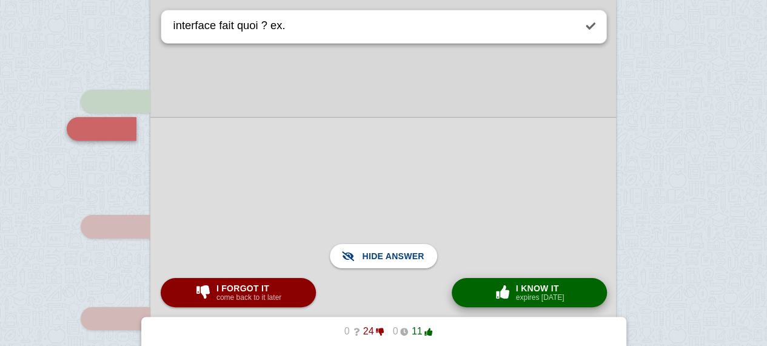
click at [505, 294] on span "button" at bounding box center [502, 291] width 19 height 13
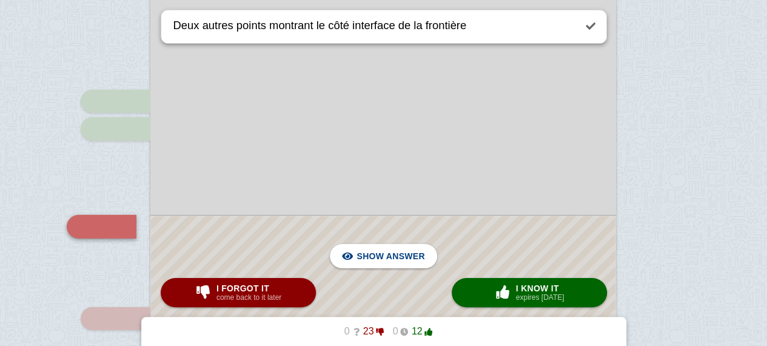
scroll to position [1921, 0]
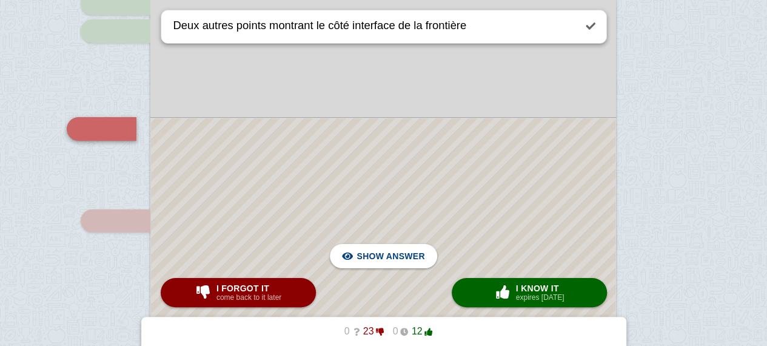
click at [511, 193] on div at bounding box center [383, 225] width 465 height 215
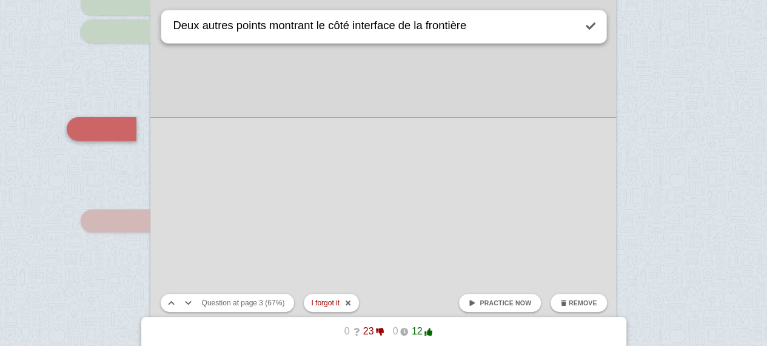
click at [474, 27] on textarea "Deux autres points montrant le côté interface de la frontière" at bounding box center [373, 26] width 404 height 33
click at [592, 38] on link at bounding box center [590, 26] width 27 height 27
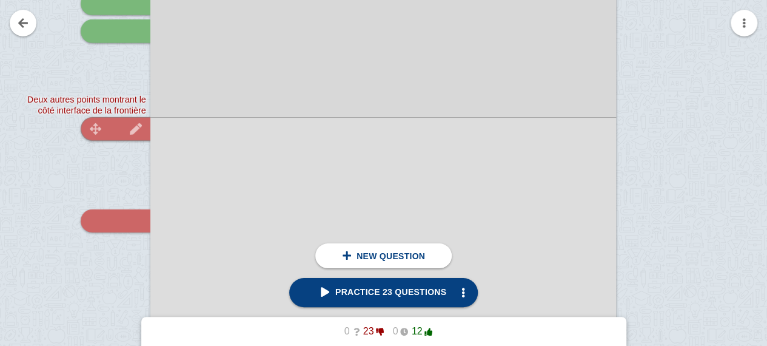
click at [135, 129] on img at bounding box center [135, 129] width 29 height 12
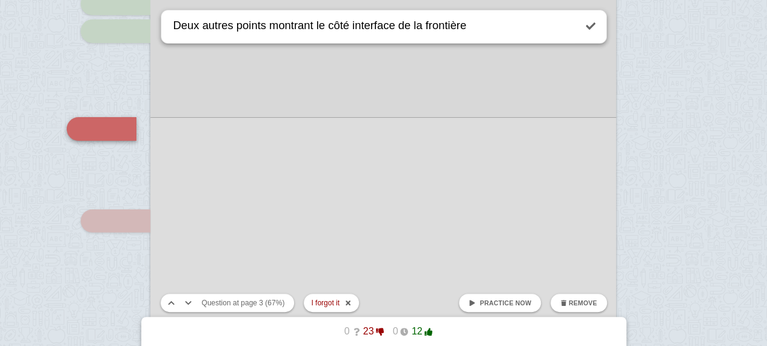
click at [492, 305] on span "Practice now" at bounding box center [506, 302] width 52 height 7
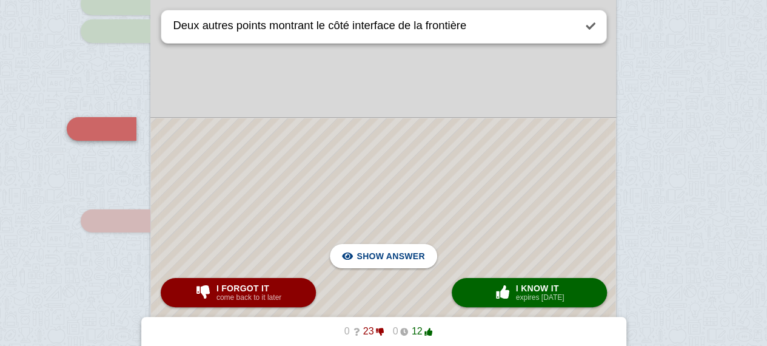
click at [486, 263] on div at bounding box center [383, 225] width 465 height 215
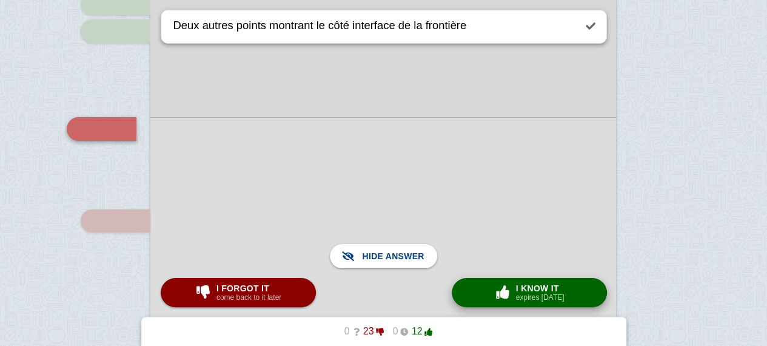
click at [514, 283] on div "× 0 I know it expires [DATE]" at bounding box center [529, 292] width 75 height 19
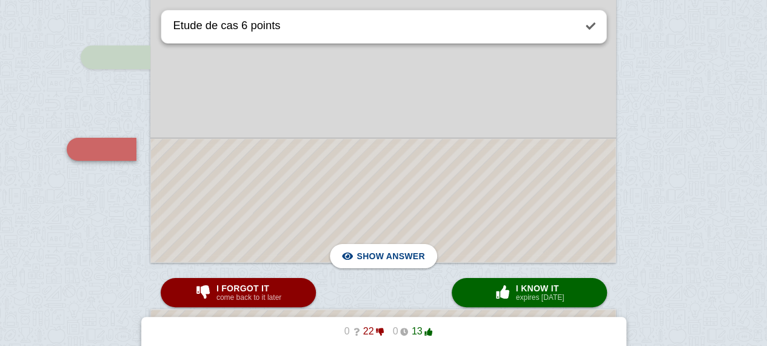
scroll to position [1993, 0]
click at [485, 163] on div at bounding box center [383, 200] width 465 height 123
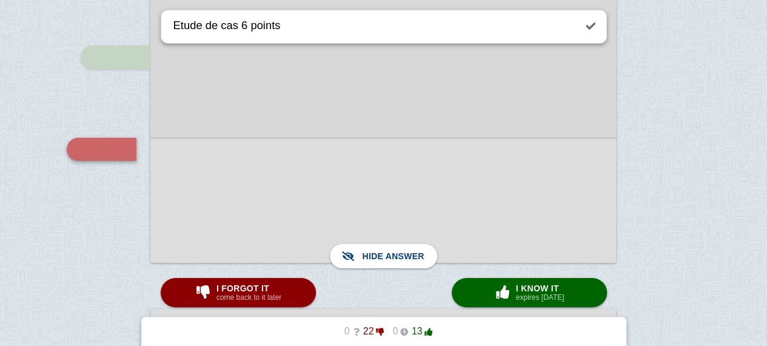
click at [485, 163] on div at bounding box center [383, 200] width 466 height 125
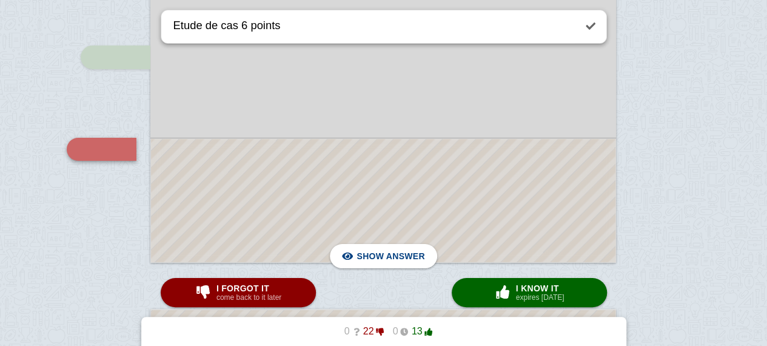
click at [485, 163] on div at bounding box center [383, 200] width 465 height 123
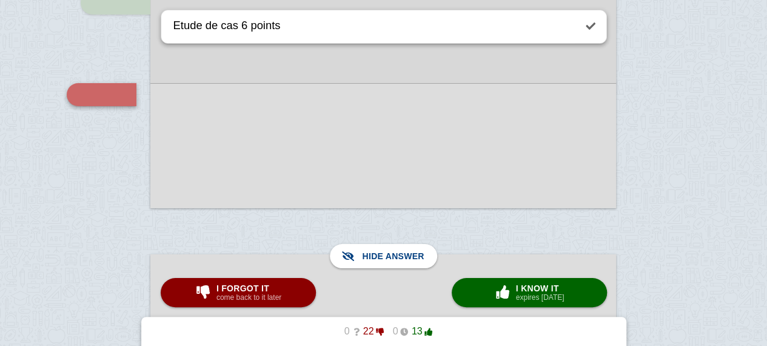
scroll to position [2047, 0]
click at [485, 163] on div at bounding box center [383, 145] width 466 height 125
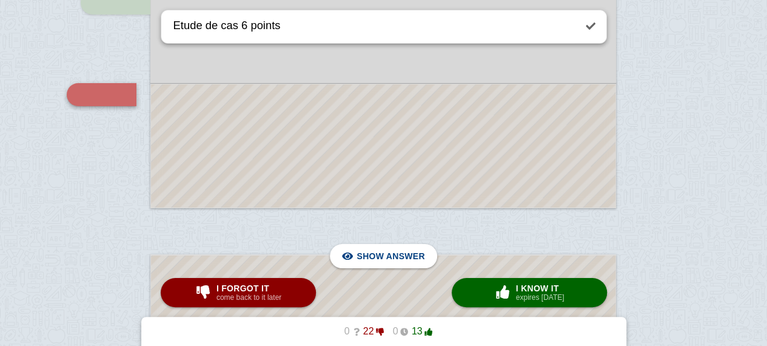
click at [485, 163] on div at bounding box center [383, 145] width 465 height 123
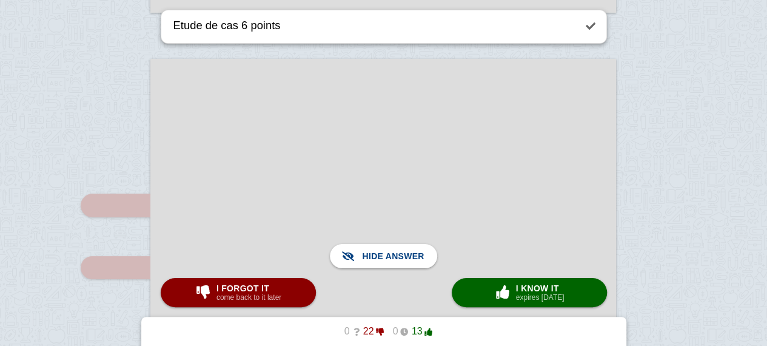
scroll to position [2243, 0]
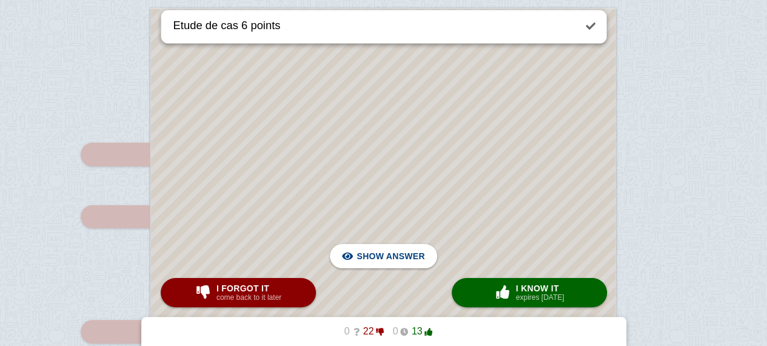
scroll to position [2298, 0]
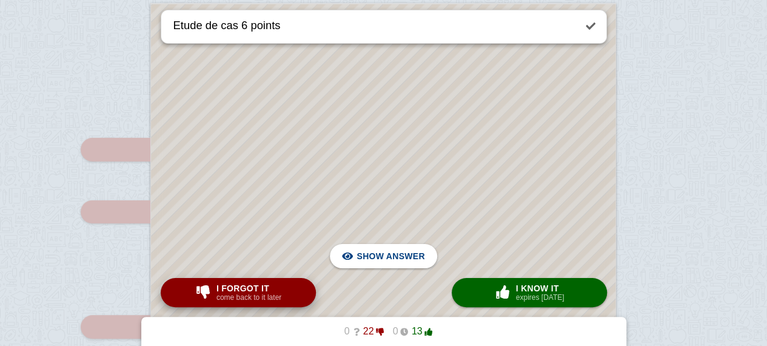
click at [258, 293] on small "come back to it later" at bounding box center [248, 297] width 65 height 8
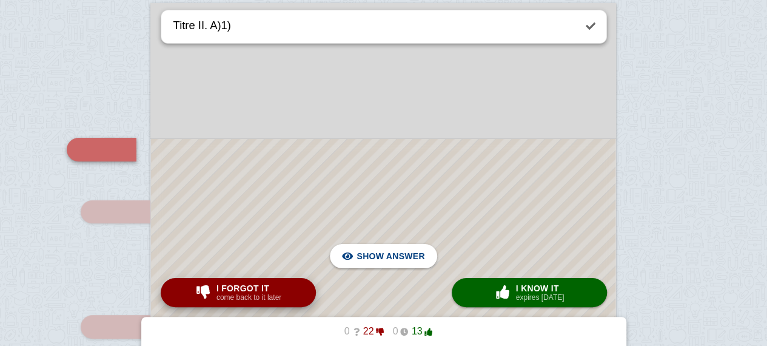
scroll to position [2319, 0]
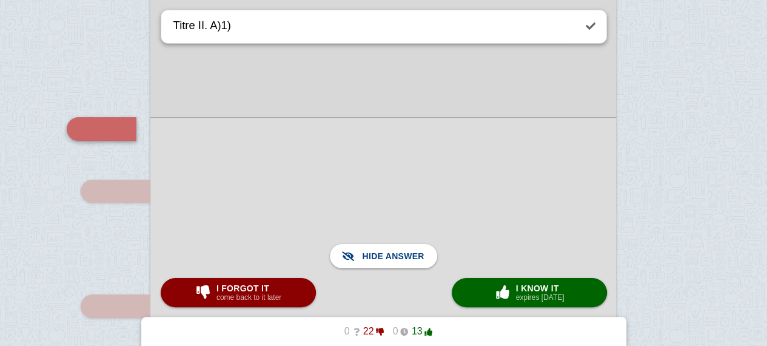
scroll to position [2332, 0]
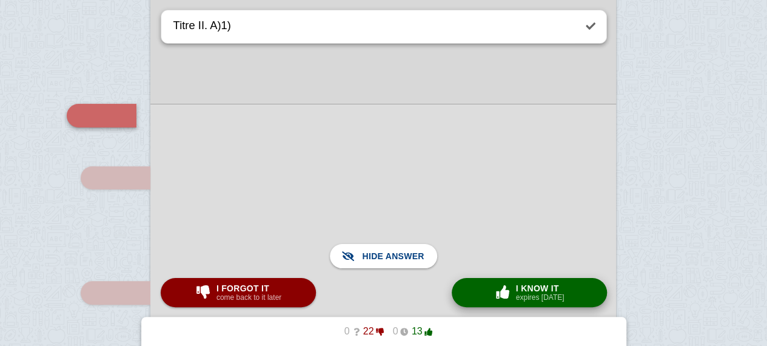
click at [487, 300] on button "× 0 I know it expires [DATE]" at bounding box center [529, 292] width 155 height 29
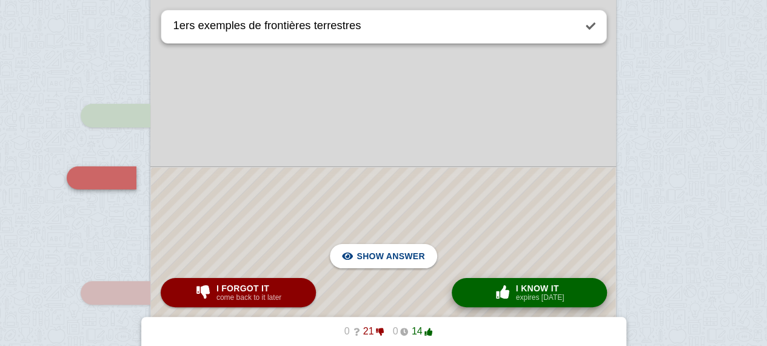
scroll to position [2381, 0]
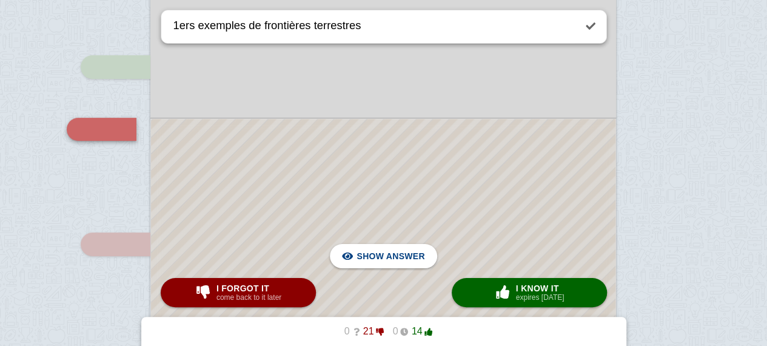
click at [465, 172] on div at bounding box center [383, 348] width 465 height 459
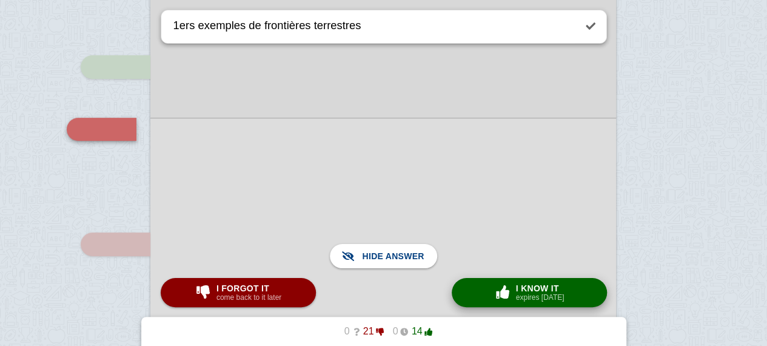
click at [514, 290] on div "× 0 I know it expires [DATE]" at bounding box center [529, 292] width 75 height 19
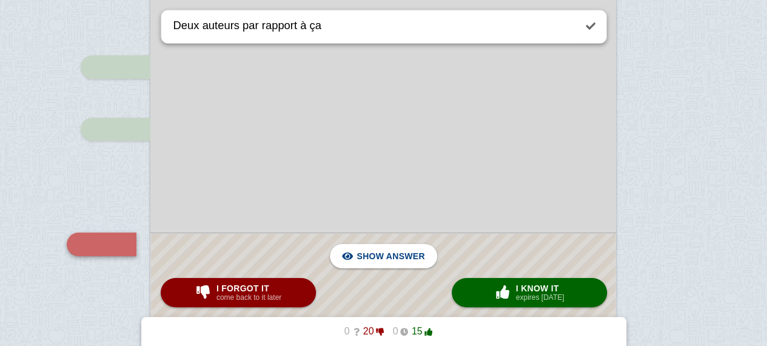
scroll to position [2496, 0]
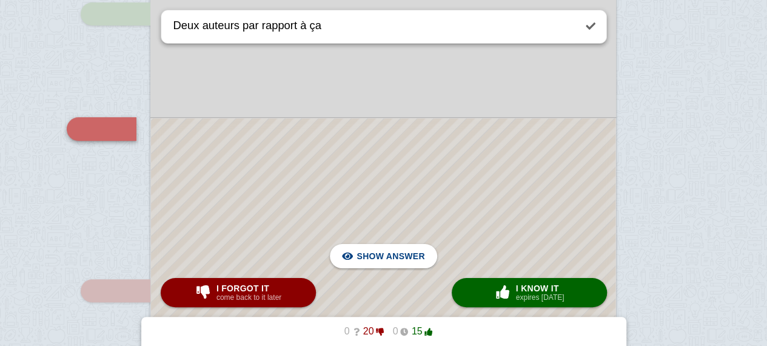
click at [468, 210] on div at bounding box center [383, 290] width 465 height 344
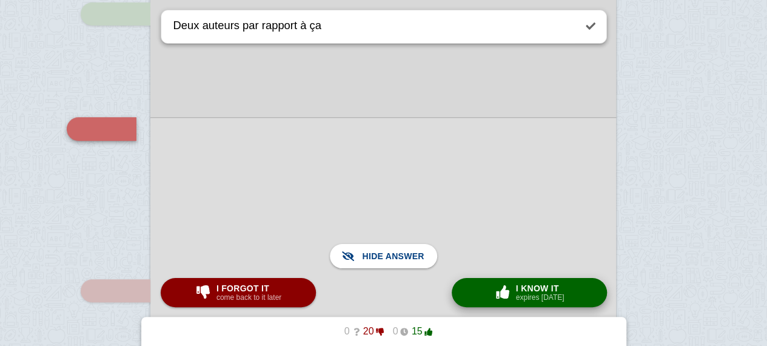
drag, startPoint x: 503, startPoint y: 271, endPoint x: 506, endPoint y: 285, distance: 14.4
click at [506, 285] on div "click here to add a question Film pour mettre dans le thème profondeur historiq…" at bounding box center [383, 152] width 767 height 5296
click at [502, 293] on span "button" at bounding box center [502, 291] width 19 height 13
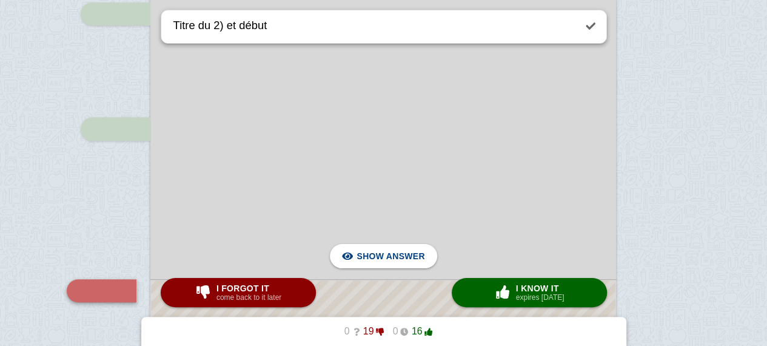
scroll to position [2657, 0]
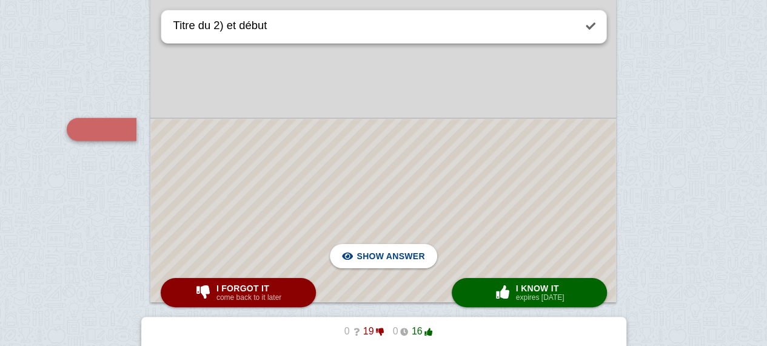
click at [503, 193] on div at bounding box center [383, 210] width 465 height 183
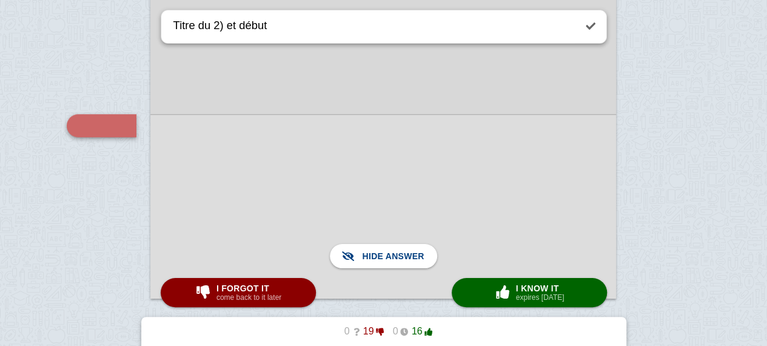
scroll to position [2660, 0]
click at [503, 193] on div at bounding box center [383, 207] width 466 height 184
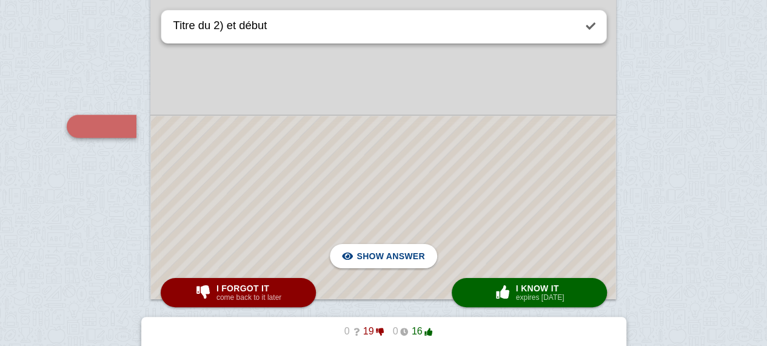
click at [505, 187] on div at bounding box center [383, 207] width 465 height 183
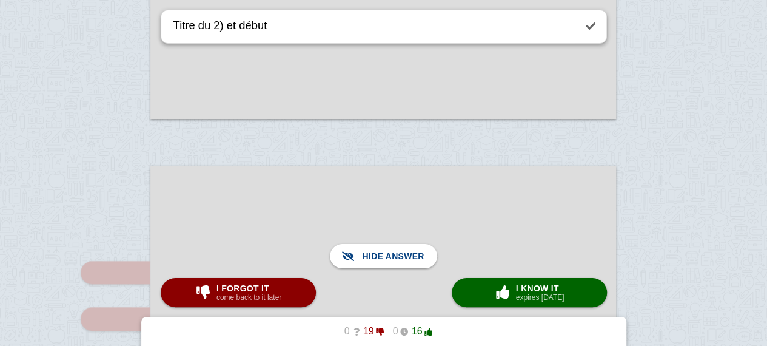
scroll to position [2870, 0]
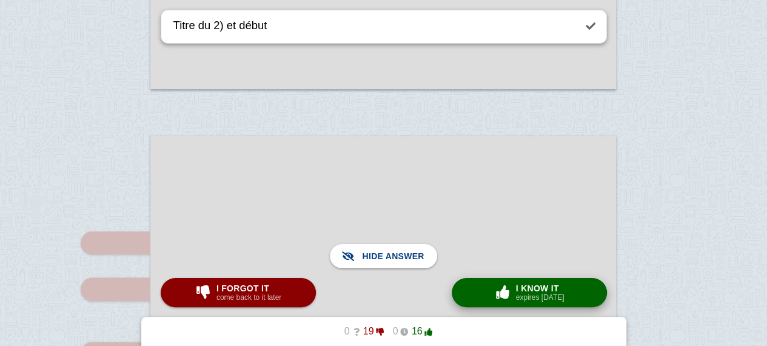
click at [504, 304] on button "× 0 I know it expires [DATE]" at bounding box center [529, 292] width 155 height 29
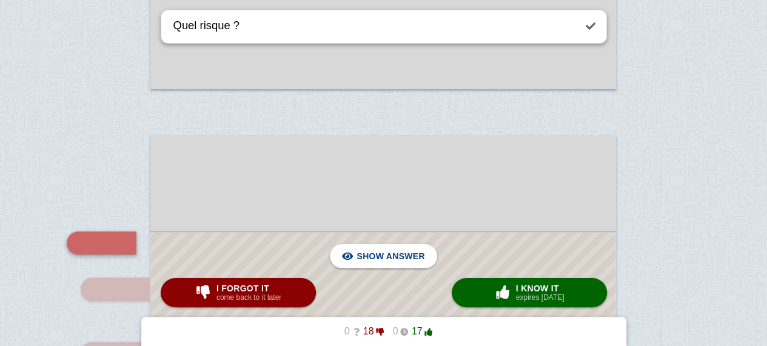
scroll to position [2984, 0]
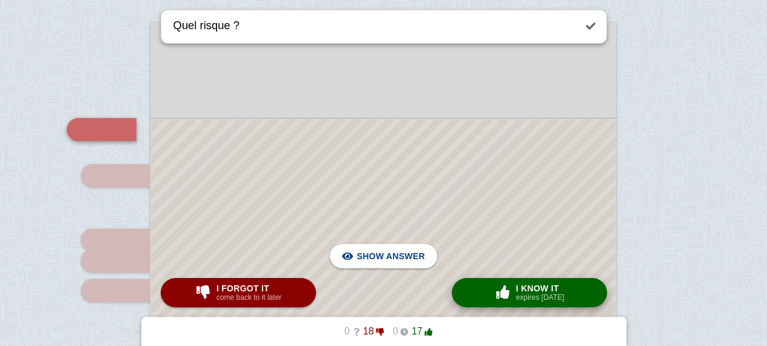
click at [513, 280] on button "× 0 I know it expires [DATE]" at bounding box center [529, 292] width 155 height 29
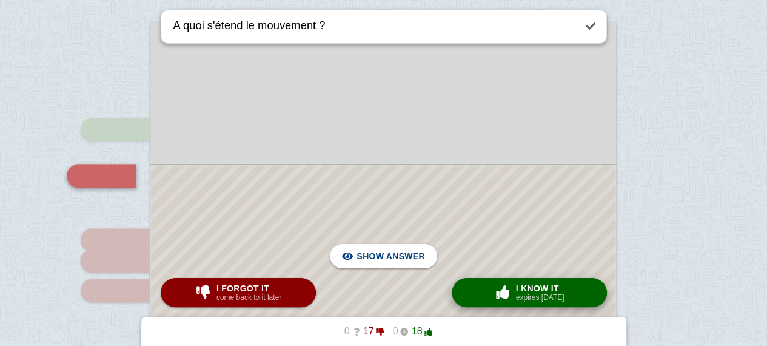
scroll to position [3030, 0]
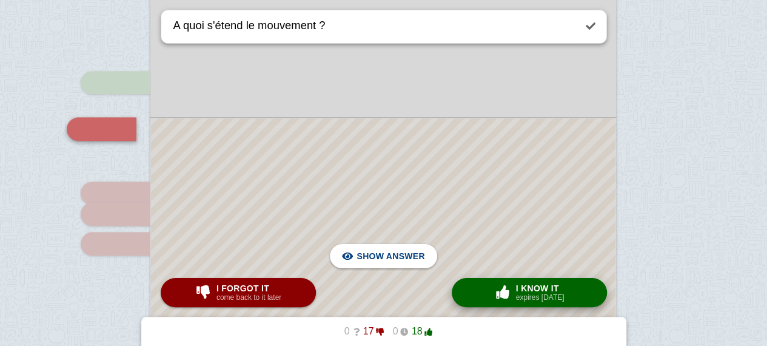
click at [526, 297] on small "expires [DATE]" at bounding box center [540, 297] width 49 height 8
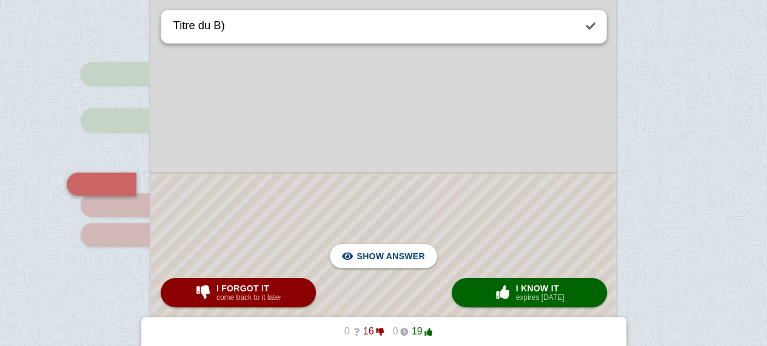
scroll to position [3073, 0]
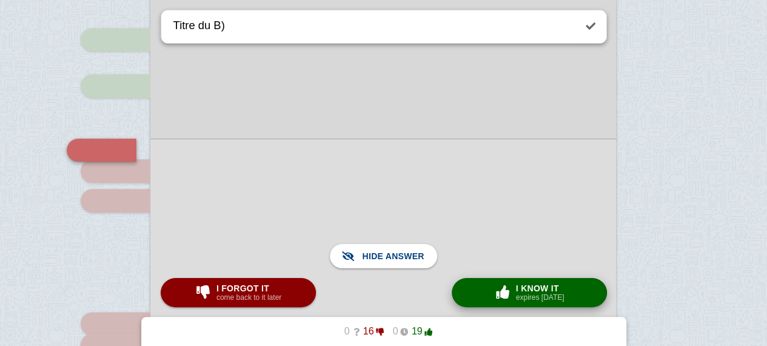
click at [532, 291] on span "I know it" at bounding box center [540, 288] width 49 height 10
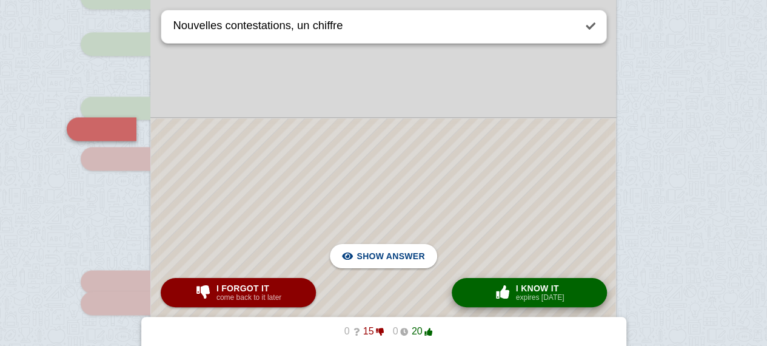
click at [532, 291] on span "I know it" at bounding box center [540, 288] width 49 height 10
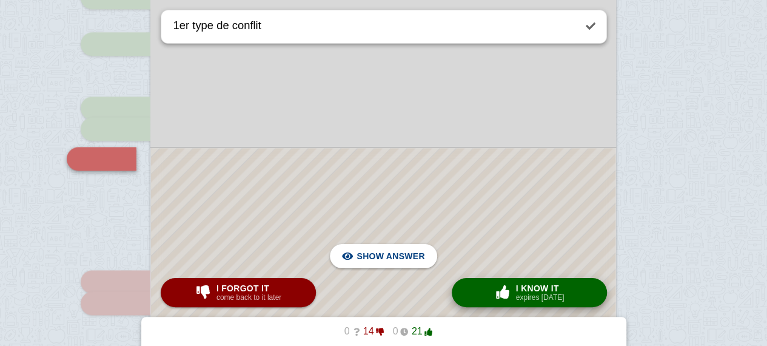
scroll to position [3145, 0]
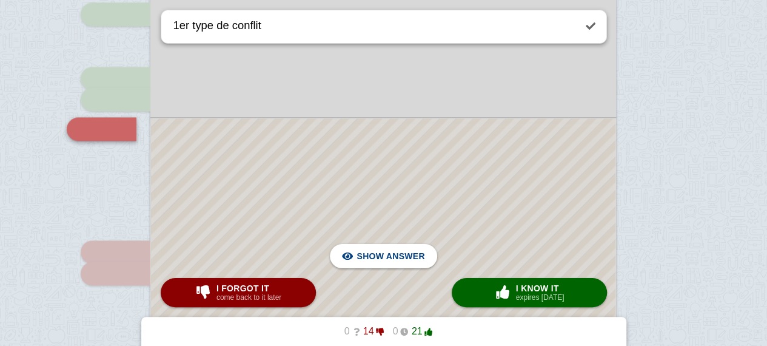
click at [512, 219] on div at bounding box center [383, 318] width 465 height 400
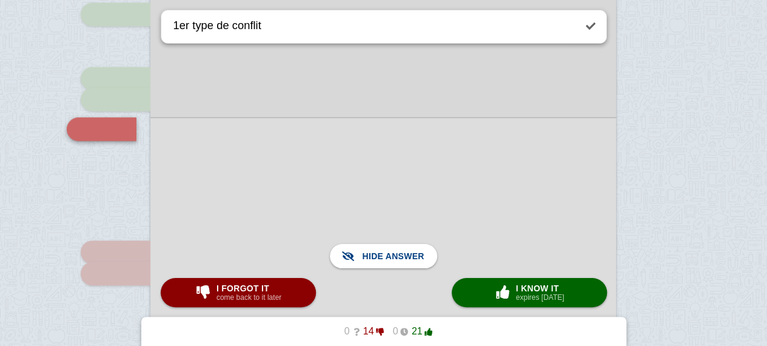
click at [512, 219] on div at bounding box center [383, 318] width 466 height 402
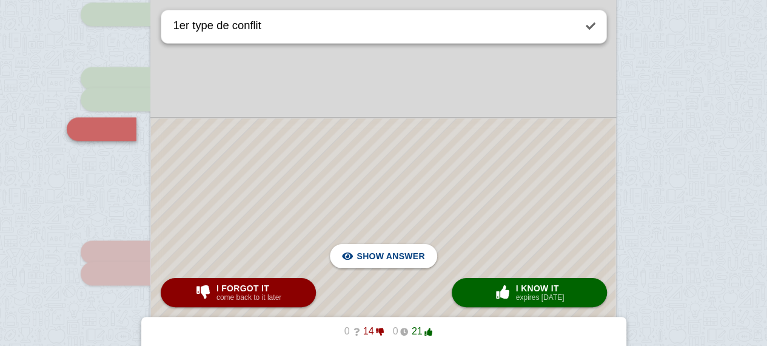
click at [512, 219] on div at bounding box center [383, 318] width 465 height 400
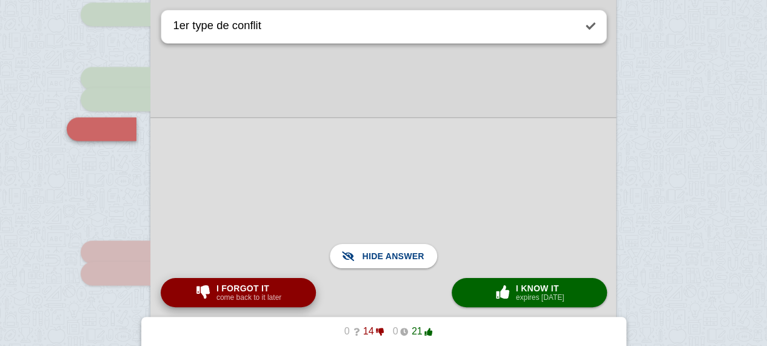
click at [276, 301] on small "come back to it later" at bounding box center [248, 297] width 65 height 8
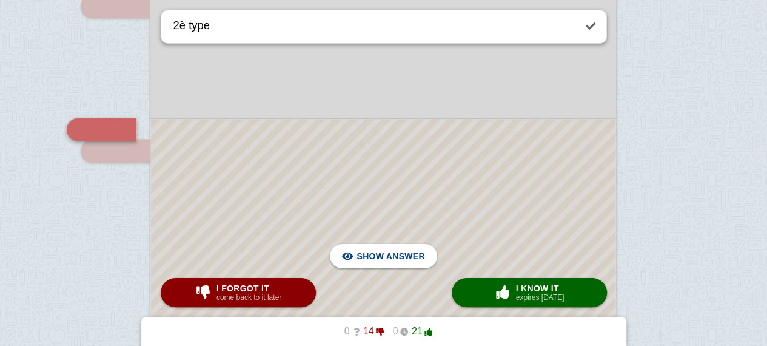
scroll to position [3270, 0]
click at [481, 286] on button "× 0 I know it expires [DATE]" at bounding box center [529, 292] width 155 height 29
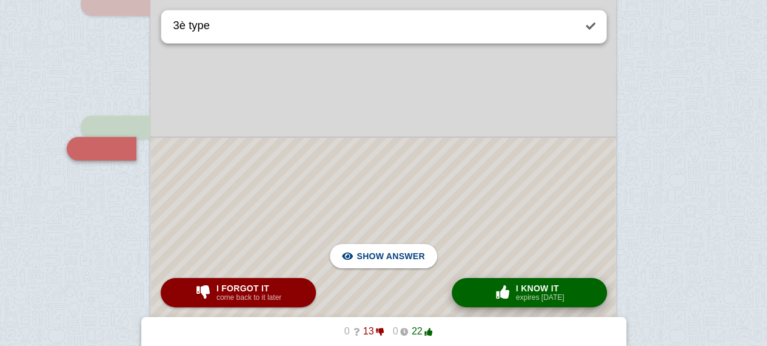
scroll to position [3289, 0]
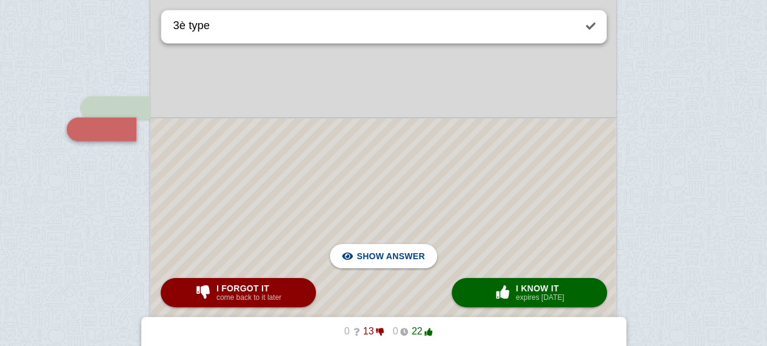
click at [481, 233] on div at bounding box center [383, 246] width 465 height 256
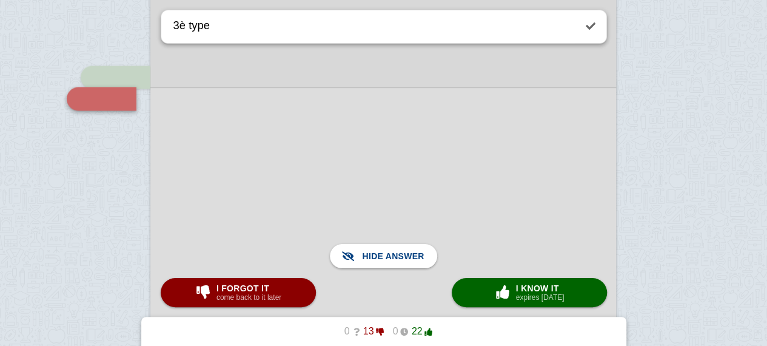
scroll to position [3358, 0]
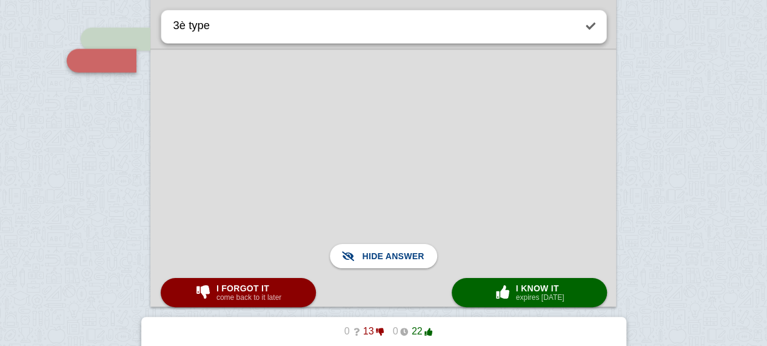
click at [453, 151] on div at bounding box center [383, 178] width 466 height 258
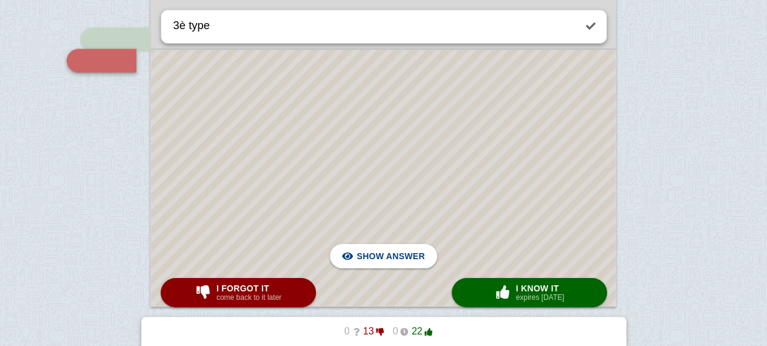
click at [453, 151] on div at bounding box center [383, 178] width 465 height 256
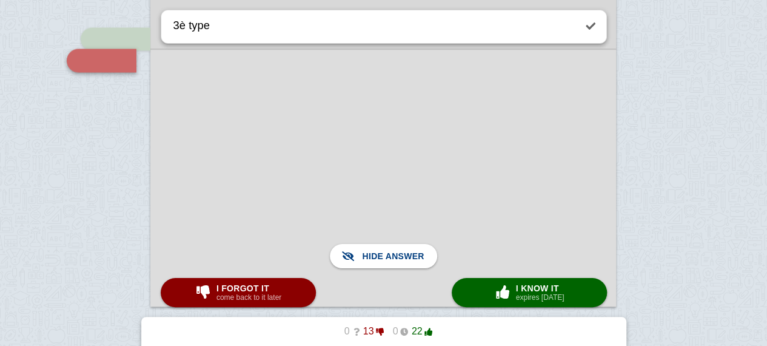
scroll to position [3383, 0]
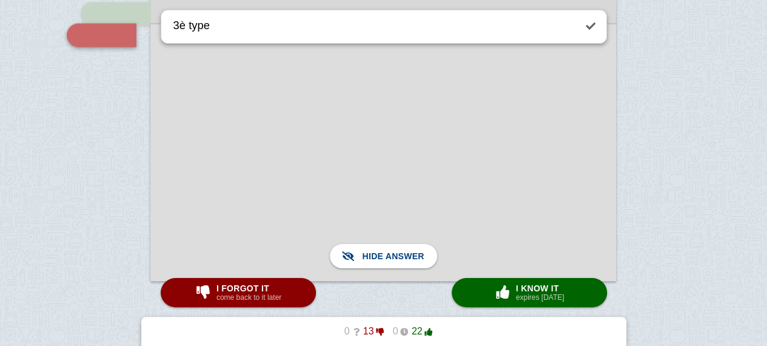
click at [458, 119] on div at bounding box center [383, 152] width 466 height 258
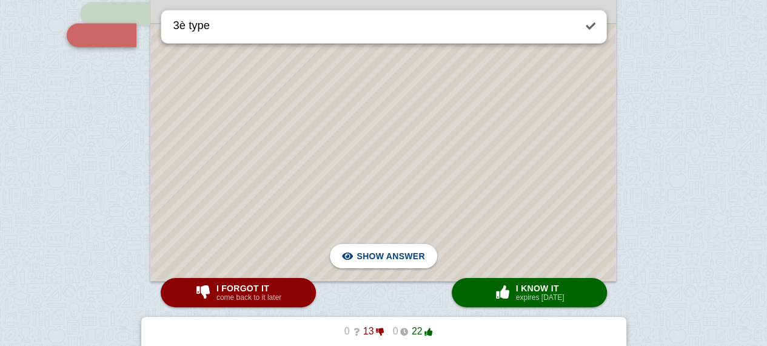
click at [458, 119] on div at bounding box center [383, 152] width 465 height 256
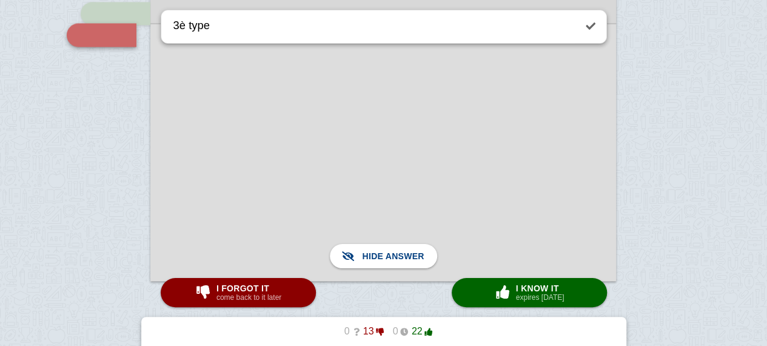
drag, startPoint x: 458, startPoint y: 119, endPoint x: 387, endPoint y: 178, distance: 92.2
click at [387, 178] on div at bounding box center [383, 152] width 466 height 258
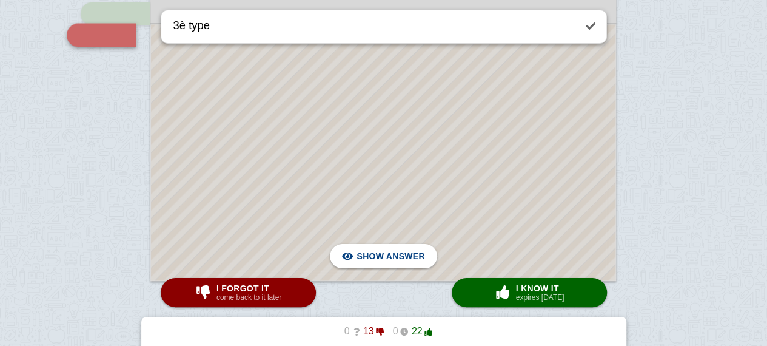
click at [387, 178] on div at bounding box center [383, 152] width 465 height 256
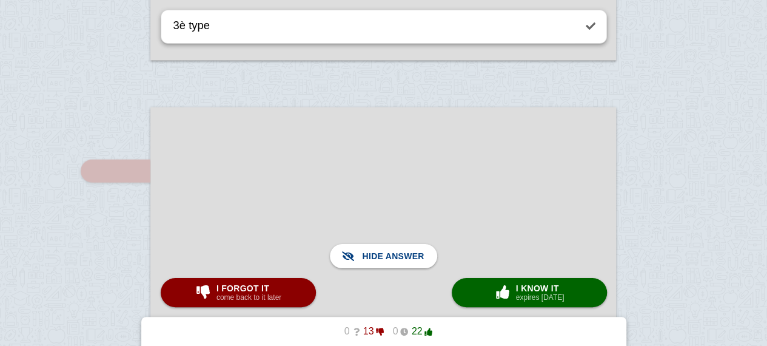
scroll to position [3605, 0]
click at [273, 281] on button "I forgot it come back to it later" at bounding box center [238, 292] width 155 height 29
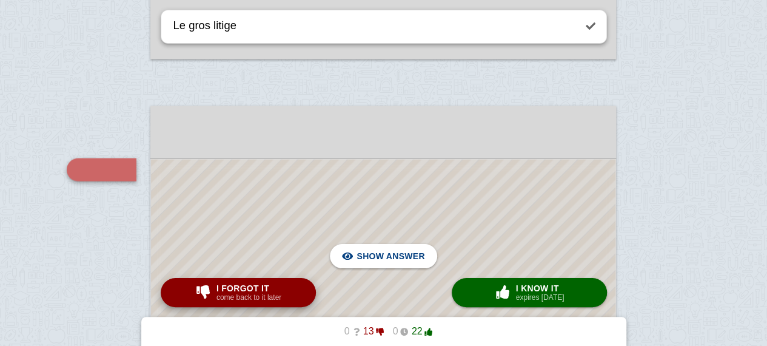
scroll to position [3646, 0]
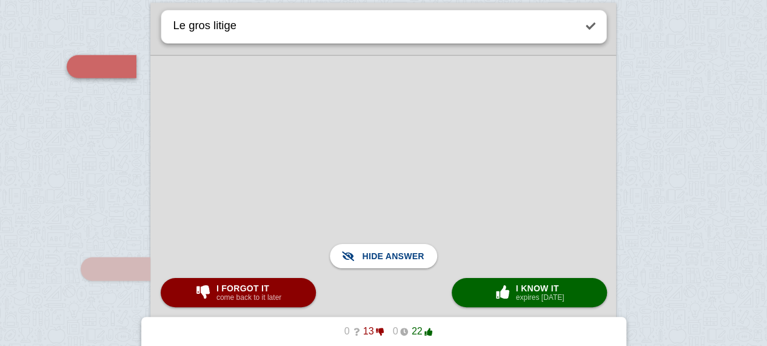
scroll to position [3709, 0]
click at [498, 297] on span "button" at bounding box center [502, 291] width 19 height 13
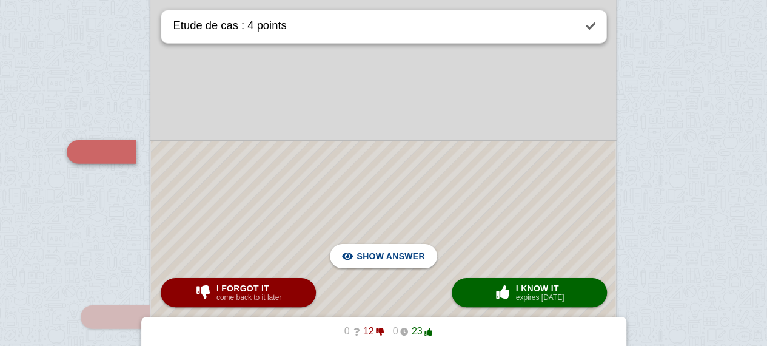
scroll to position [3825, 0]
click at [489, 166] on div at bounding box center [383, 342] width 465 height 402
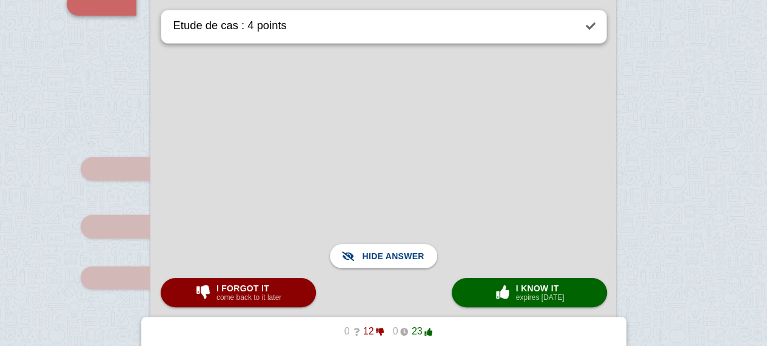
scroll to position [3973, 0]
click at [257, 285] on span "I forgot it" at bounding box center [248, 288] width 65 height 10
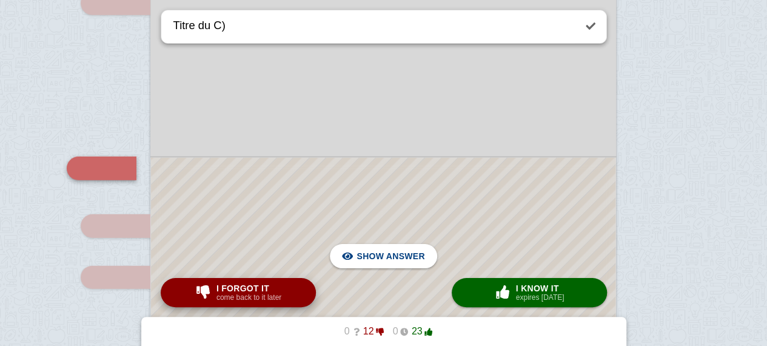
scroll to position [4013, 0]
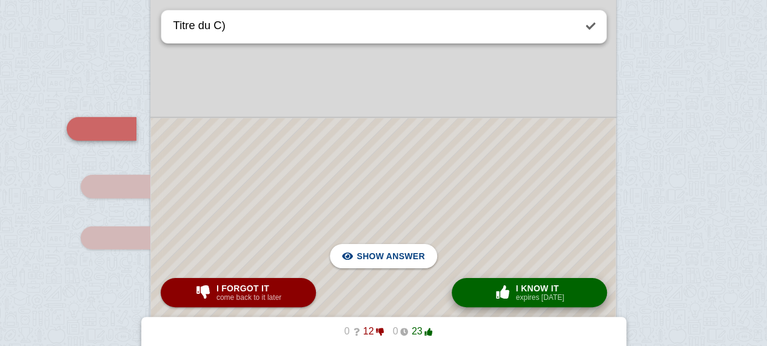
click at [486, 285] on button "× 0 I know it expires [DATE]" at bounding box center [529, 292] width 155 height 29
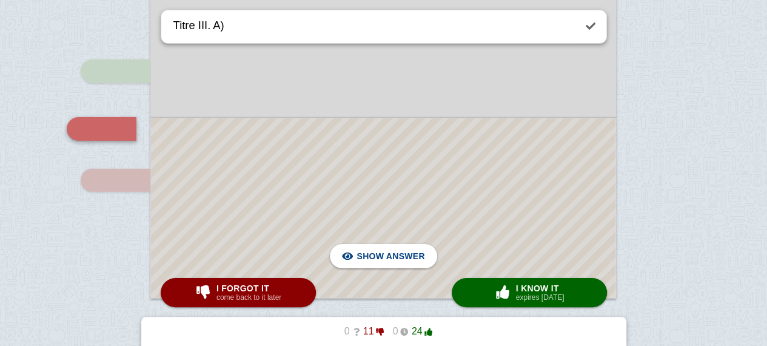
click at [515, 161] on div at bounding box center [383, 207] width 465 height 179
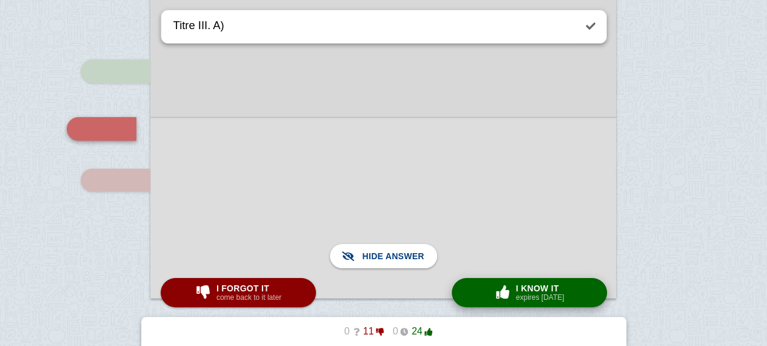
click at [509, 285] on span "button" at bounding box center [503, 292] width 22 height 16
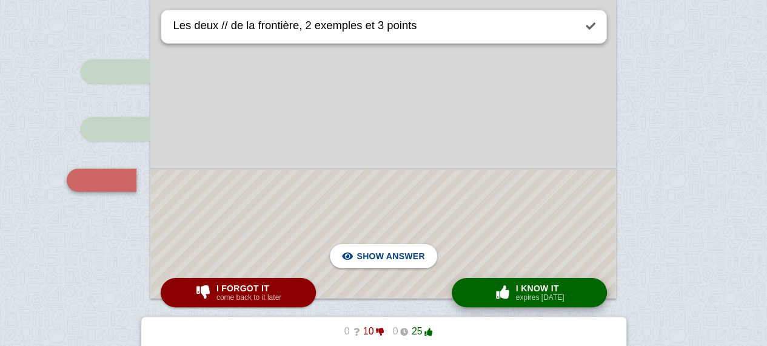
scroll to position [4121, 0]
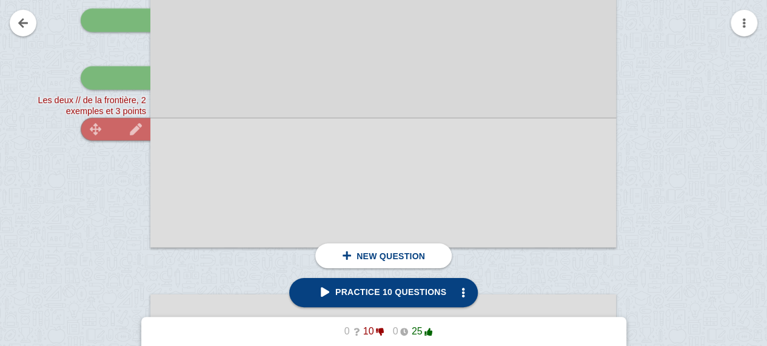
click at [116, 133] on div at bounding box center [116, 129] width 70 height 23
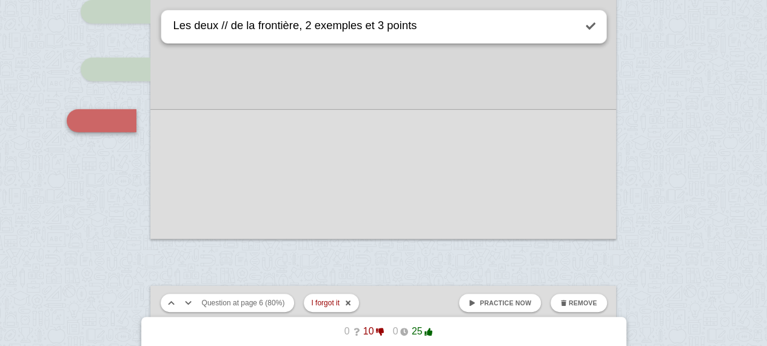
scroll to position [4132, 0]
click at [513, 303] on span "Practice now" at bounding box center [506, 302] width 52 height 7
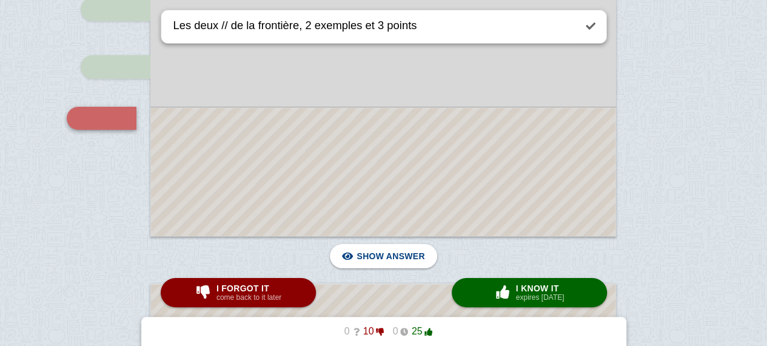
click at [438, 159] on div at bounding box center [383, 172] width 465 height 128
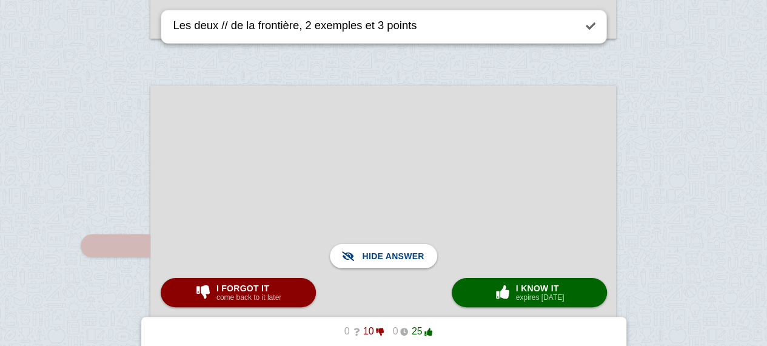
scroll to position [4331, 0]
click at [275, 296] on small "come back to it later" at bounding box center [248, 297] width 65 height 8
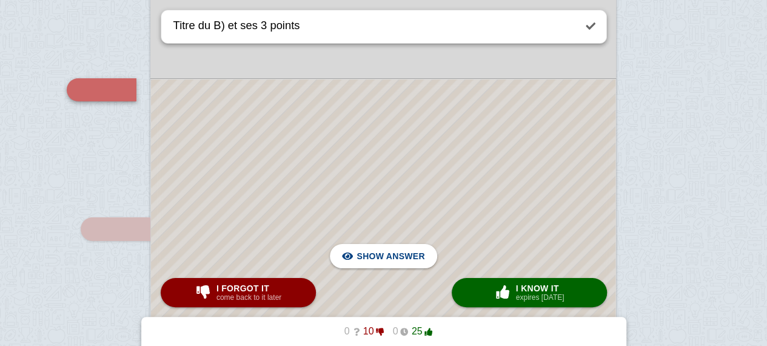
scroll to position [4489, 0]
click at [377, 185] on div at bounding box center [383, 330] width 465 height 508
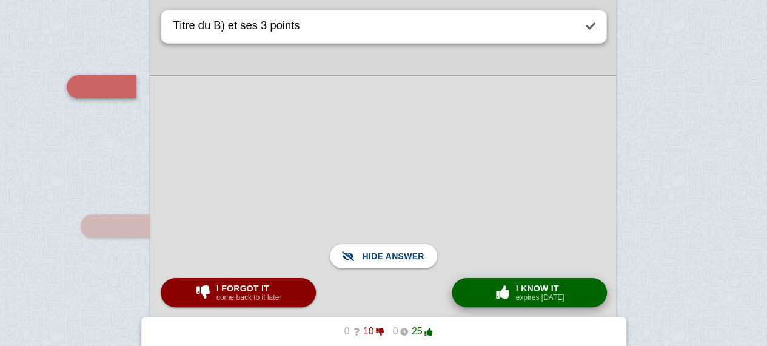
click at [477, 289] on button "× 0 I know it expires [DATE]" at bounding box center [529, 292] width 155 height 29
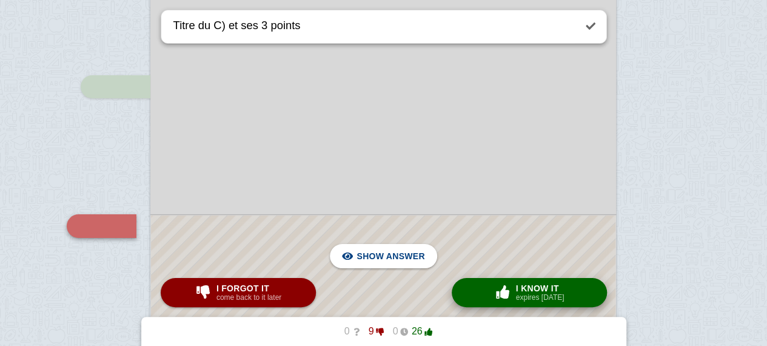
scroll to position [4586, 0]
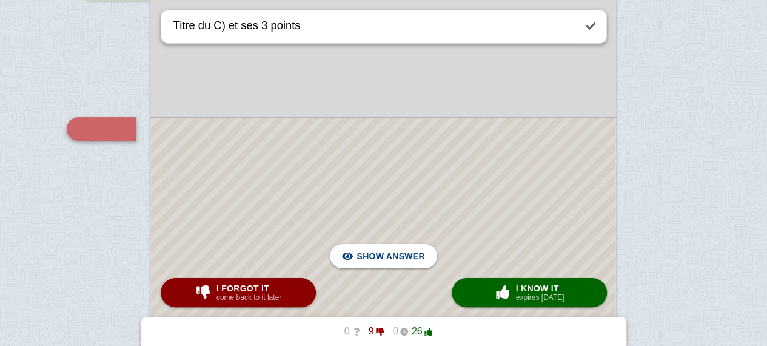
click at [471, 204] on div at bounding box center [383, 302] width 465 height 369
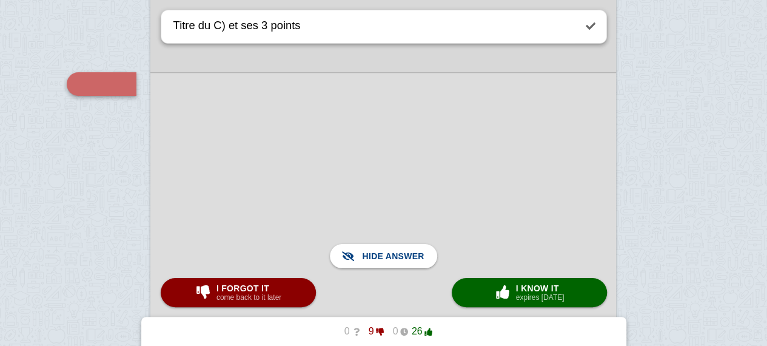
scroll to position [4632, 0]
click at [520, 284] on span "I know it" at bounding box center [540, 288] width 49 height 10
type textarea "deux types de frontière"
checkbox input "false"
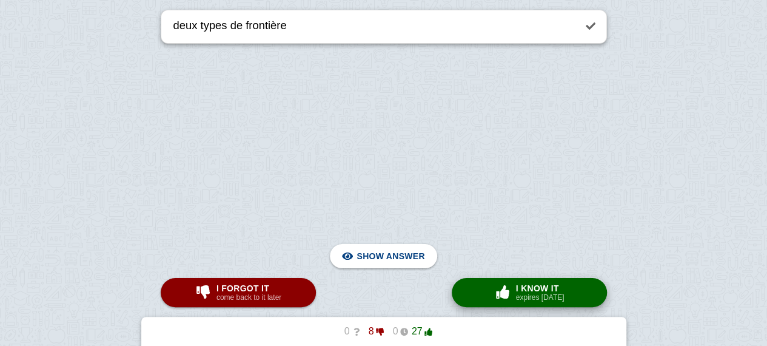
scroll to position [357, 0]
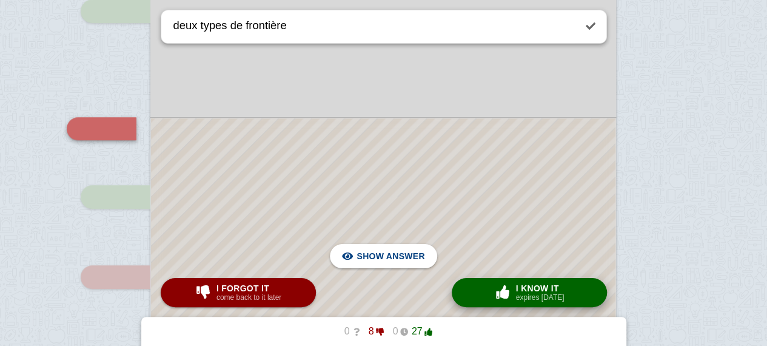
click at [520, 284] on span "I know it" at bounding box center [540, 288] width 49 height 10
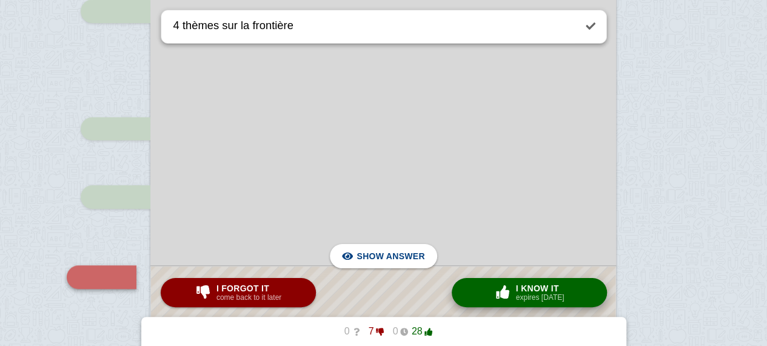
scroll to position [505, 0]
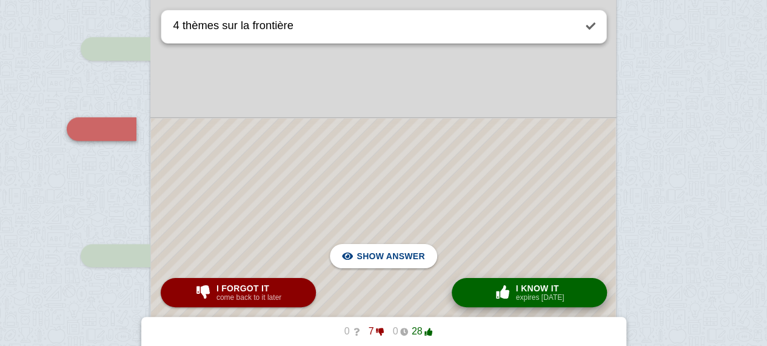
click at [520, 284] on span "I know it" at bounding box center [540, 288] width 49 height 10
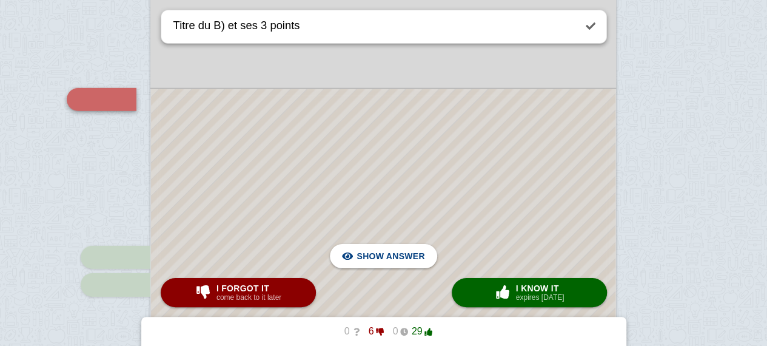
scroll to position [1669, 0]
click at [502, 230] on div at bounding box center [383, 337] width 465 height 498
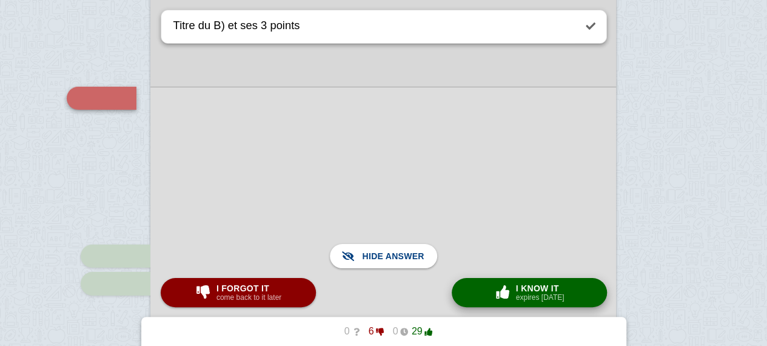
click at [499, 302] on div "× 0 I know it expires [DATE]" at bounding box center [529, 292] width 75 height 19
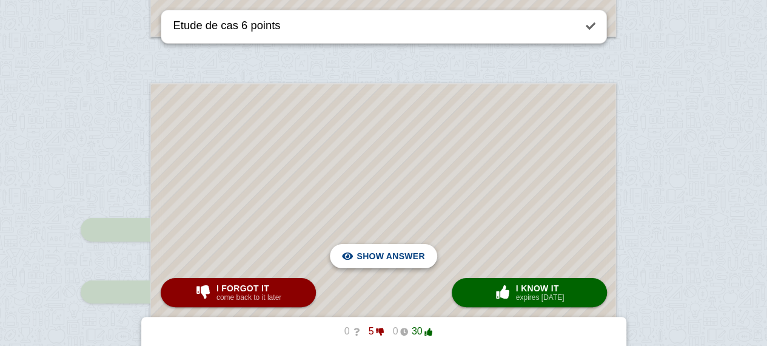
scroll to position [2218, 0]
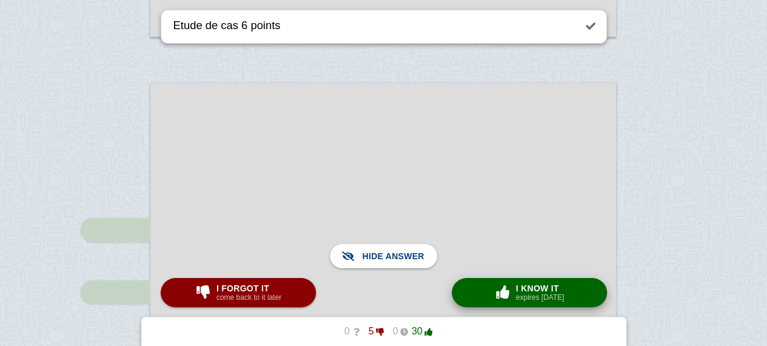
click at [505, 301] on div "× 0 I know it expires [DATE]" at bounding box center [529, 292] width 75 height 19
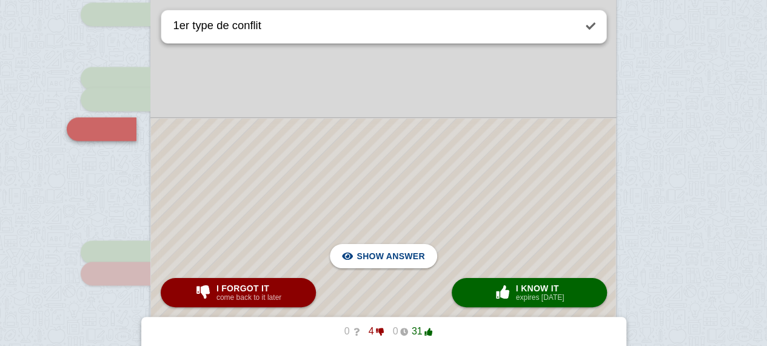
click at [519, 233] on div at bounding box center [383, 318] width 465 height 400
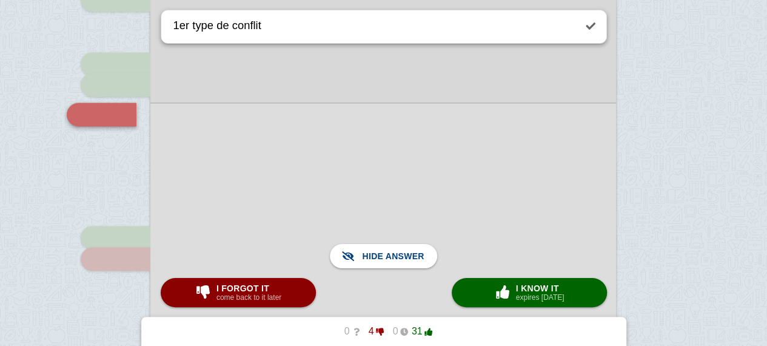
scroll to position [3160, 0]
click at [532, 298] on small "expires [DATE]" at bounding box center [540, 297] width 49 height 8
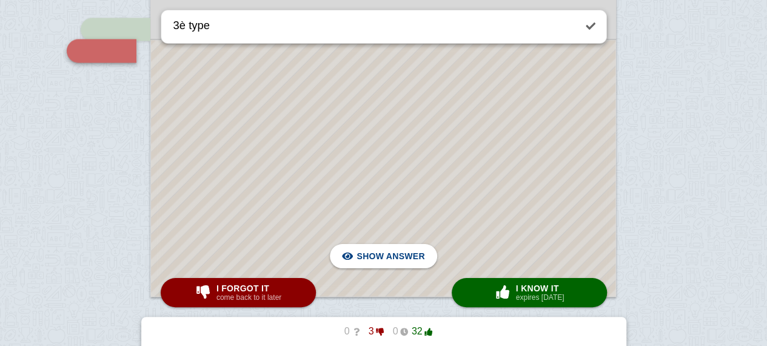
scroll to position [3367, 0]
click at [521, 225] on div at bounding box center [383, 169] width 465 height 256
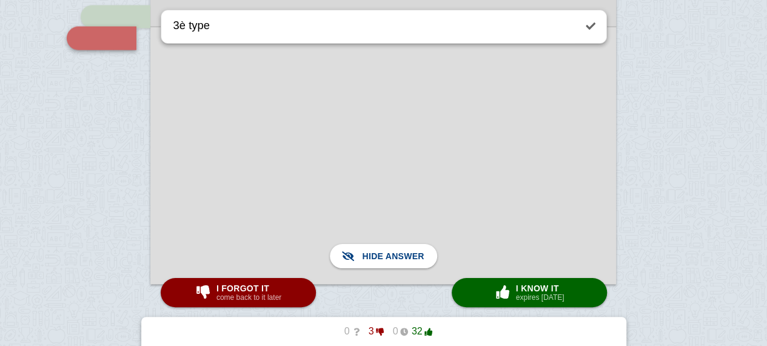
scroll to position [3381, 0]
click at [528, 295] on small "expires [DATE]" at bounding box center [540, 297] width 49 height 8
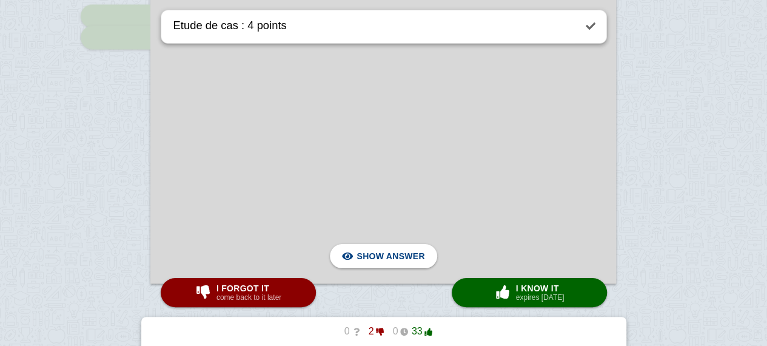
scroll to position [3848, 0]
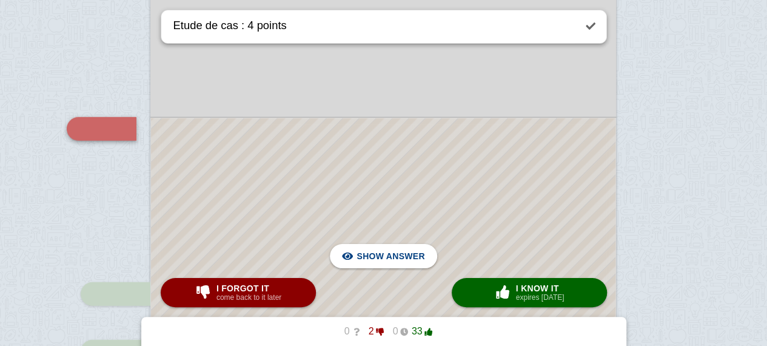
click at [478, 170] on div at bounding box center [383, 319] width 465 height 402
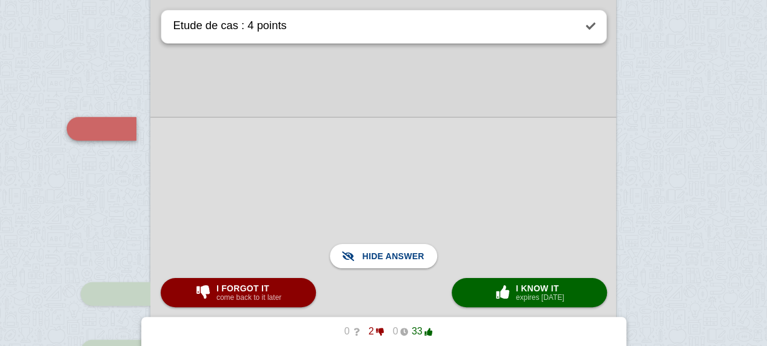
click at [485, 309] on div at bounding box center [383, 319] width 466 height 404
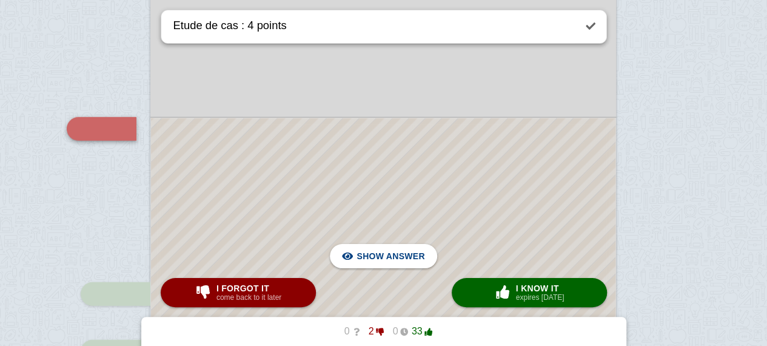
scroll to position [3856, 0]
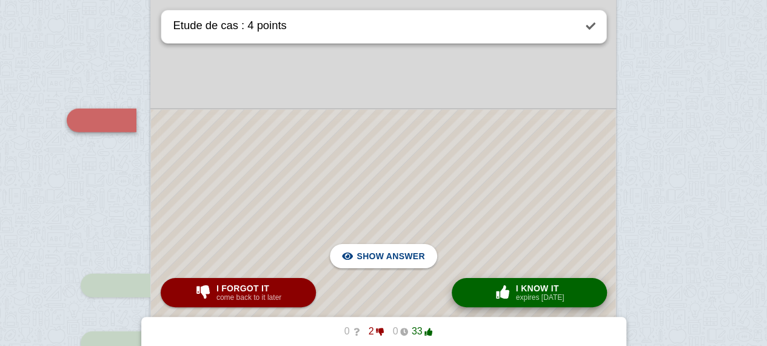
click at [490, 297] on button "× 0 I know it expires [DATE]" at bounding box center [529, 292] width 155 height 29
type textarea "Les deux // de la frontière, 2 exemples et 3 points"
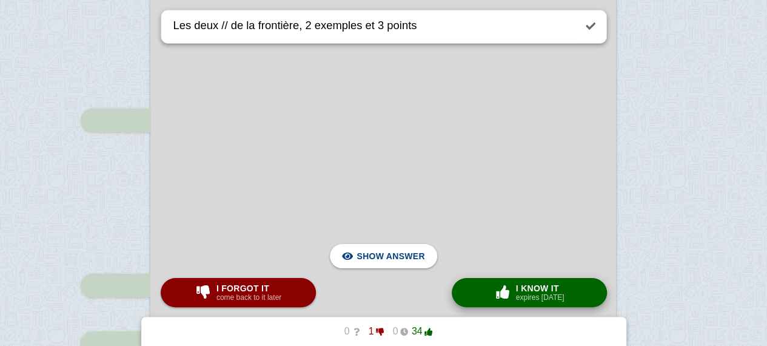
scroll to position [4121, 0]
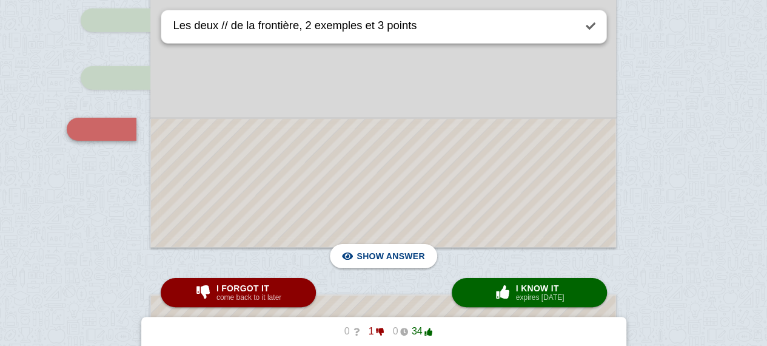
click at [476, 163] on div at bounding box center [383, 183] width 465 height 128
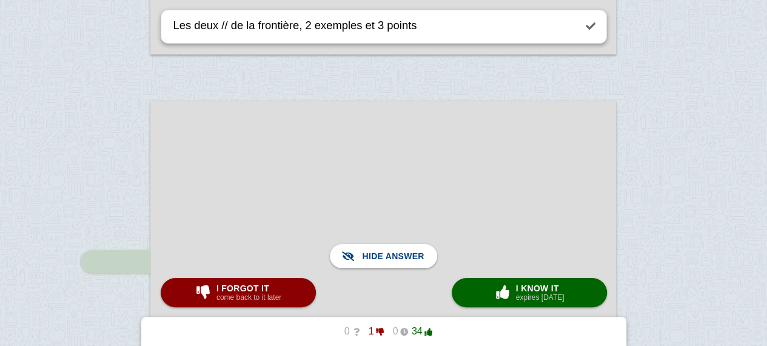
scroll to position [4314, 0]
click at [505, 284] on span "button" at bounding box center [503, 292] width 22 height 16
checkbox input "true"
